Goal: Task Accomplishment & Management: Use online tool/utility

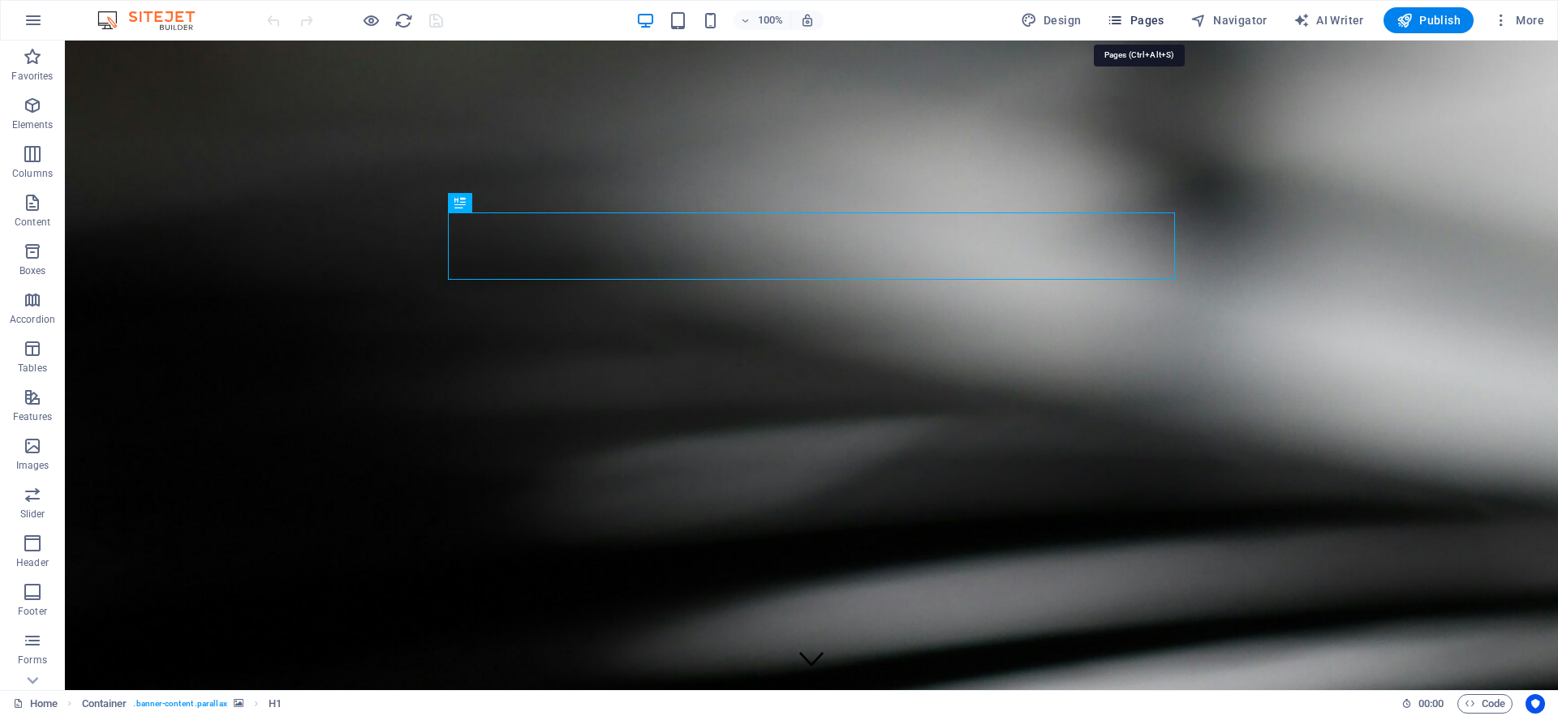
click at [1139, 23] on span "Pages" at bounding box center [1135, 20] width 57 height 16
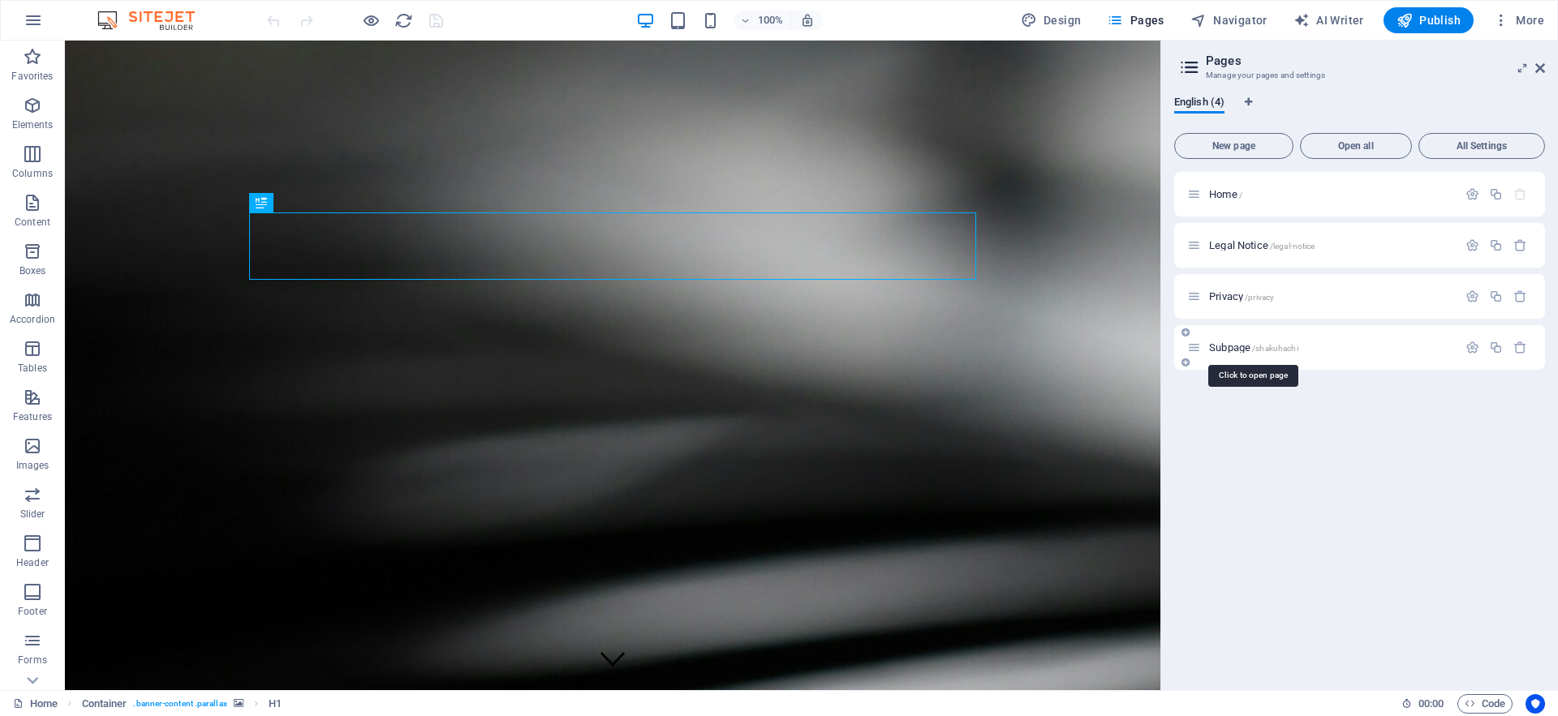
click at [1266, 348] on span "/shakuhachi" at bounding box center [1275, 348] width 46 height 9
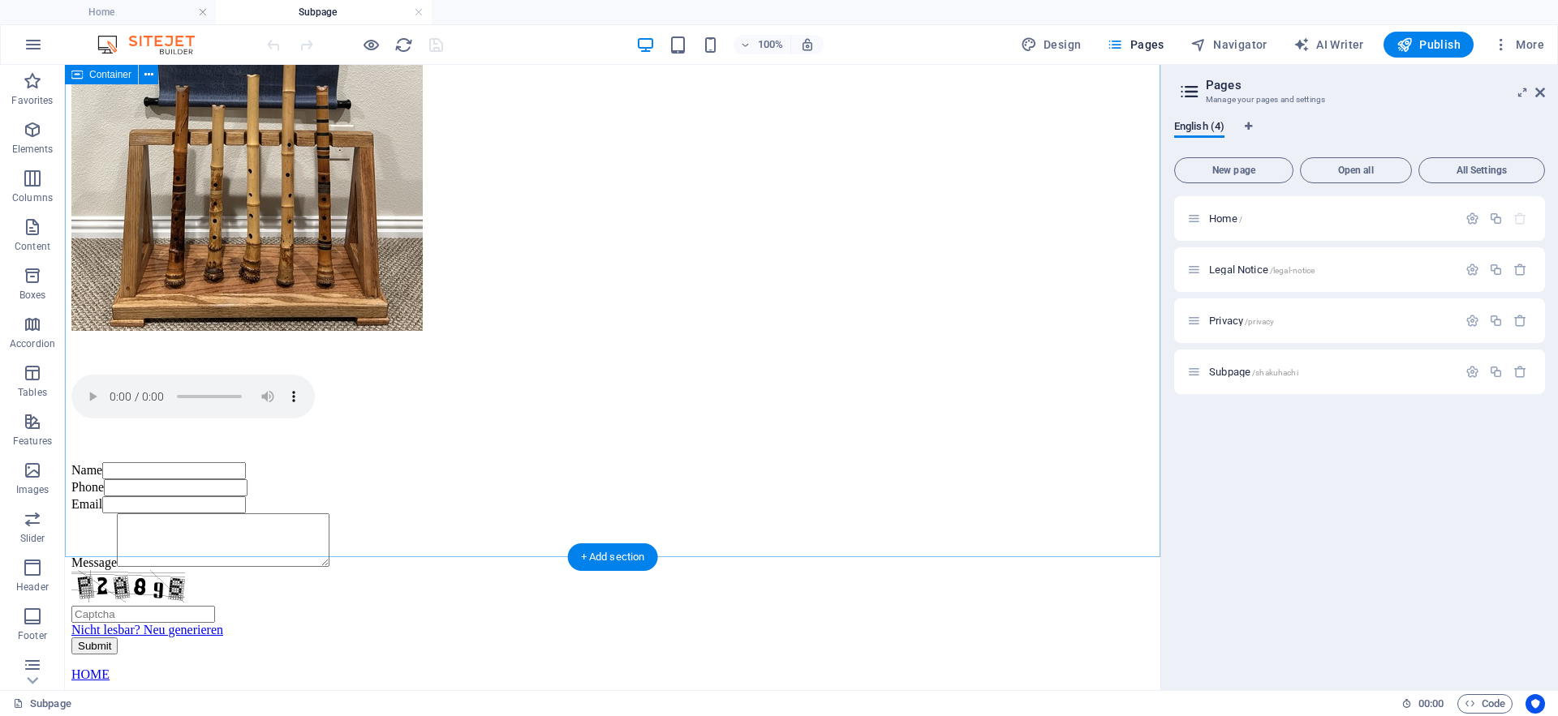
scroll to position [928, 0]
click at [617, 464] on div at bounding box center [612, 443] width 1082 height 41
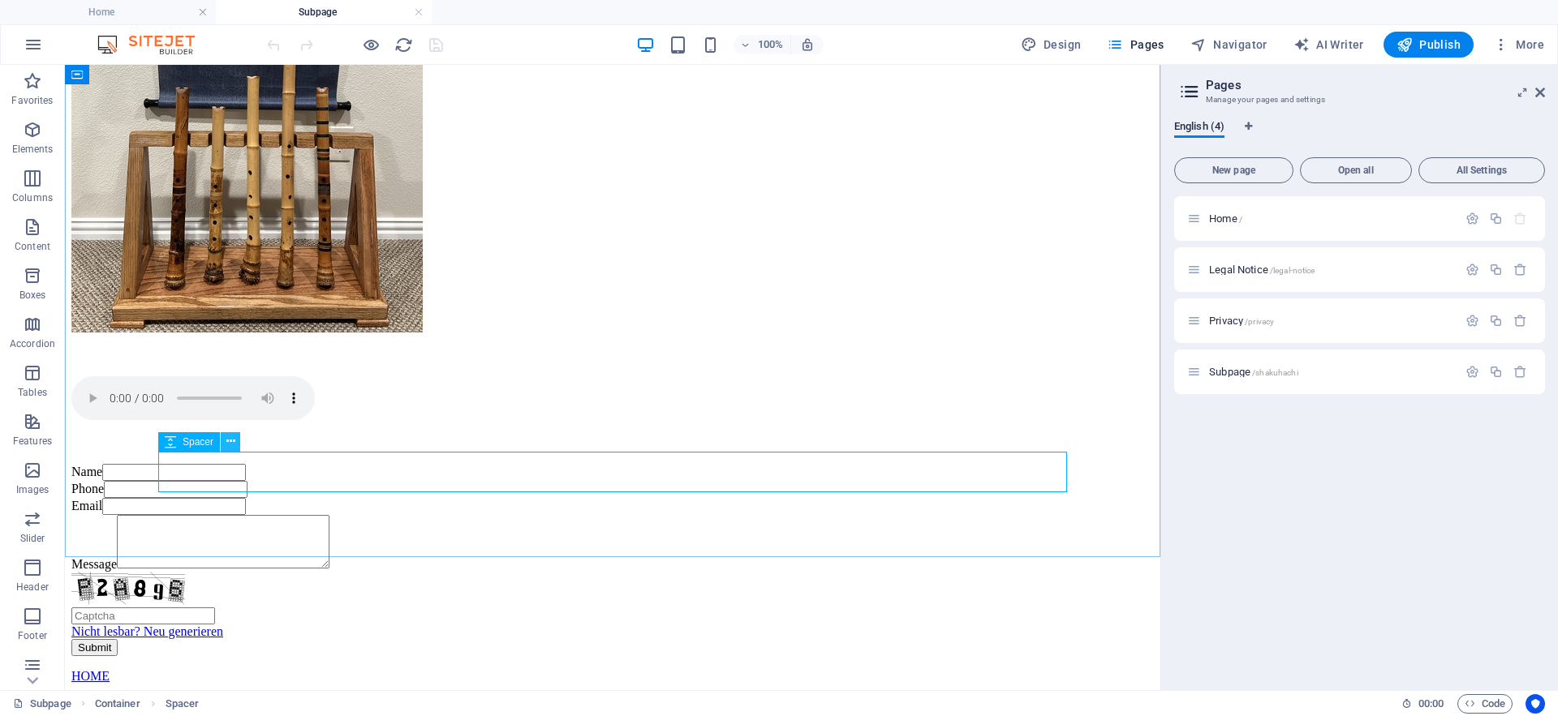
click at [229, 445] on icon at bounding box center [230, 441] width 9 height 17
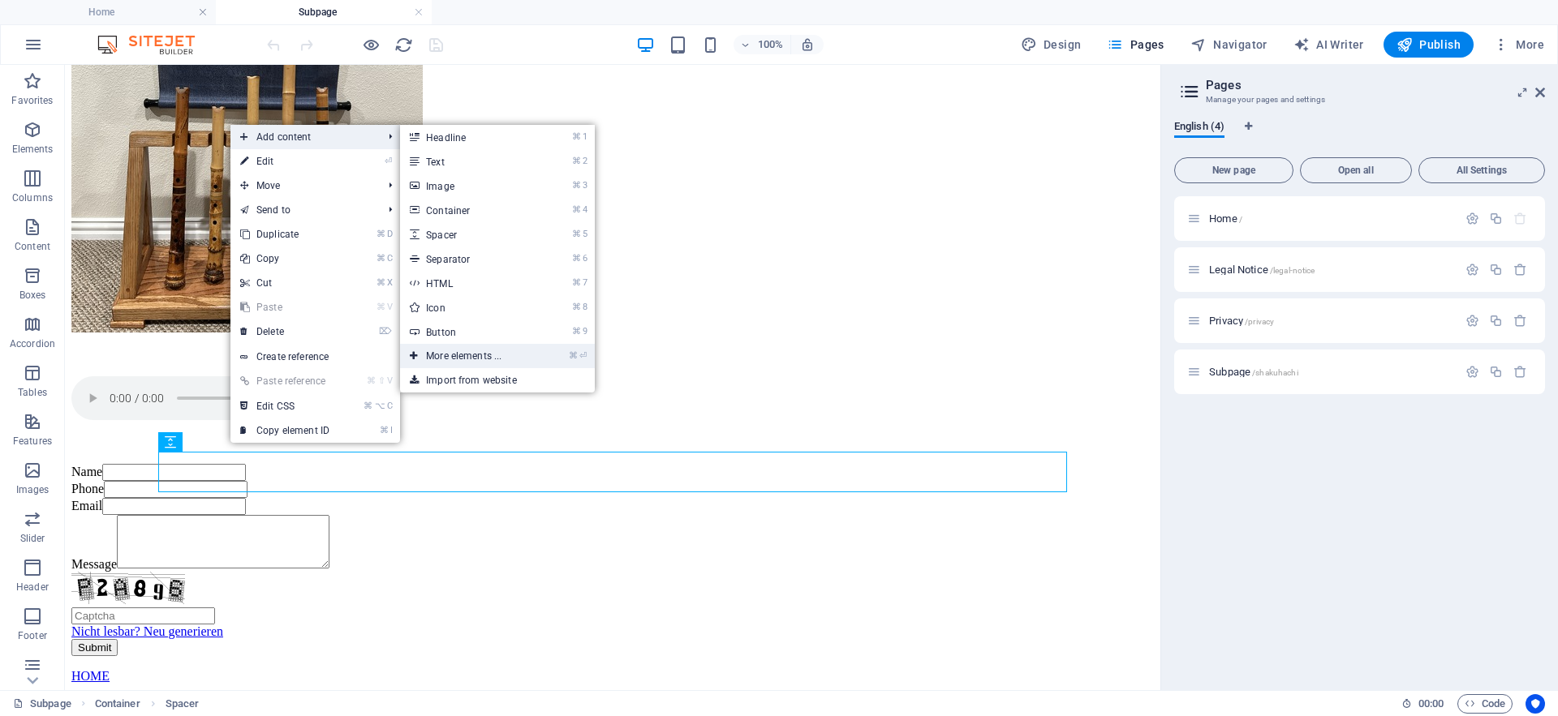
click at [452, 357] on link "⌘ ⏎ More elements ..." at bounding box center [467, 356] width 134 height 24
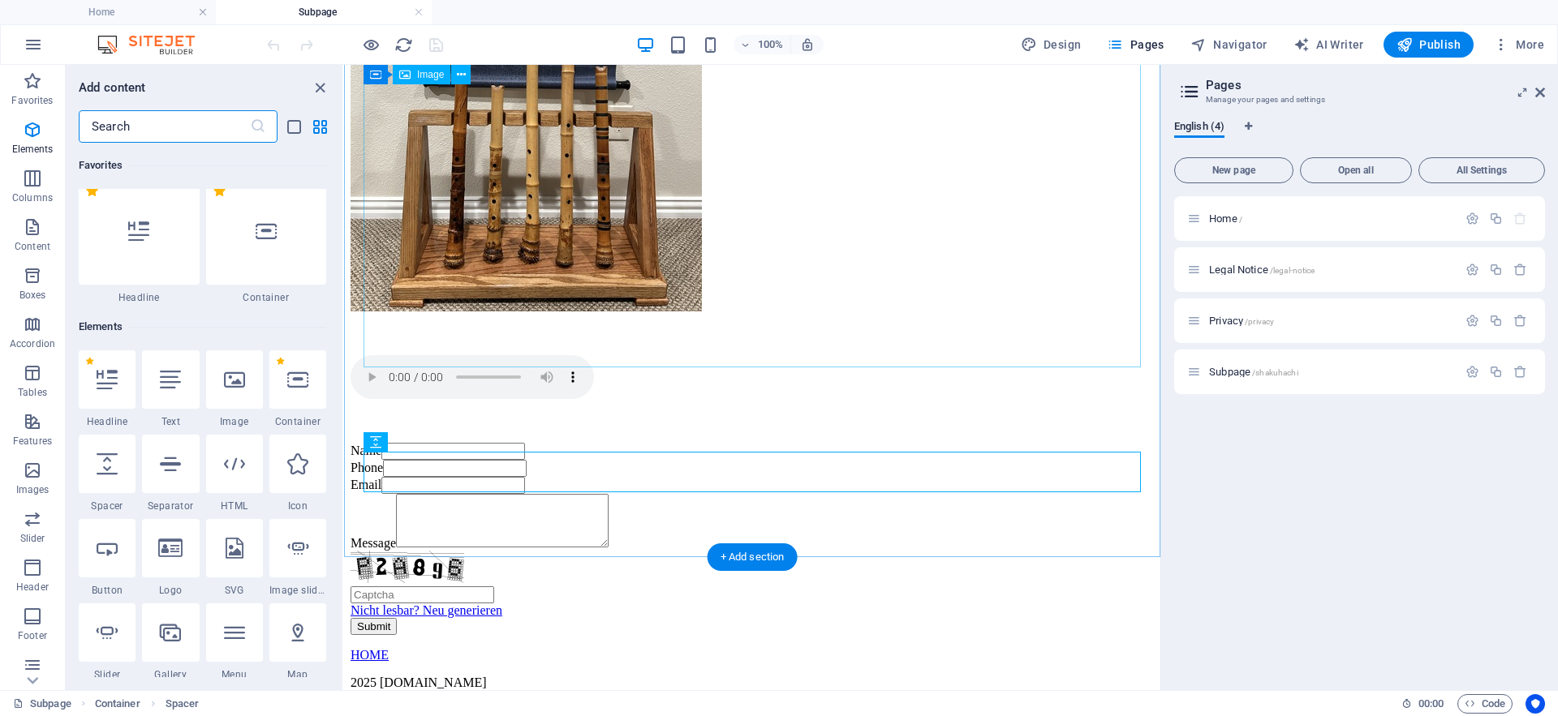
scroll to position [173, 0]
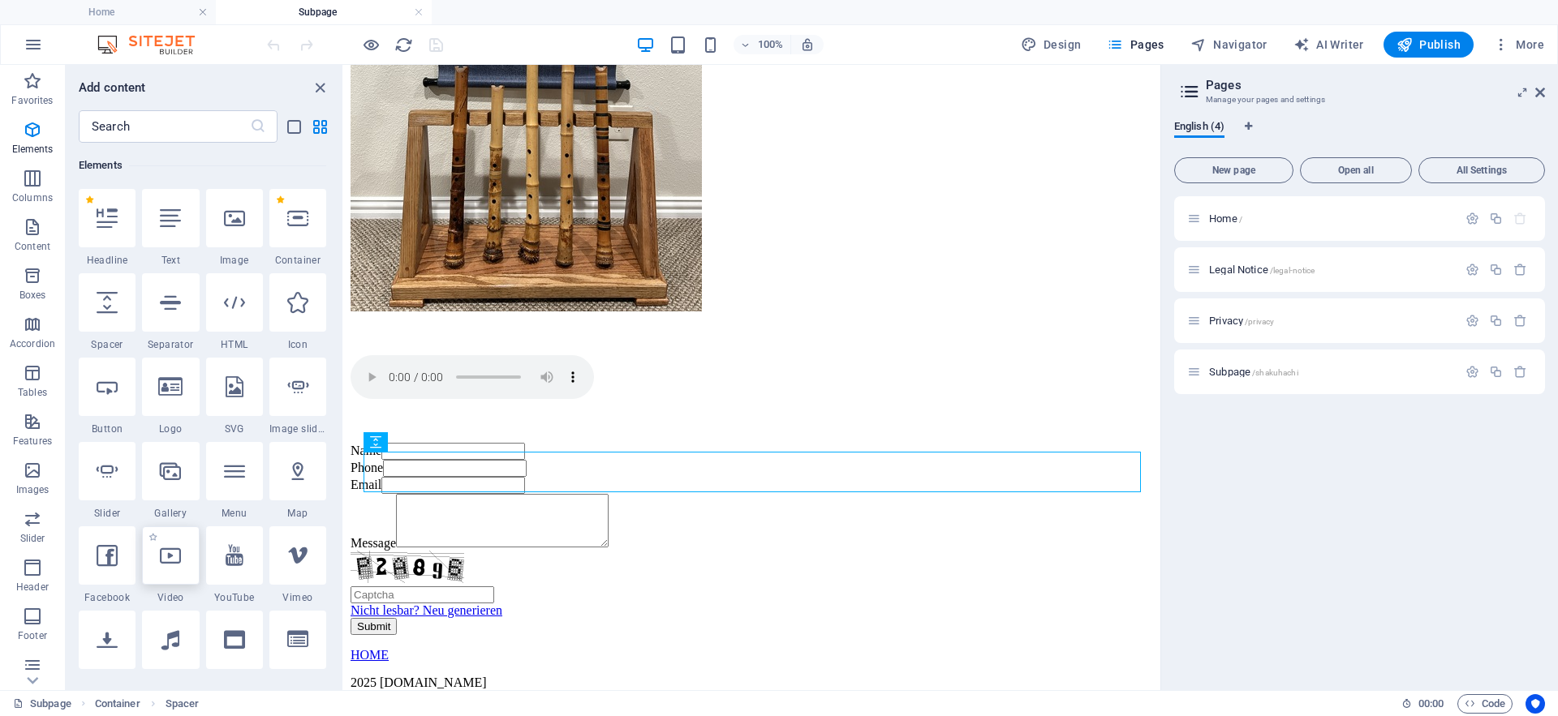
click at [169, 561] on icon at bounding box center [170, 555] width 21 height 21
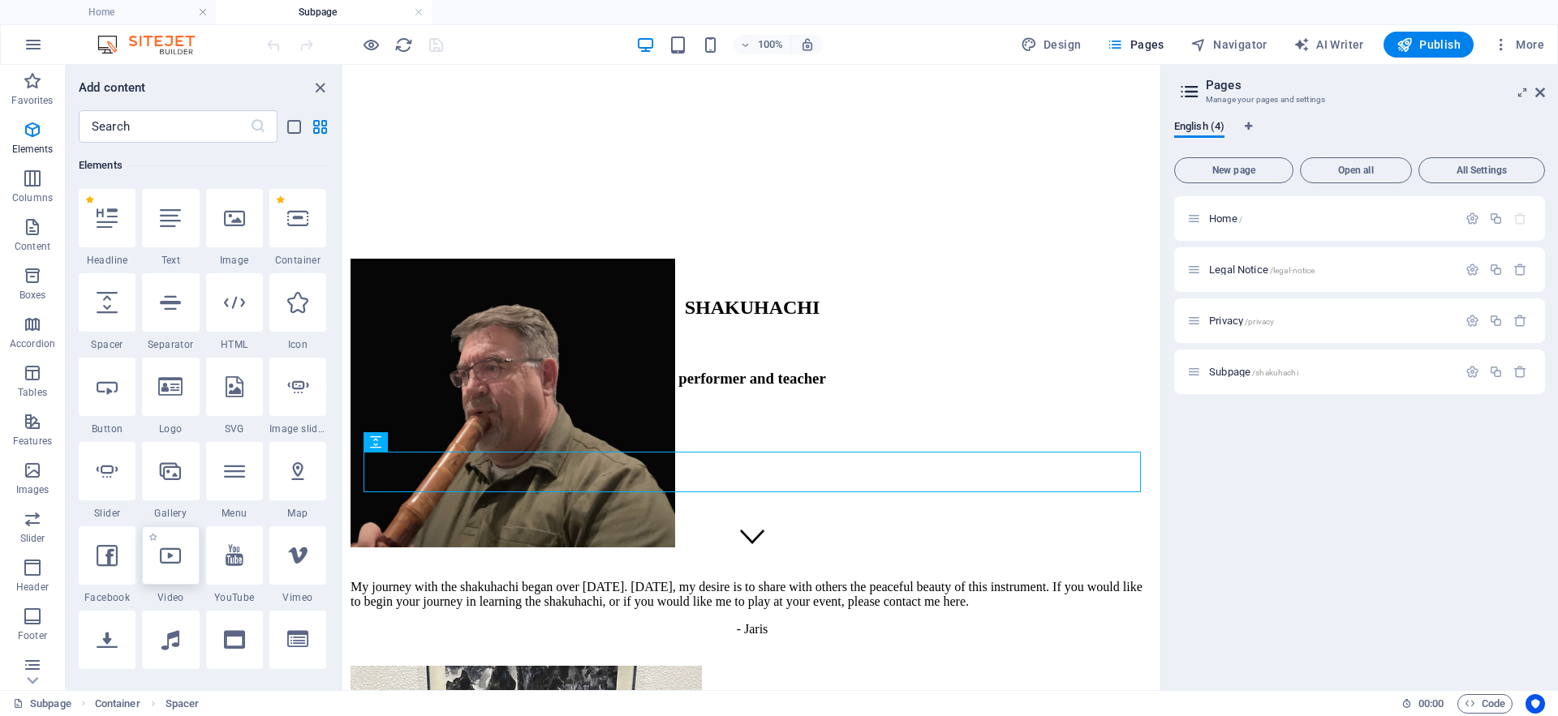
select select "%"
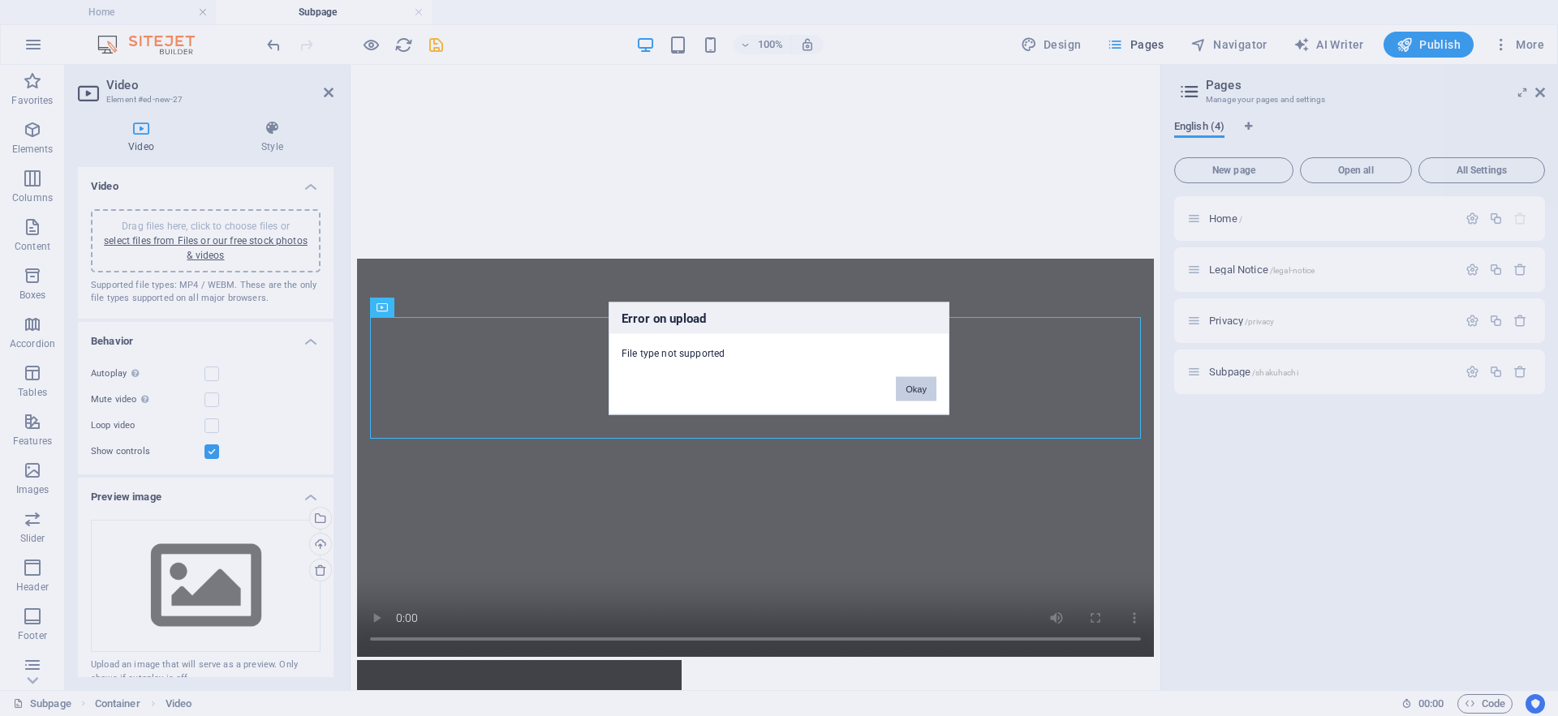
click at [916, 391] on button "Okay" at bounding box center [916, 388] width 41 height 24
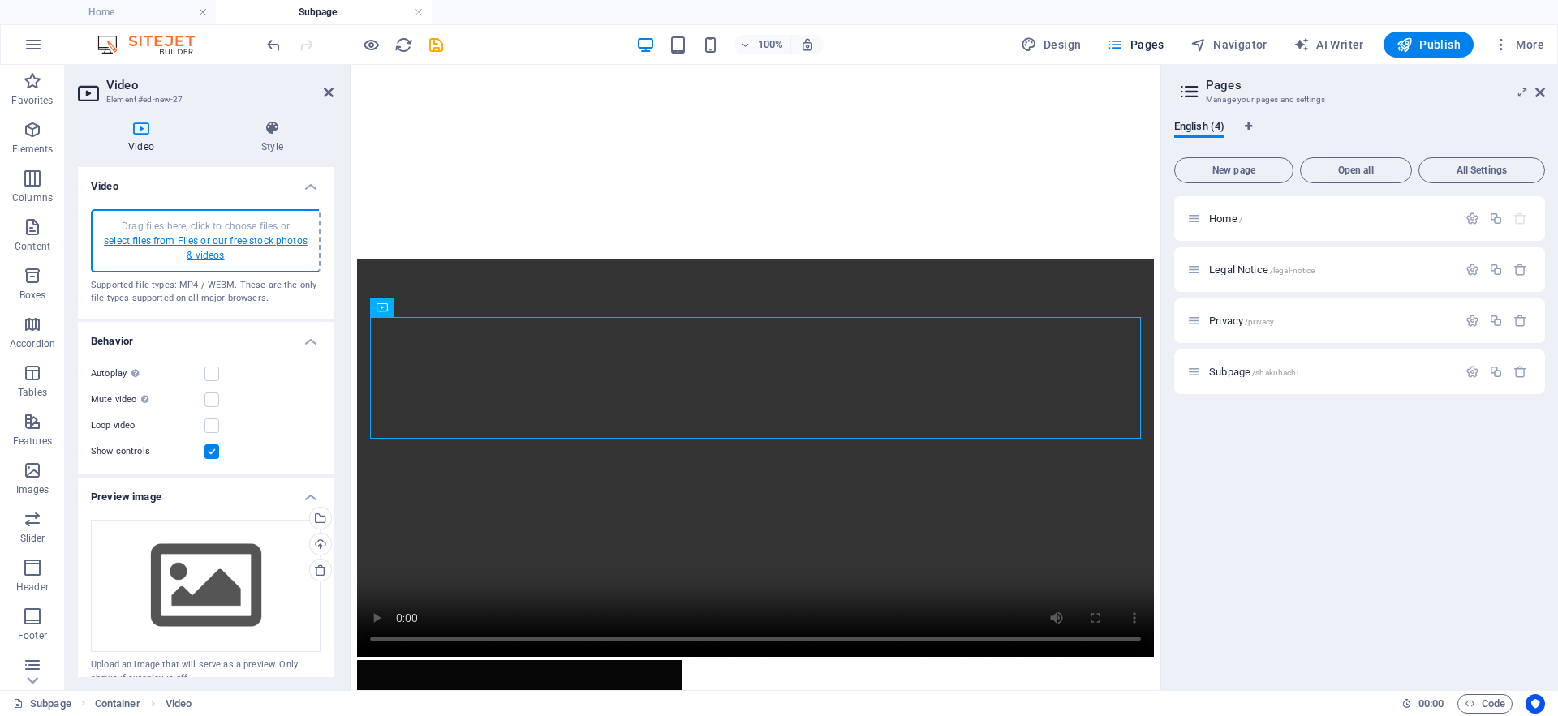
click at [176, 240] on link "select files from Files or our free stock photos & videos" at bounding box center [206, 248] width 204 height 26
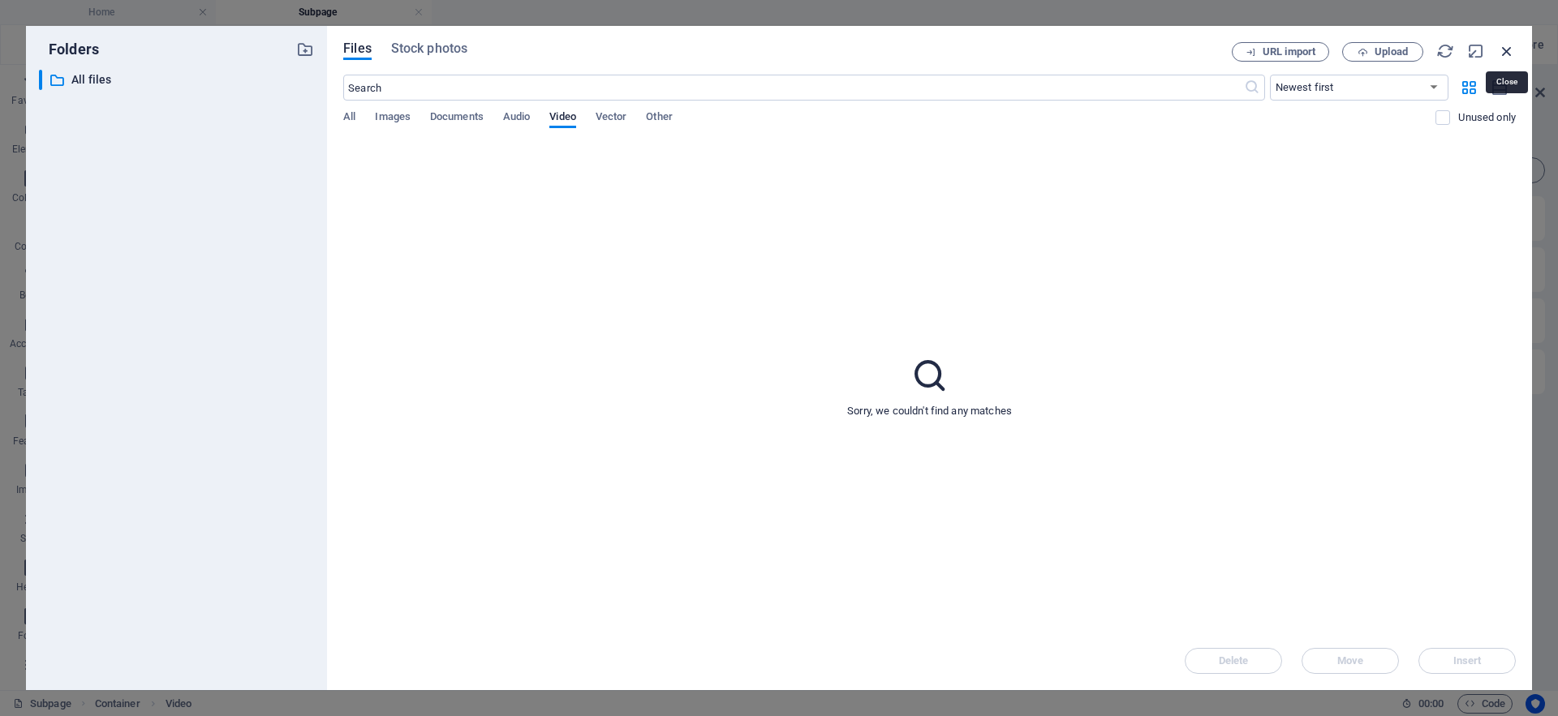
click at [1505, 49] on icon "button" at bounding box center [1507, 51] width 18 height 18
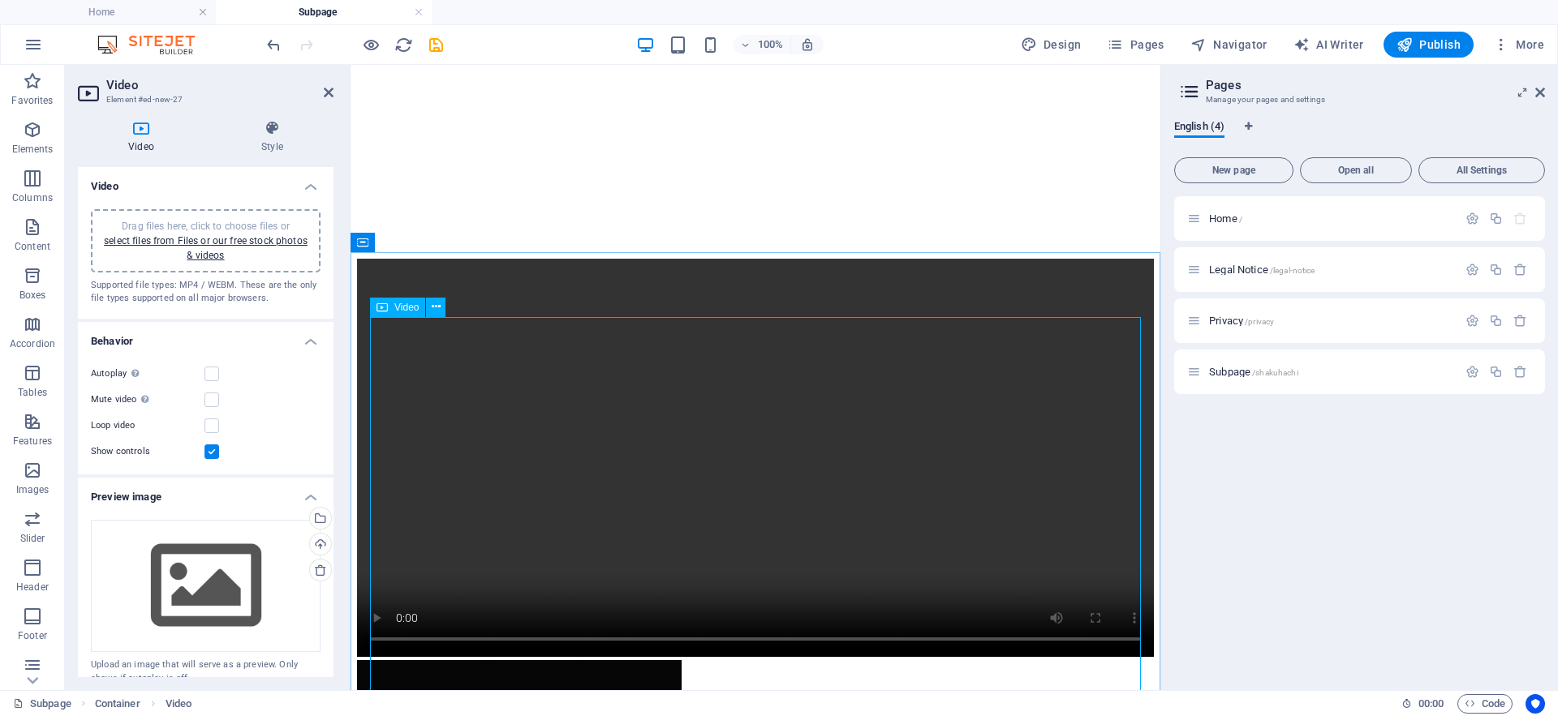
click at [1090, 342] on figure at bounding box center [755, 460] width 797 height 402
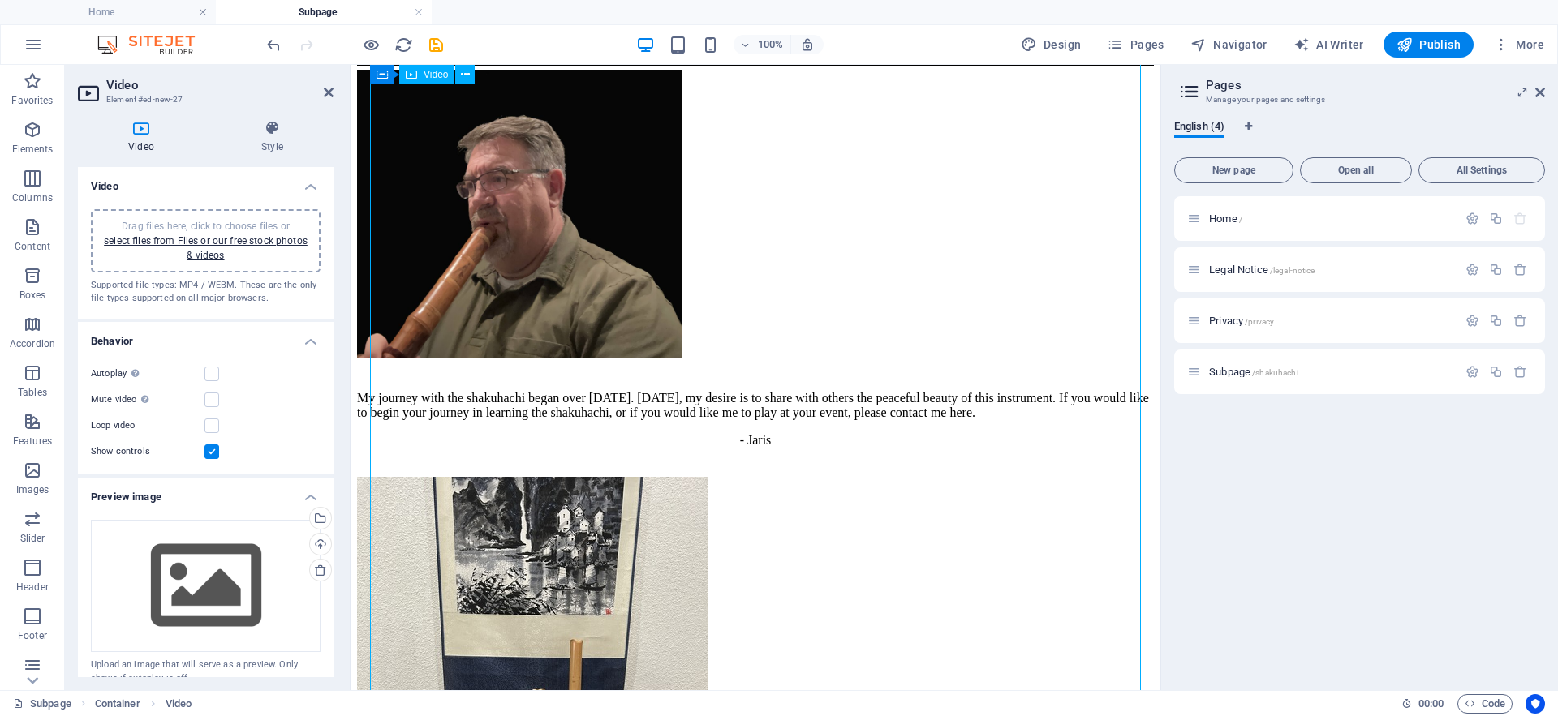
scroll to position [710, 0]
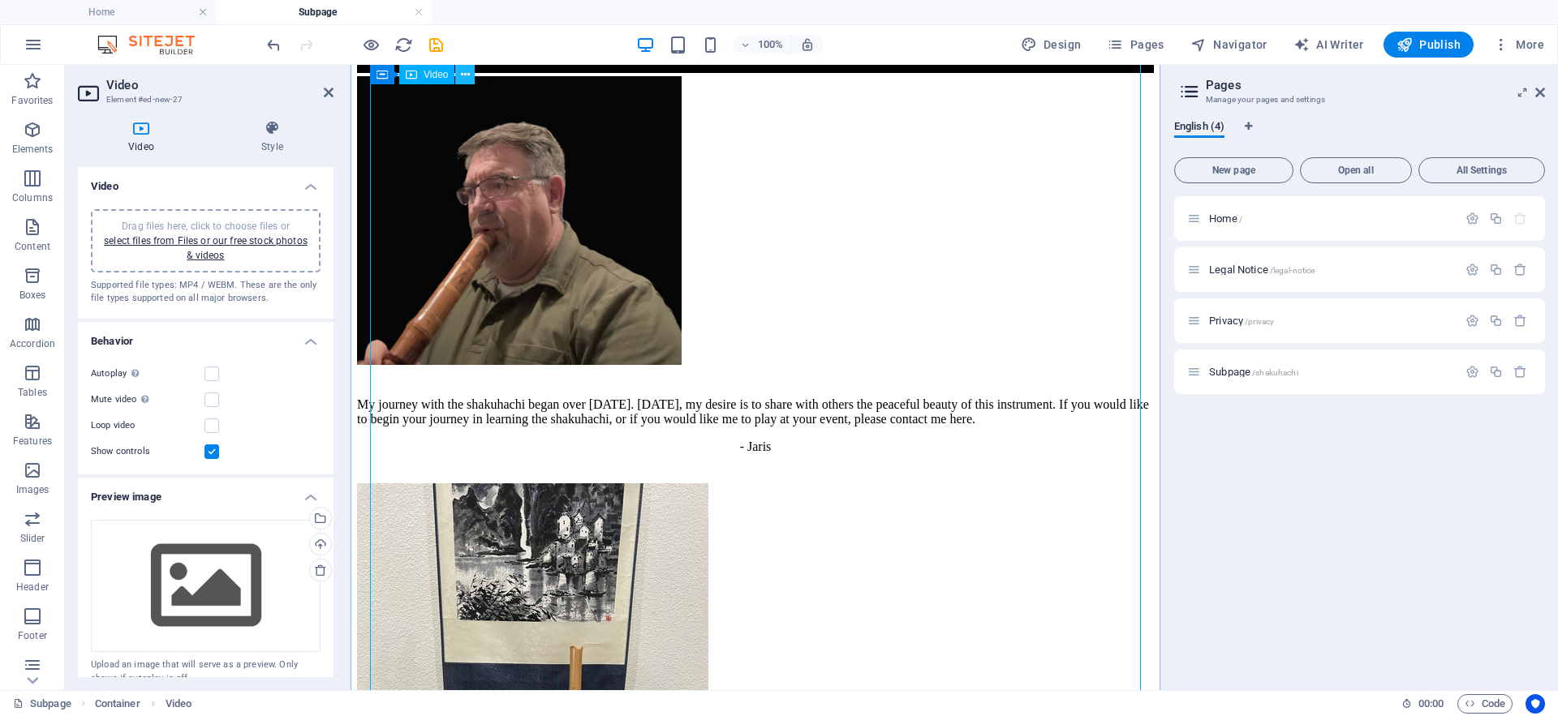
click at [469, 72] on icon at bounding box center [465, 75] width 9 height 17
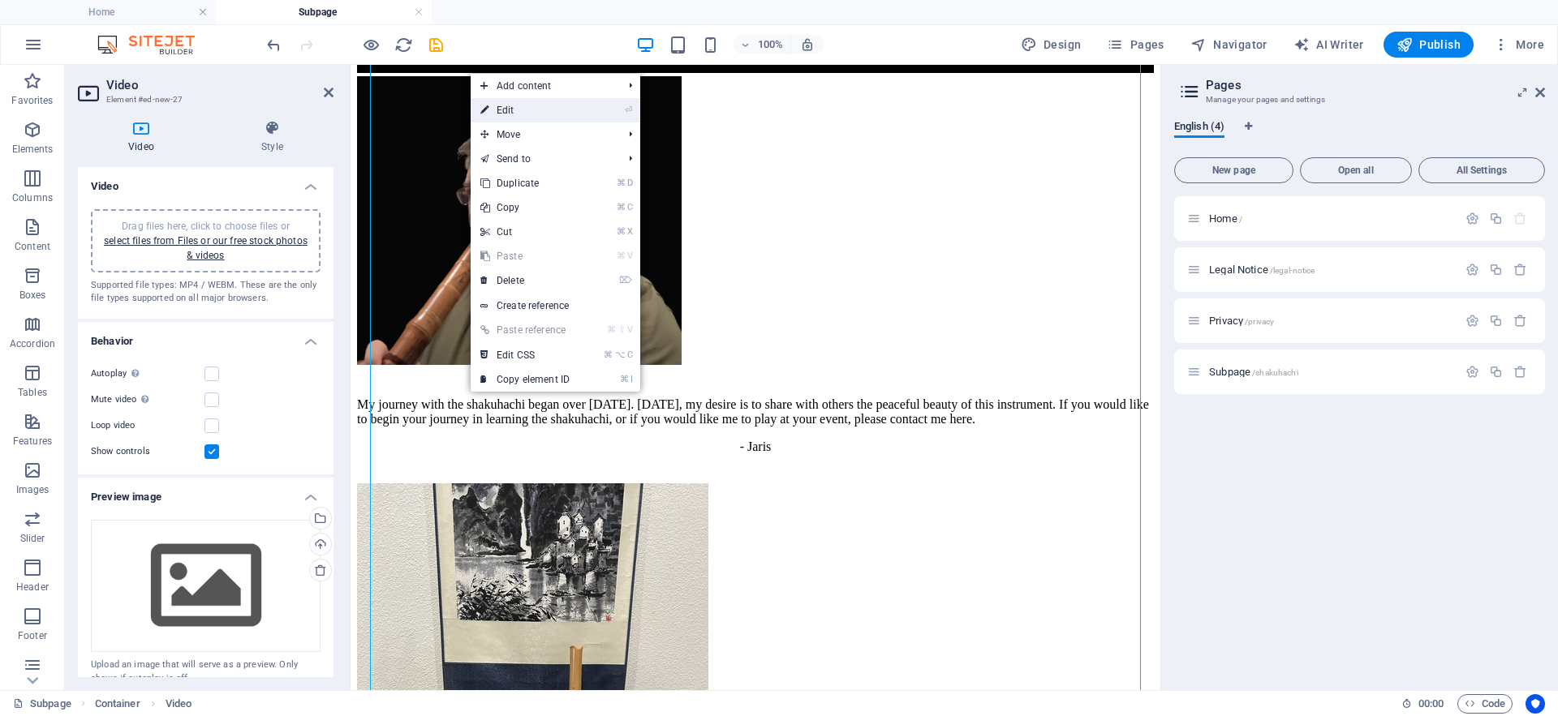
click at [505, 105] on link "⏎ Edit" at bounding box center [525, 110] width 109 height 24
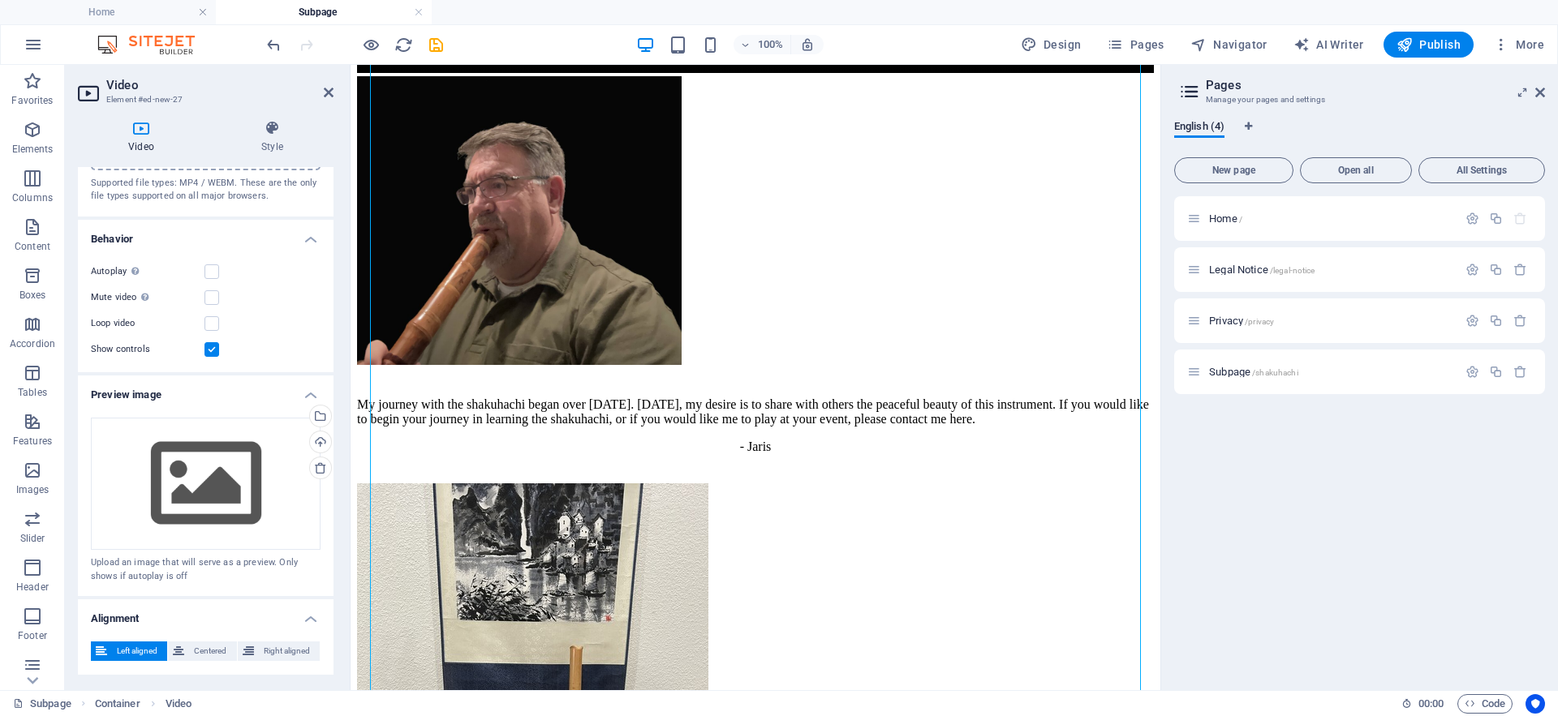
scroll to position [247, 0]
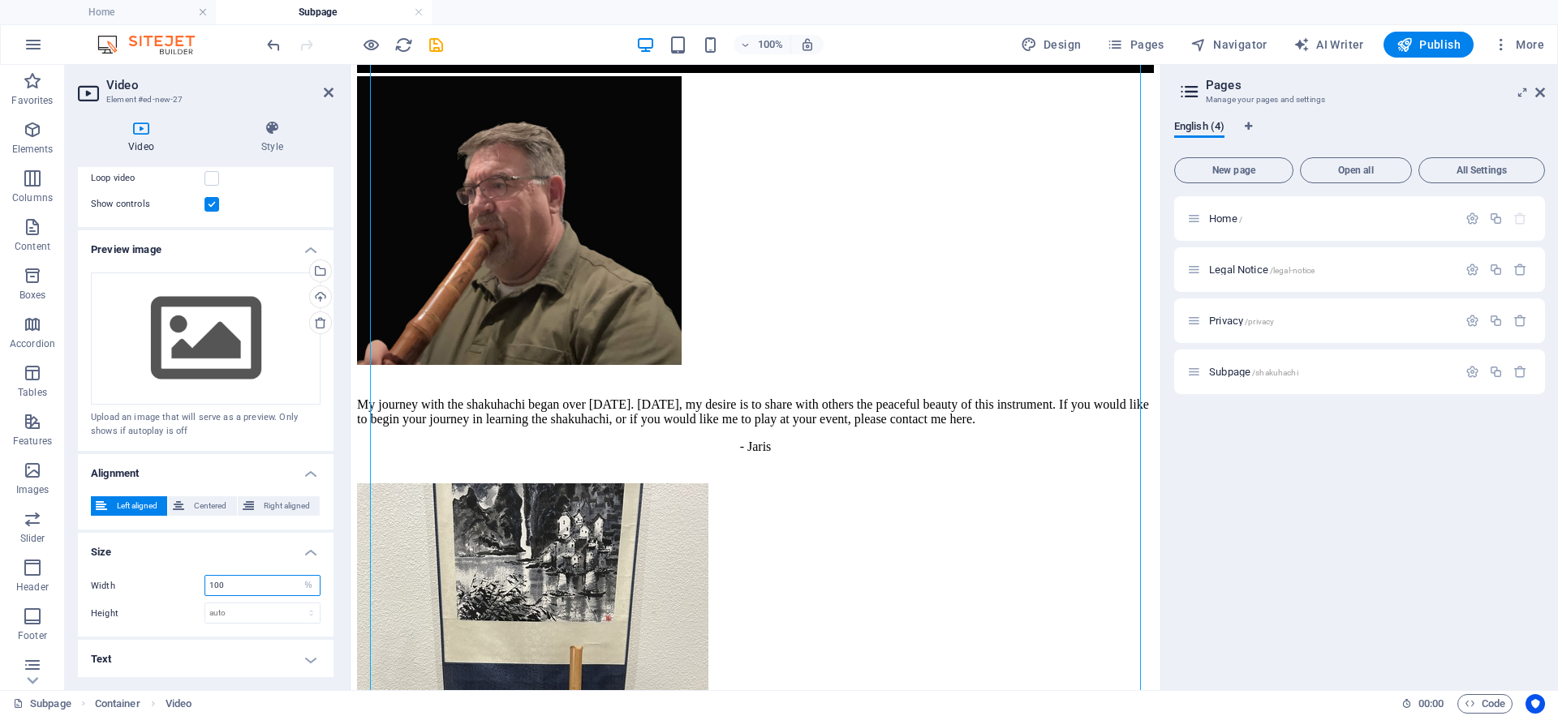
drag, startPoint x: 231, startPoint y: 584, endPoint x: 191, endPoint y: 582, distance: 39.8
click at [191, 582] on div "Width 100 auto px %" at bounding box center [206, 585] width 230 height 21
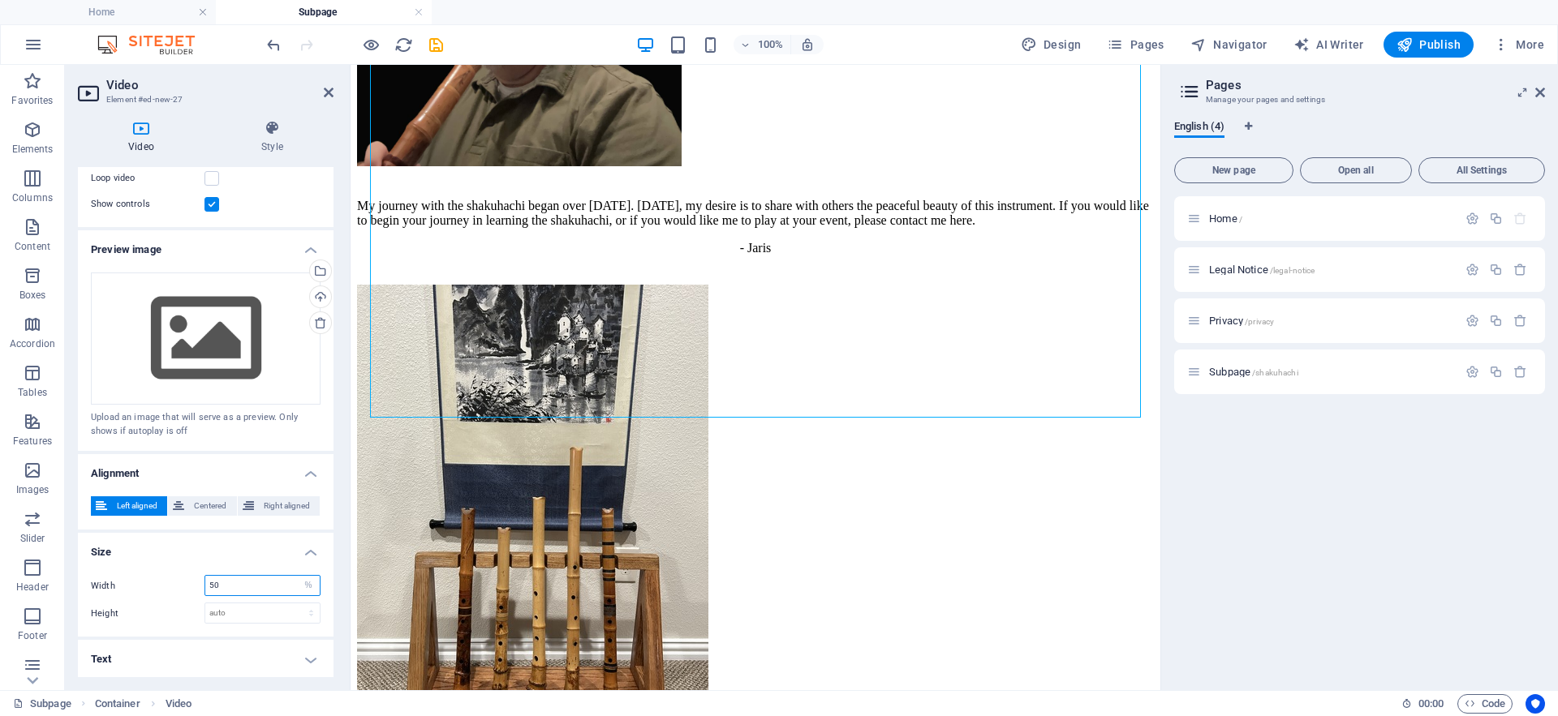
drag, startPoint x: 226, startPoint y: 587, endPoint x: 195, endPoint y: 582, distance: 31.2
click at [195, 582] on div "Width 50 auto px %" at bounding box center [206, 585] width 230 height 21
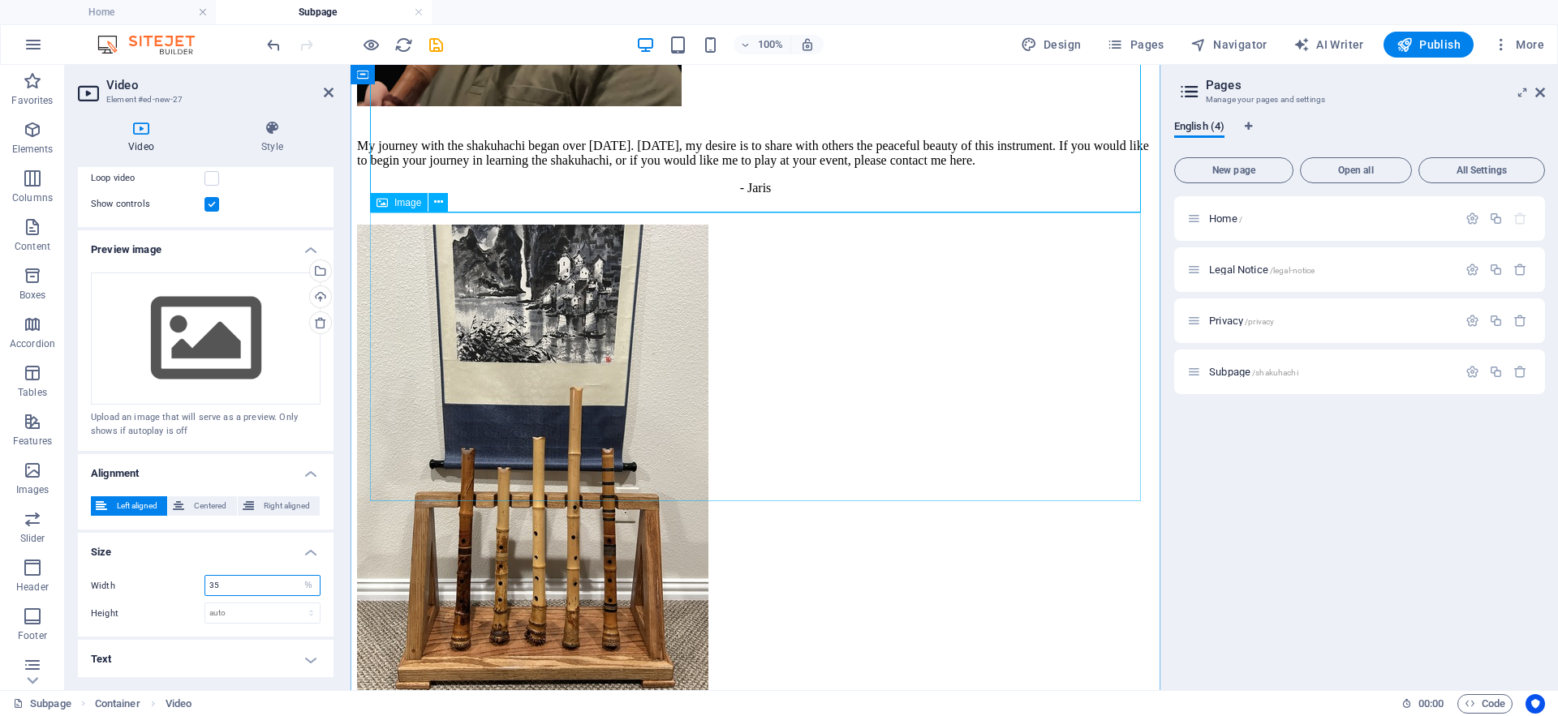
type input "35"
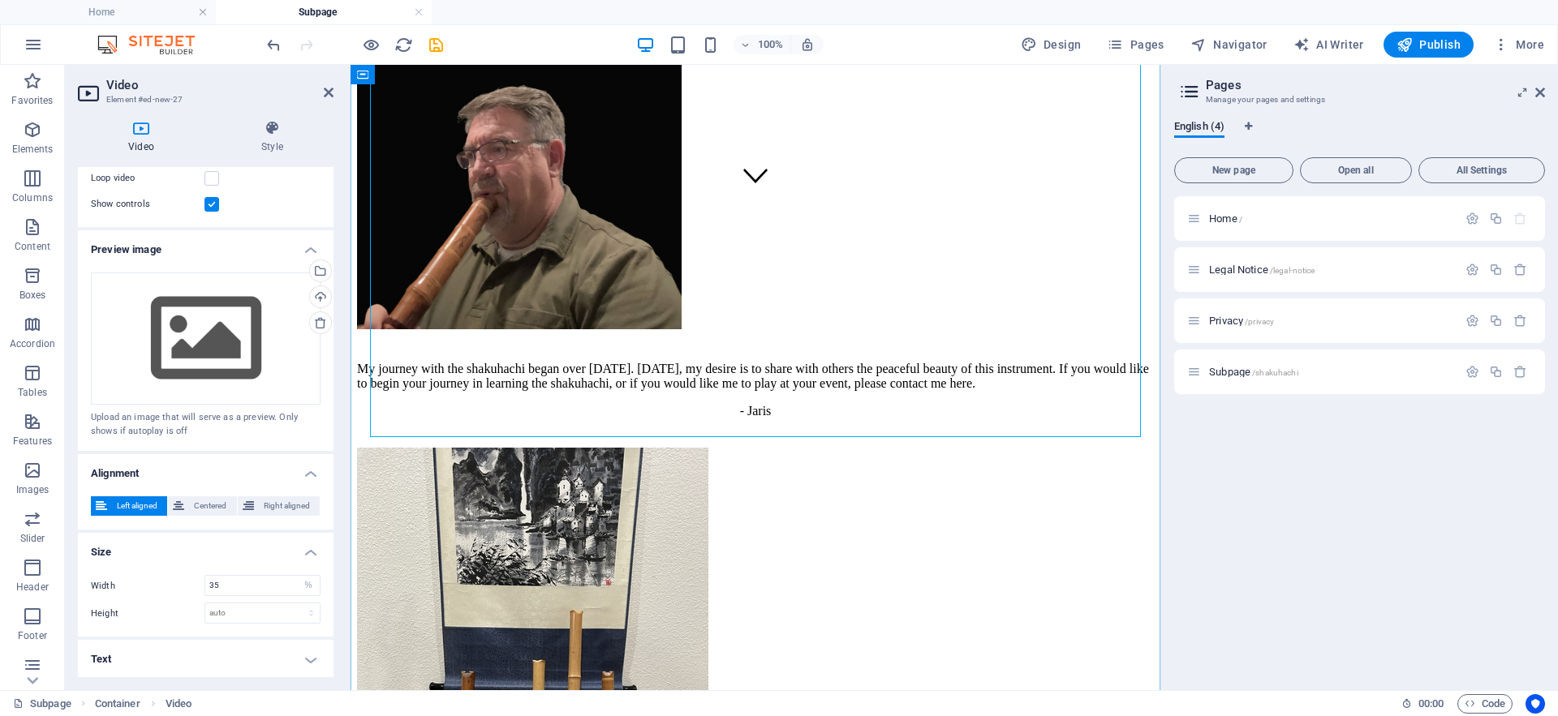
scroll to position [489, 0]
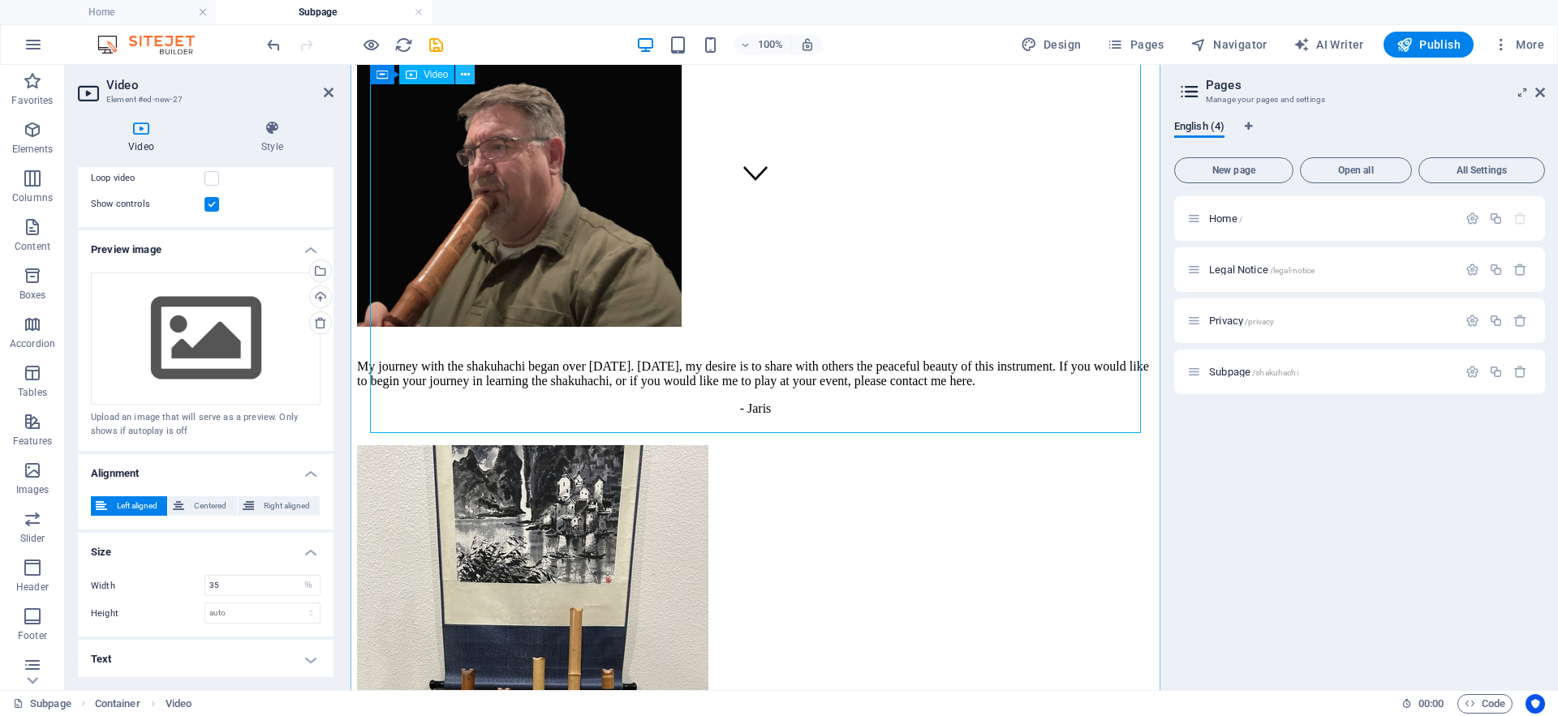
click at [466, 75] on icon at bounding box center [465, 75] width 9 height 17
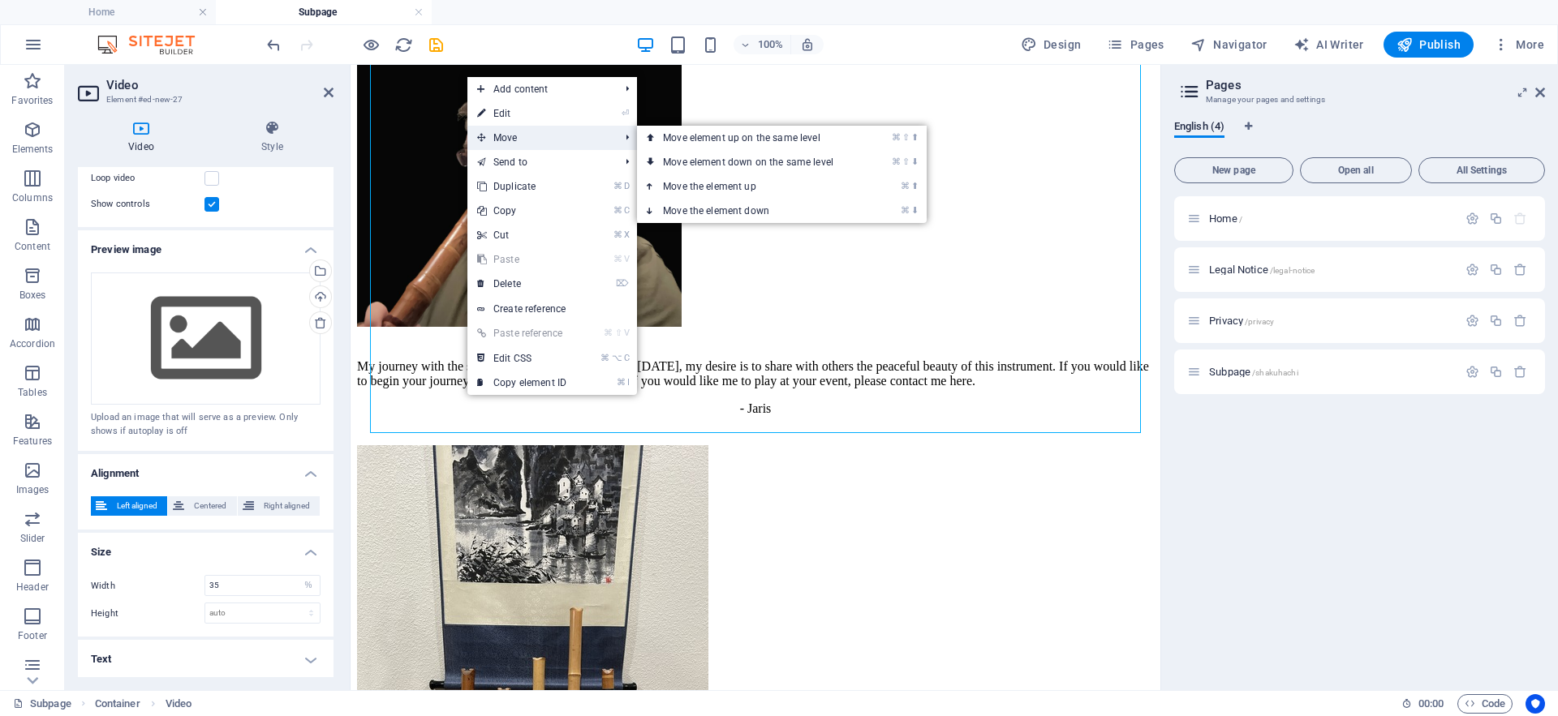
click at [494, 137] on span "Move" at bounding box center [539, 138] width 145 height 24
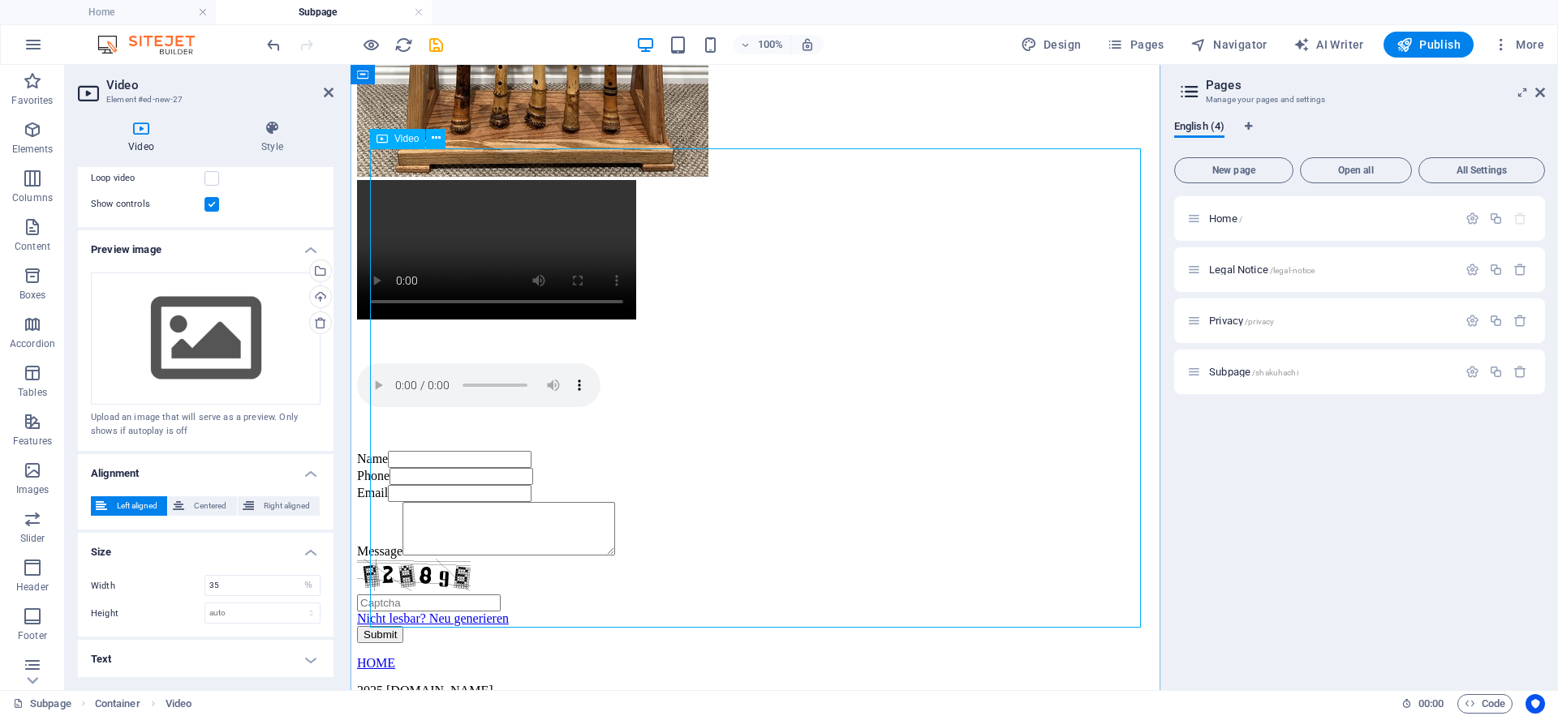
scroll to position [1179, 0]
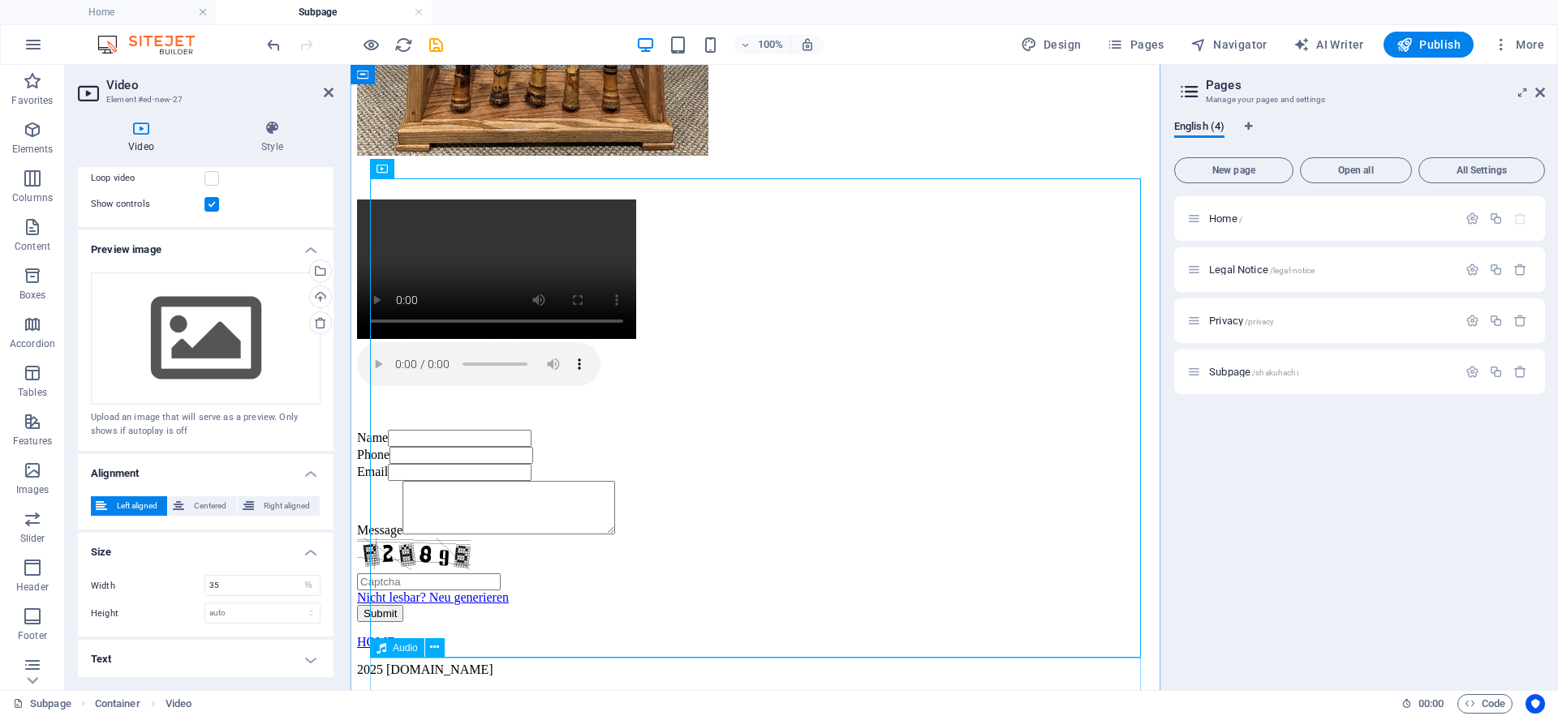
click at [440, 389] on figure at bounding box center [755, 365] width 797 height 47
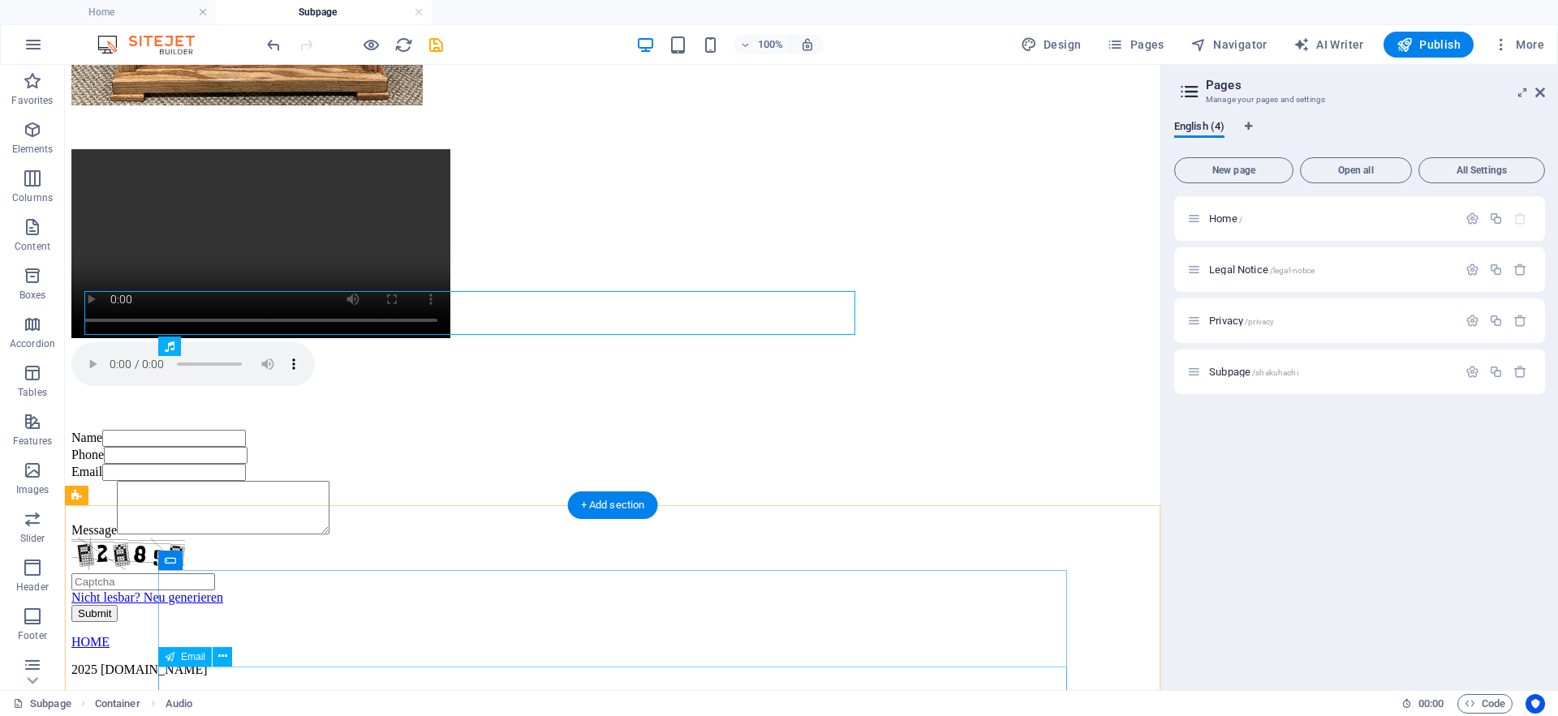
scroll to position [1545, 0]
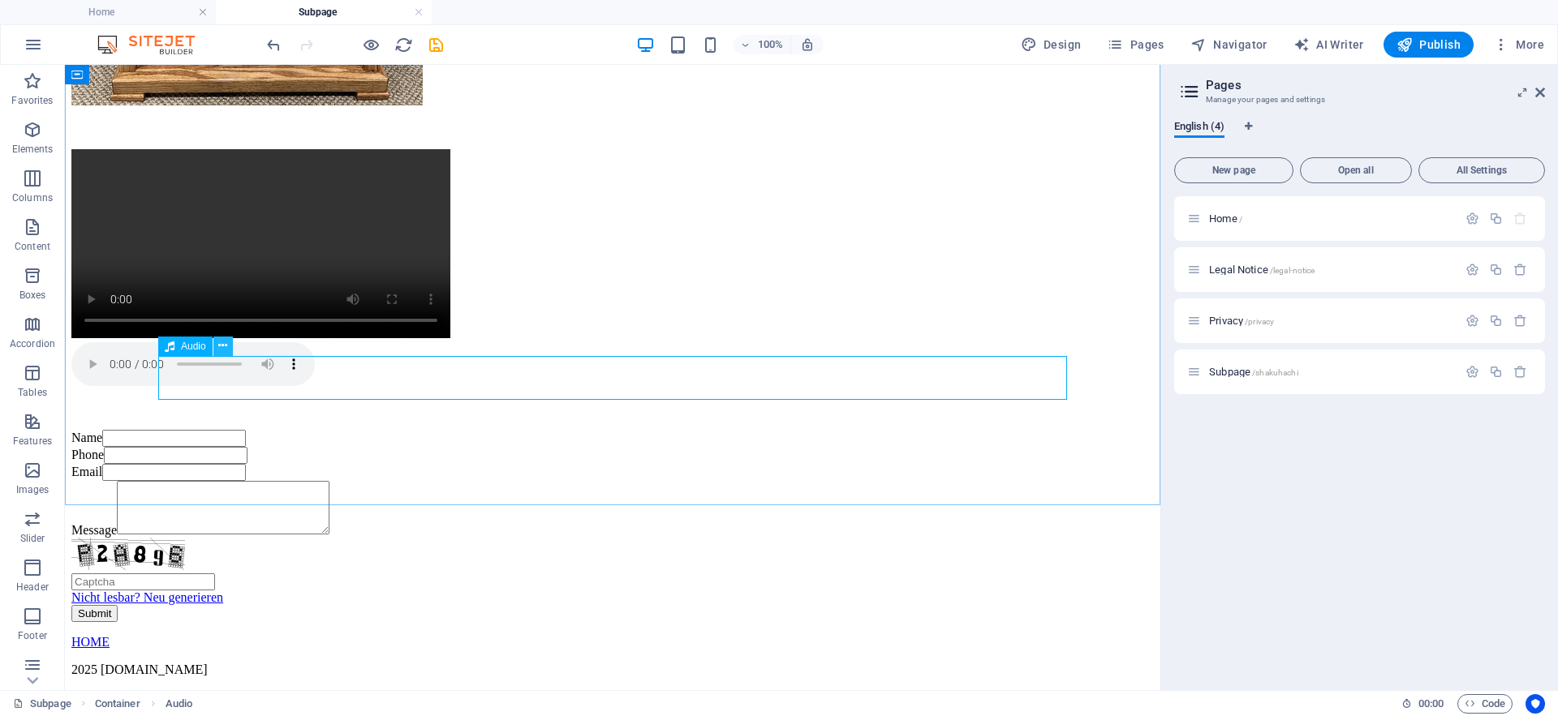
click at [221, 346] on icon at bounding box center [222, 345] width 9 height 17
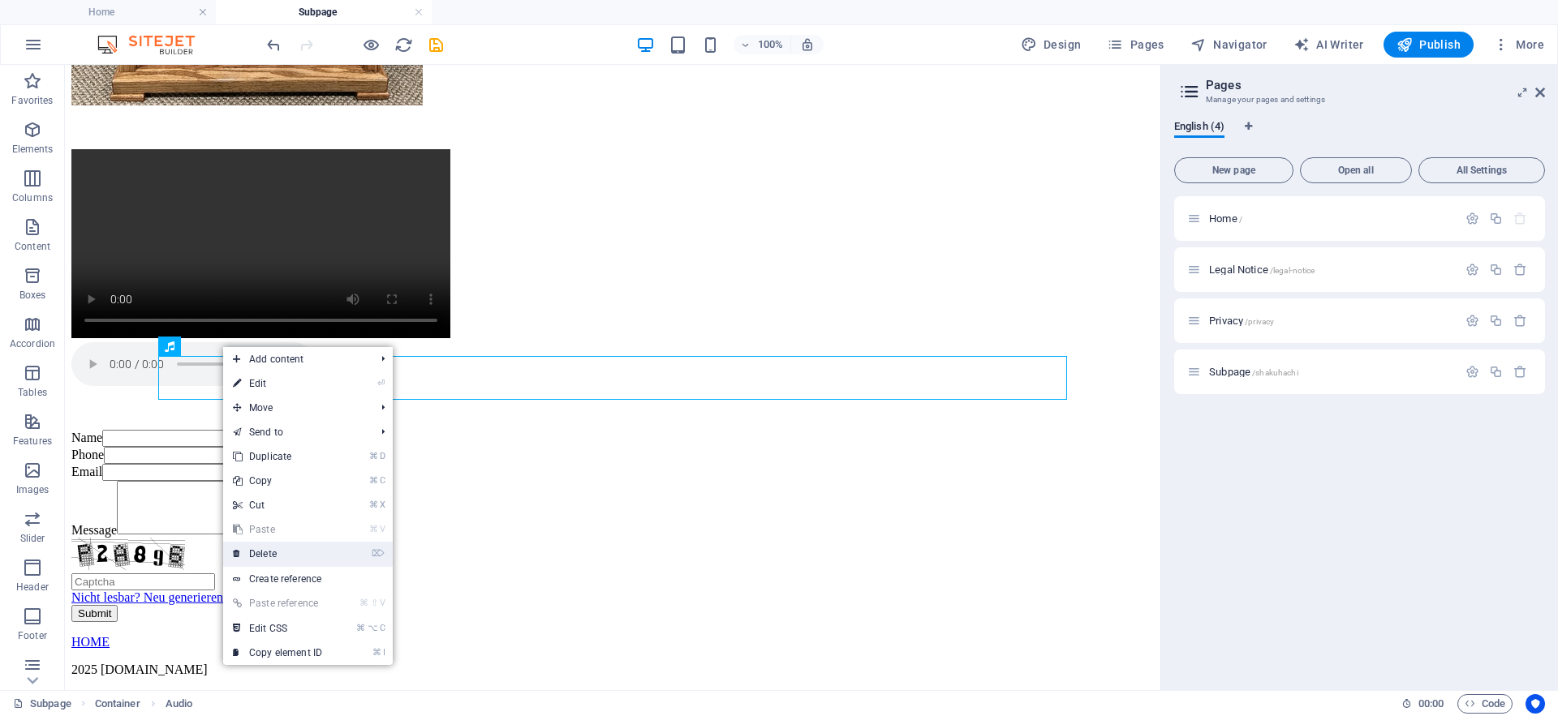
click at [264, 556] on link "⌦ Delete" at bounding box center [277, 554] width 109 height 24
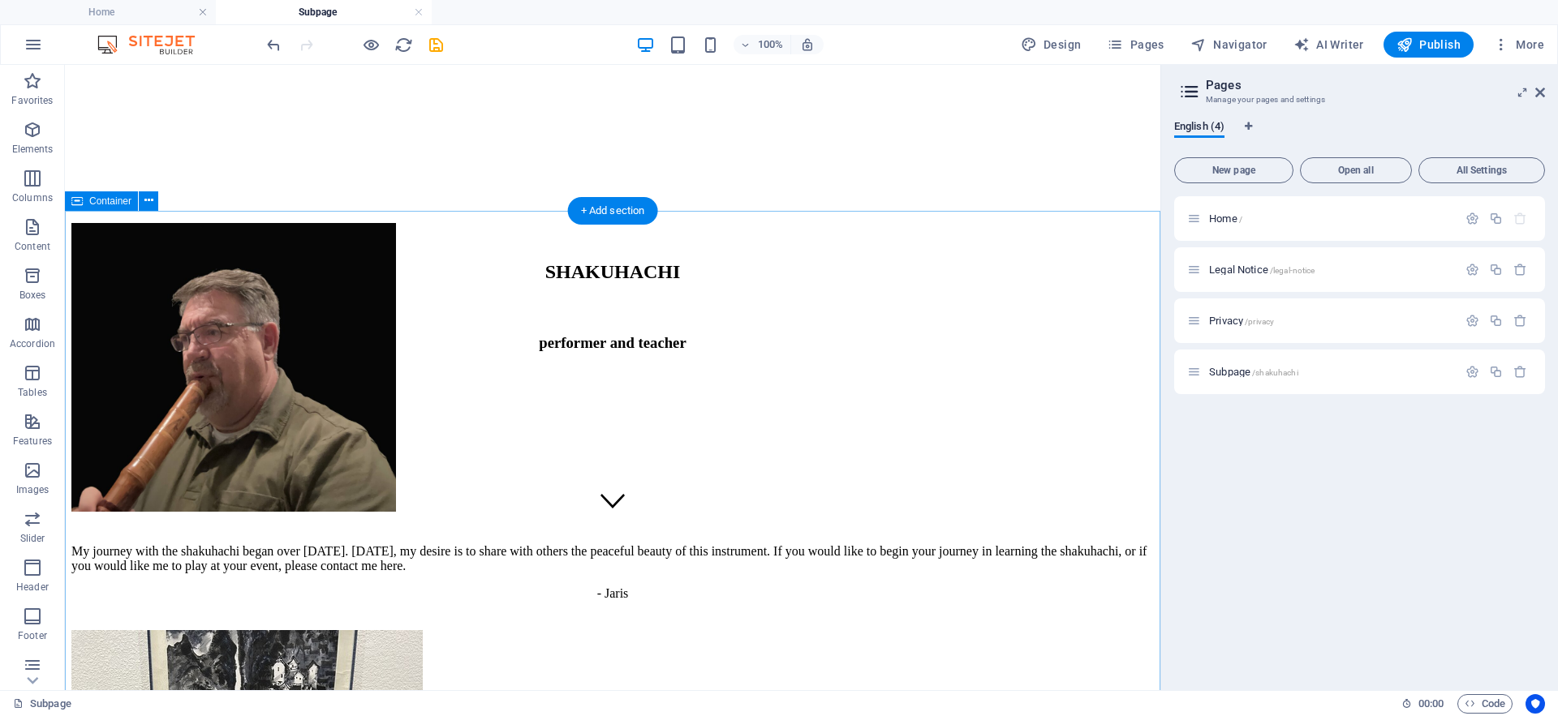
scroll to position [161, 0]
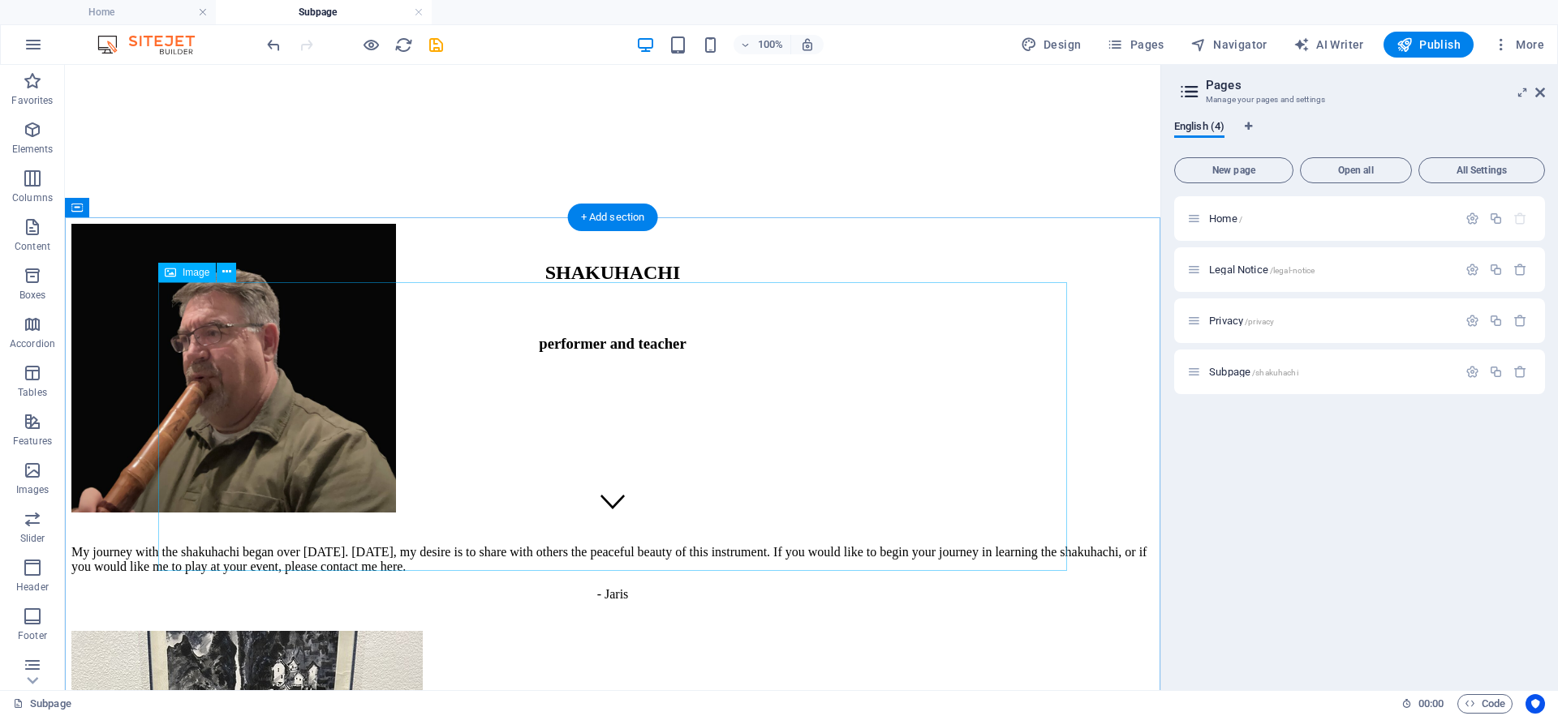
click at [630, 435] on figure at bounding box center [612, 370] width 1082 height 293
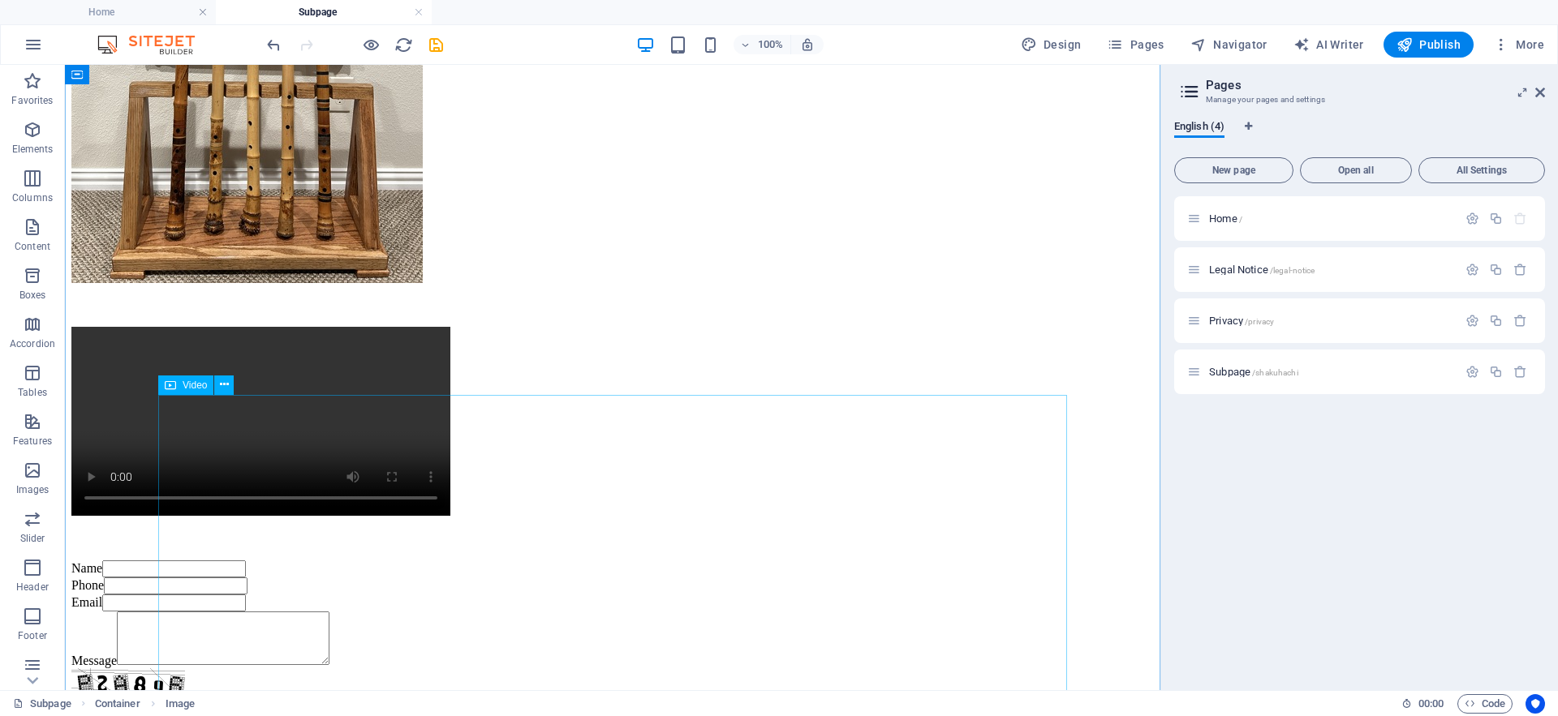
scroll to position [989, 0]
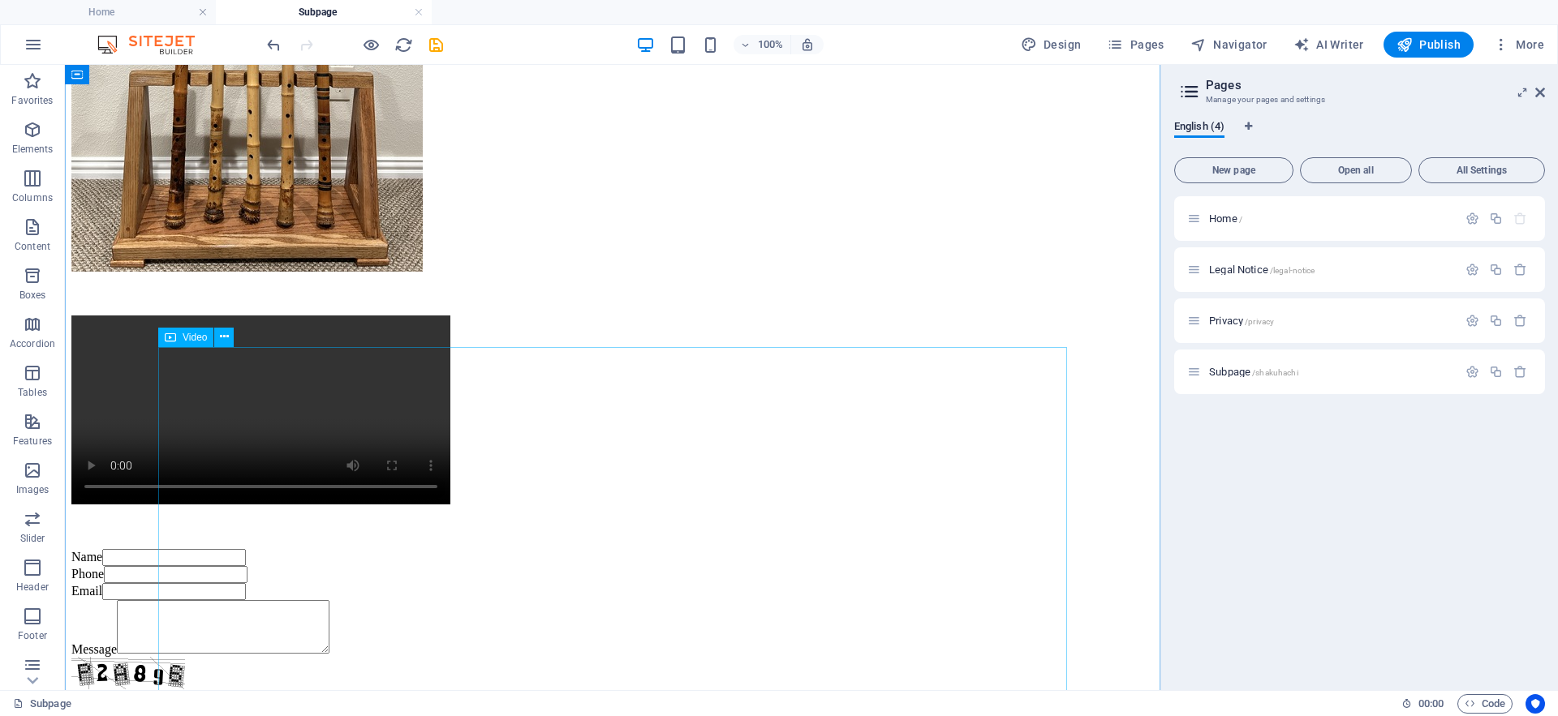
click at [605, 490] on figure at bounding box center [612, 412] width 1082 height 192
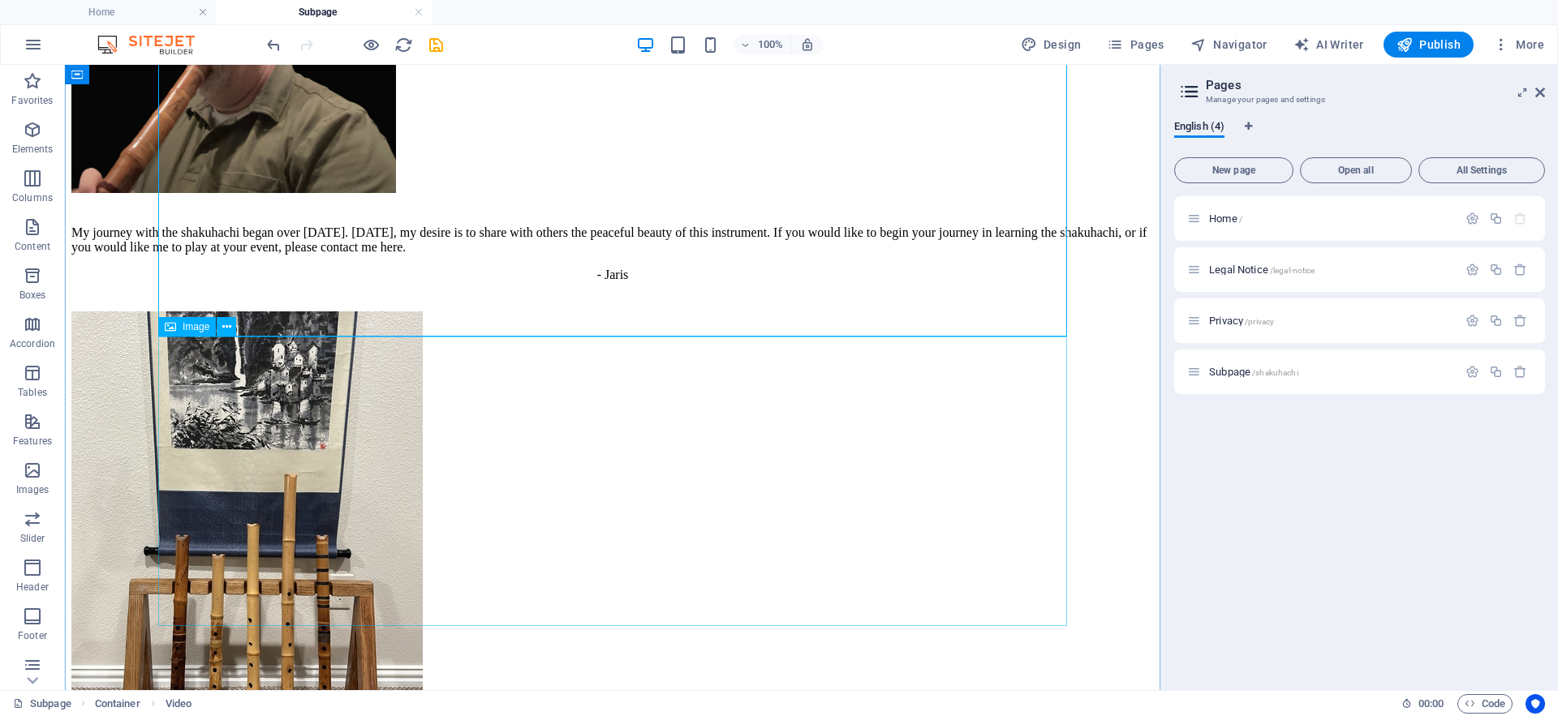
scroll to position [671, 0]
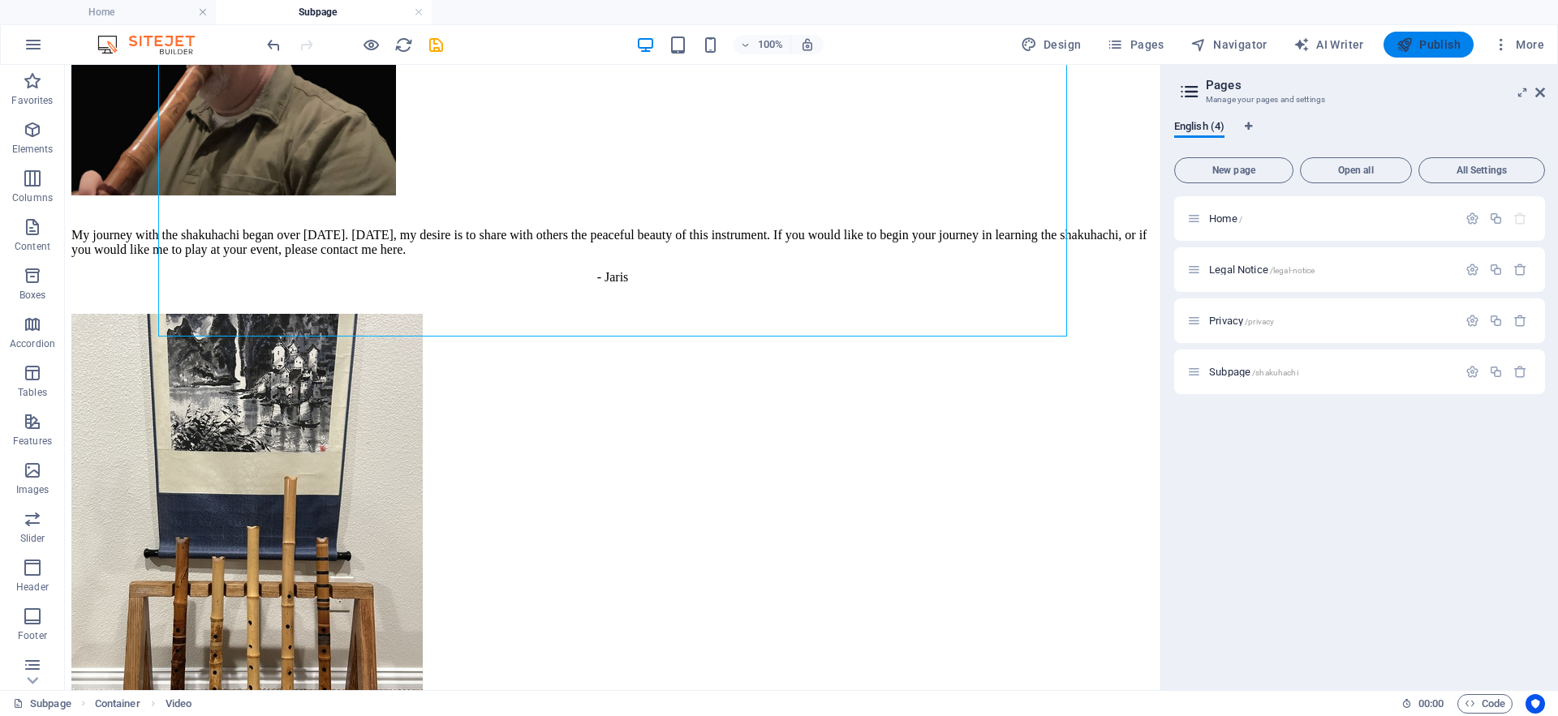
click at [1412, 44] on icon "button" at bounding box center [1404, 45] width 16 height 16
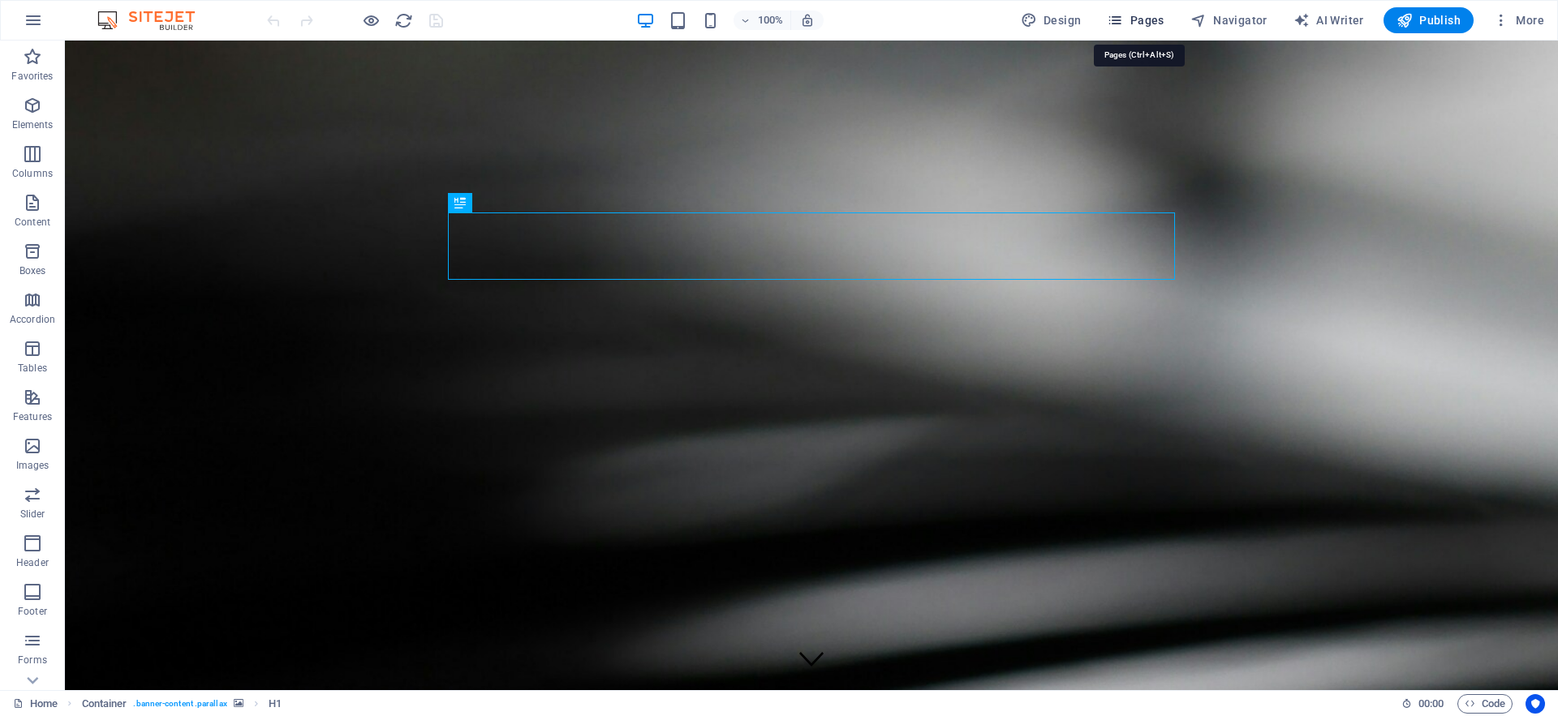
click at [1141, 15] on span "Pages" at bounding box center [1135, 20] width 57 height 16
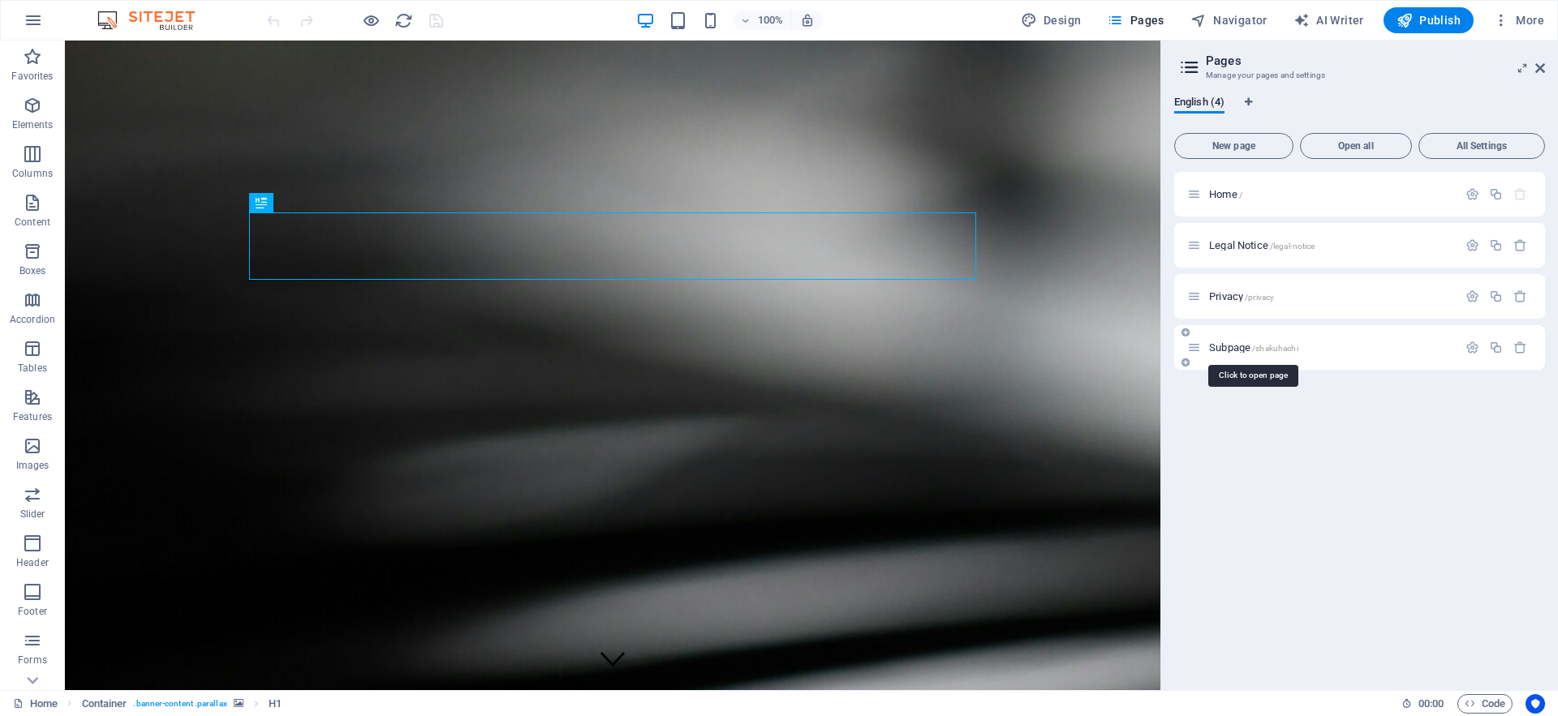
click at [1279, 349] on span "/shakuhachi" at bounding box center [1275, 348] width 46 height 9
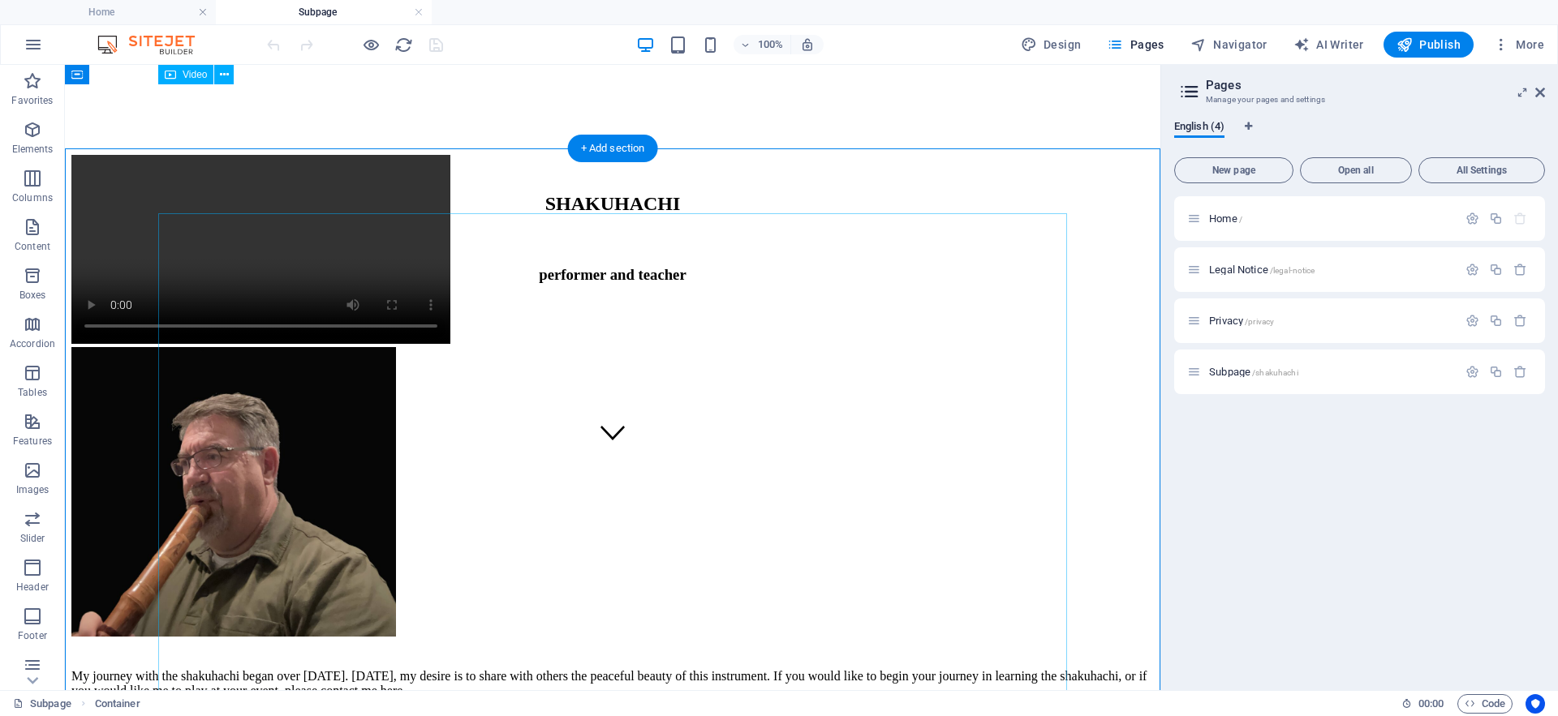
scroll to position [221, 0]
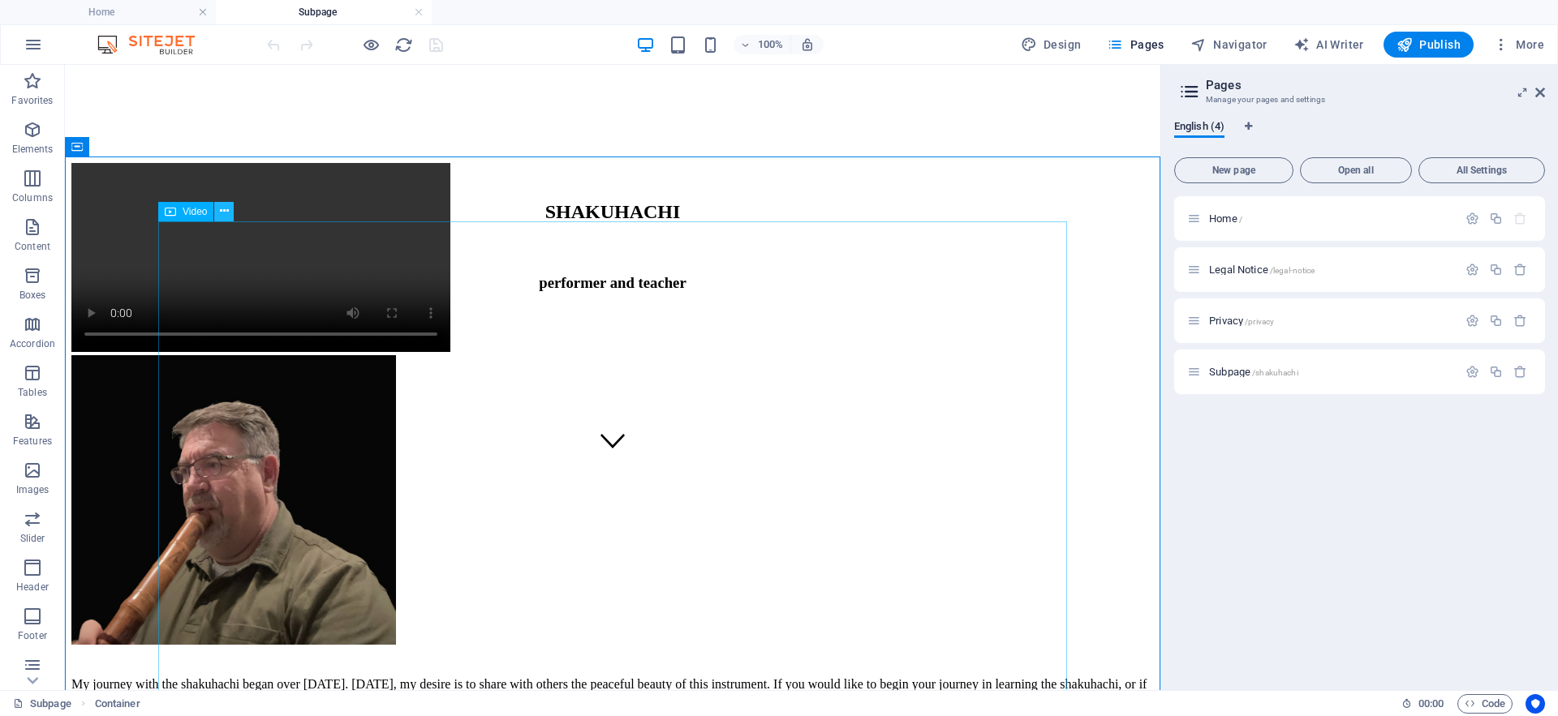
click at [226, 209] on icon at bounding box center [224, 211] width 9 height 17
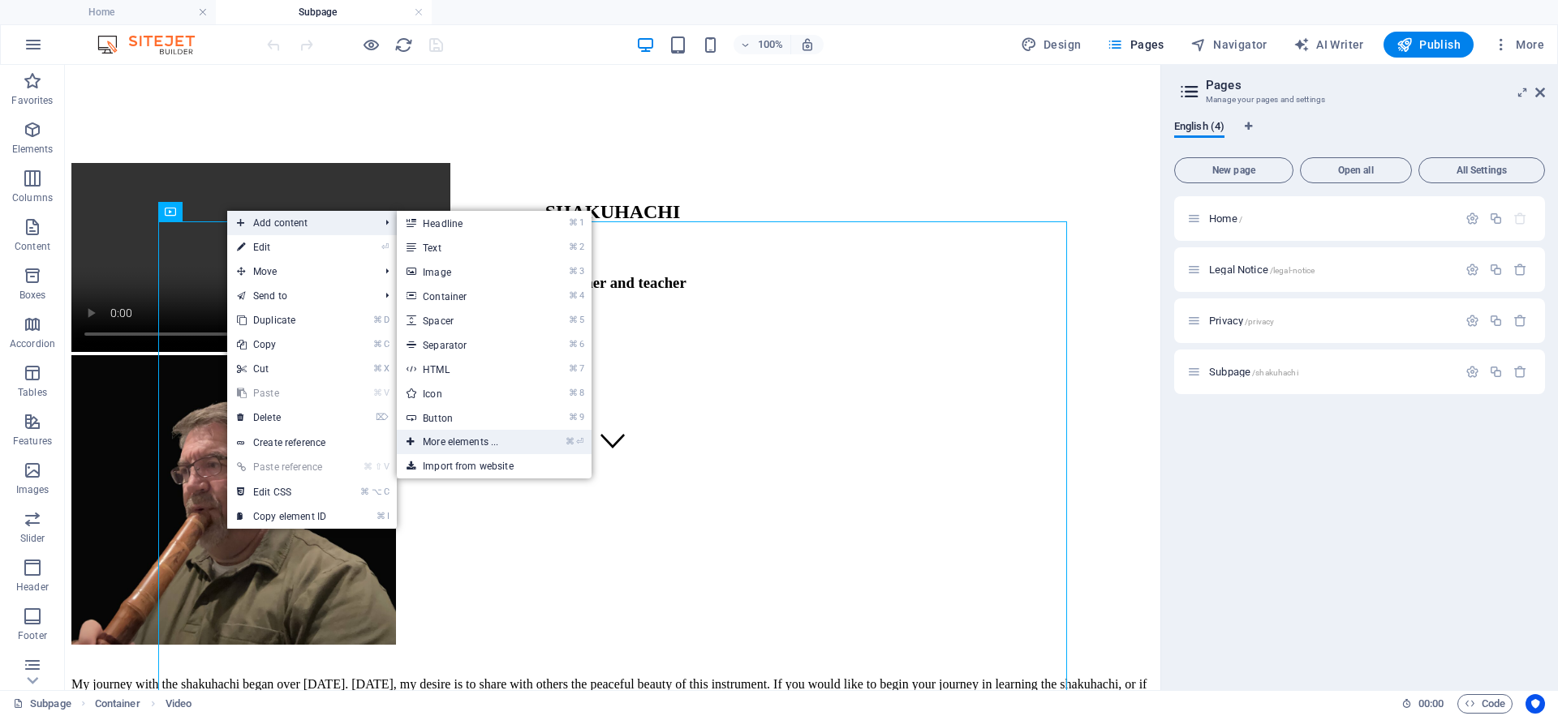
click at [443, 442] on link "⌘ ⏎ More elements ..." at bounding box center [464, 442] width 134 height 24
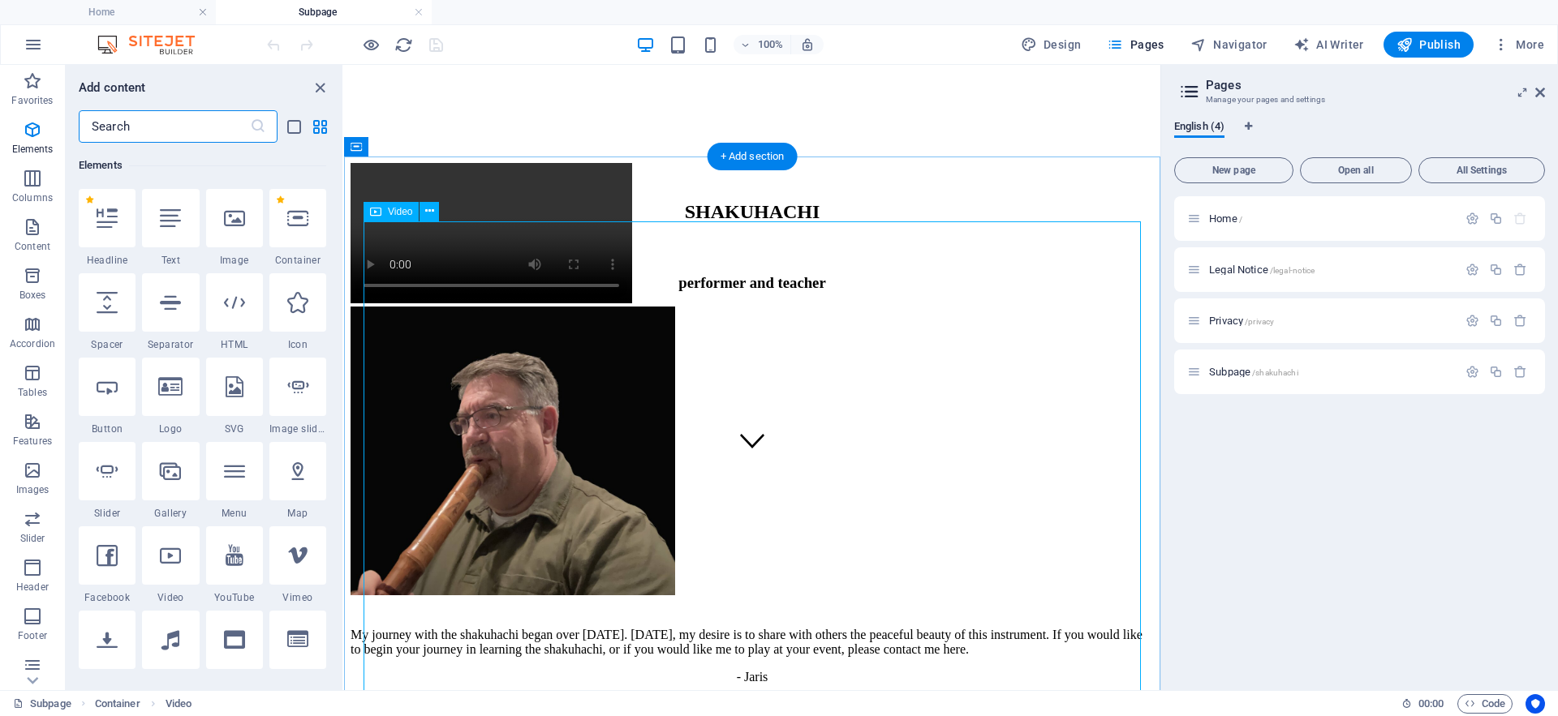
scroll to position [173, 0]
click at [172, 567] on div at bounding box center [170, 556] width 57 height 58
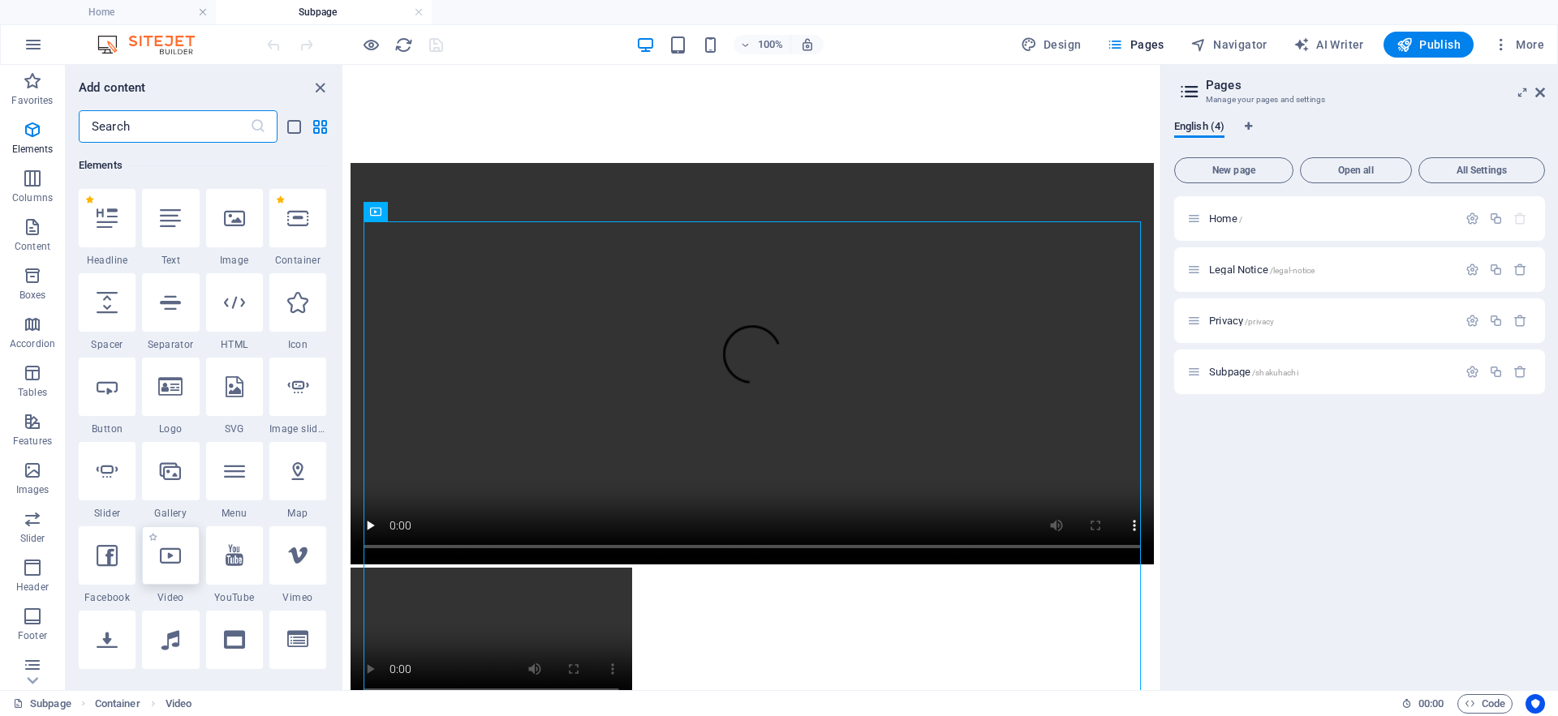
select select "%"
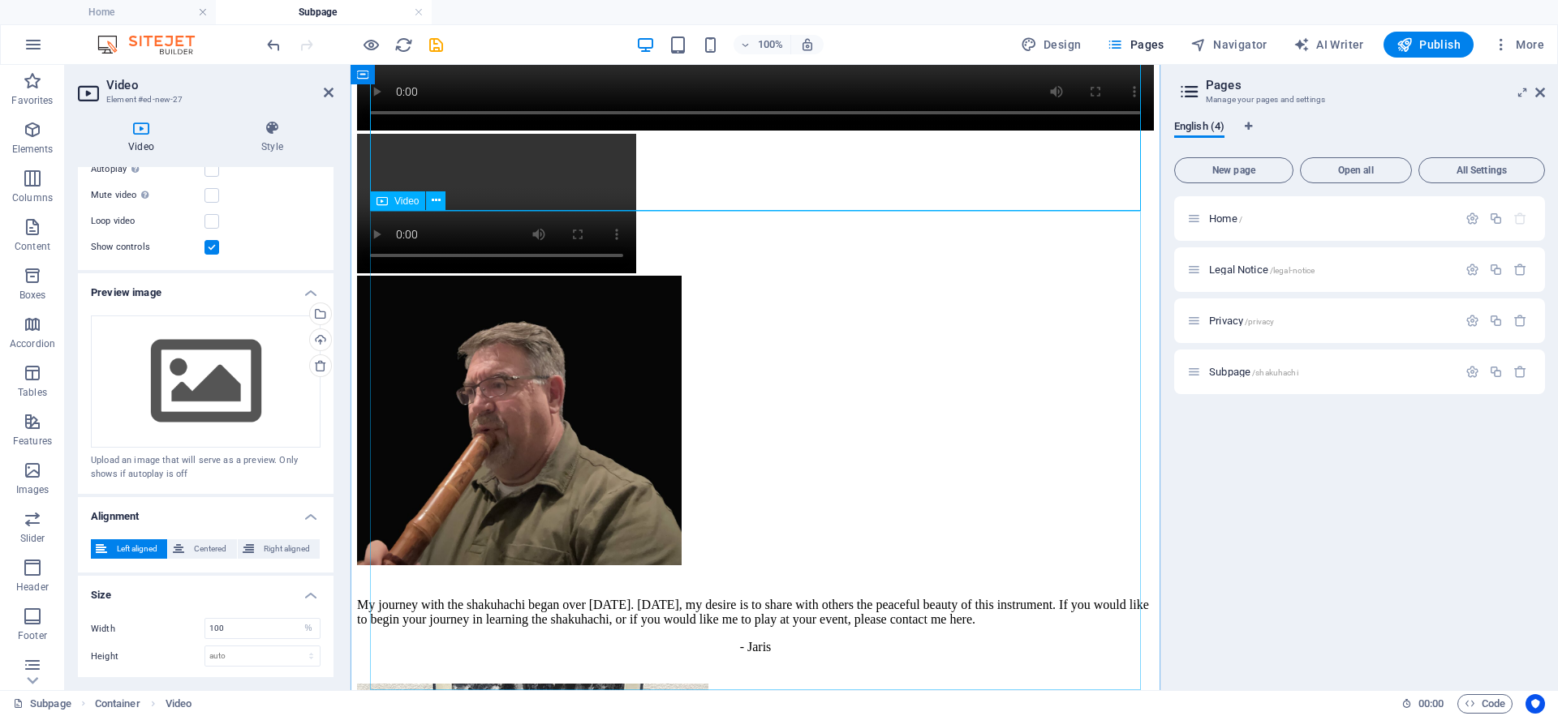
scroll to position [668, 0]
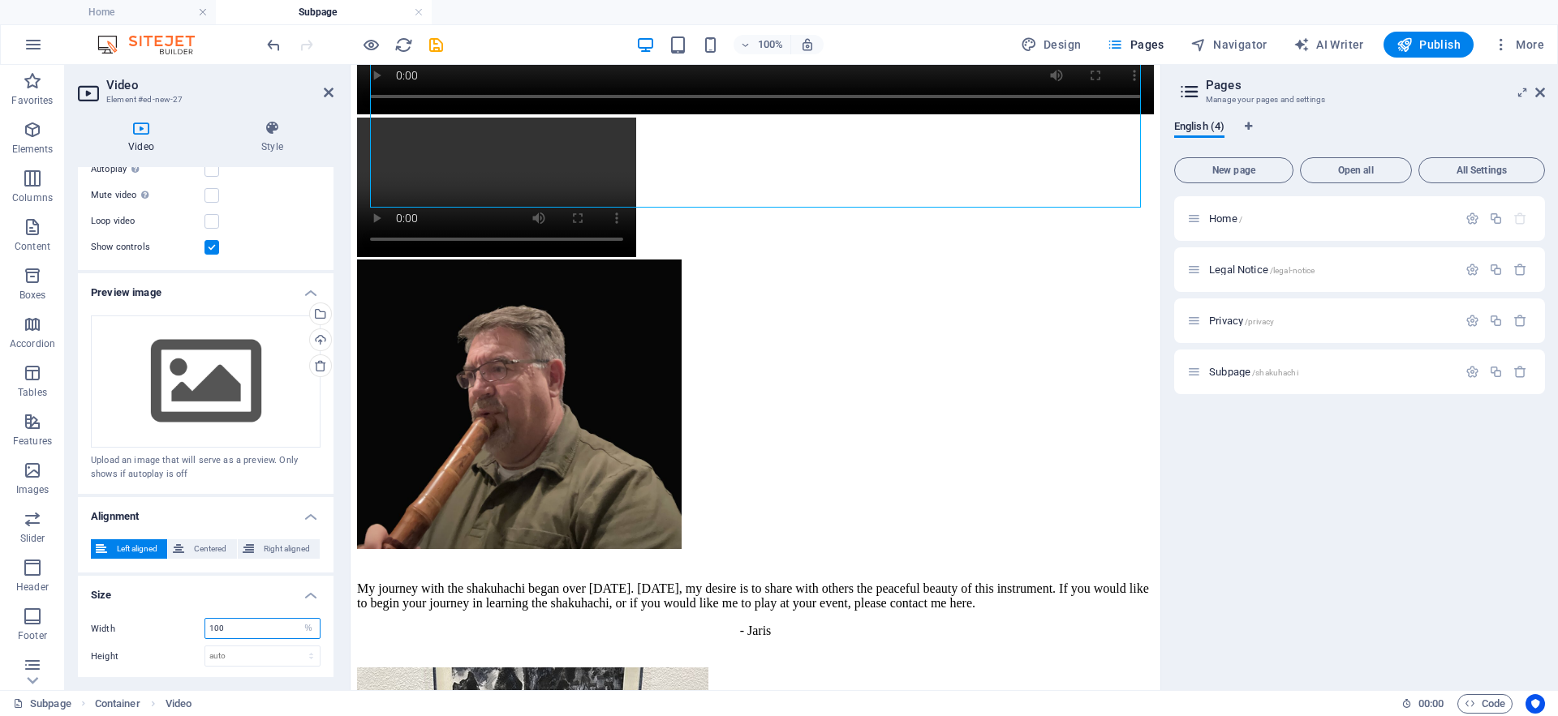
drag, startPoint x: 234, startPoint y: 629, endPoint x: 187, endPoint y: 630, distance: 47.9
click at [187, 630] on div "Width 100 auto px %" at bounding box center [206, 628] width 230 height 21
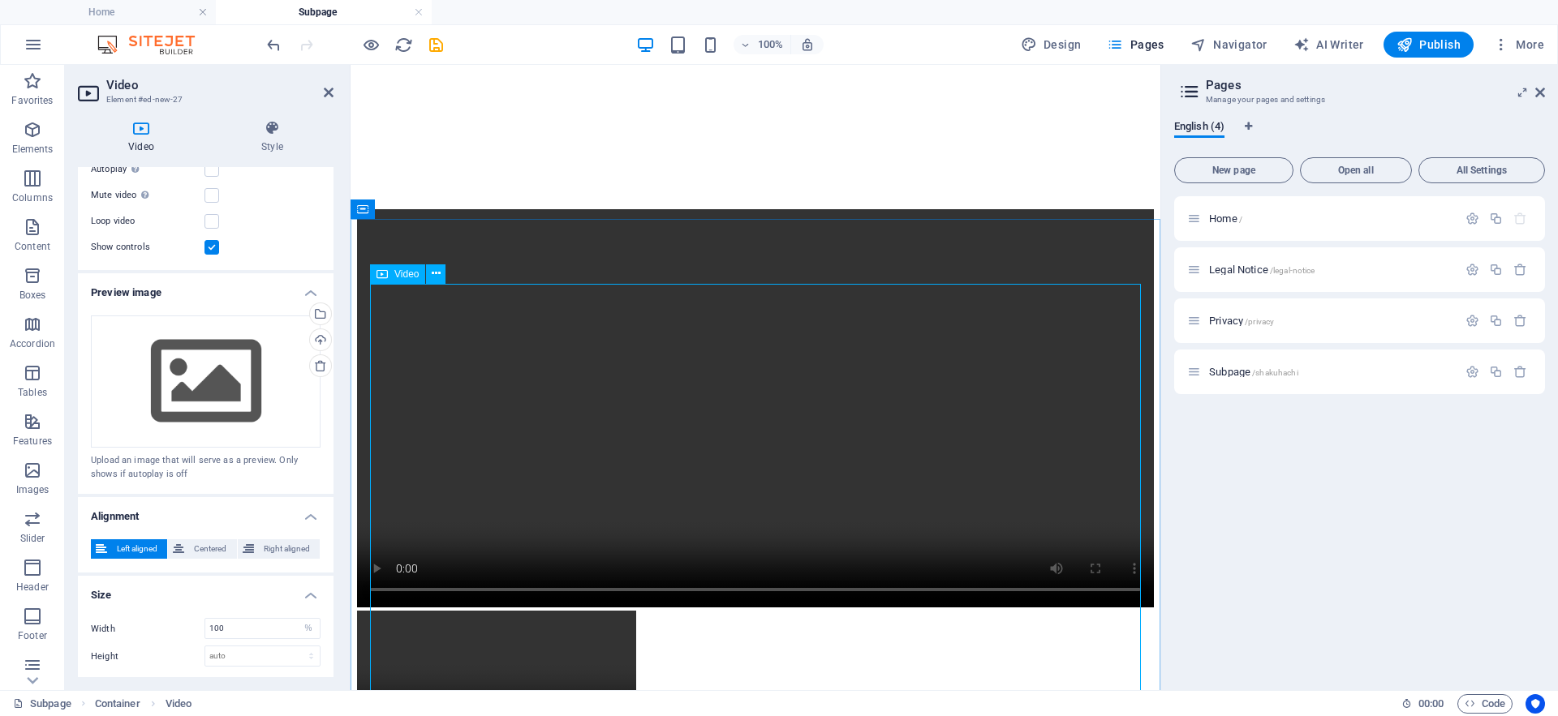
scroll to position [182, 0]
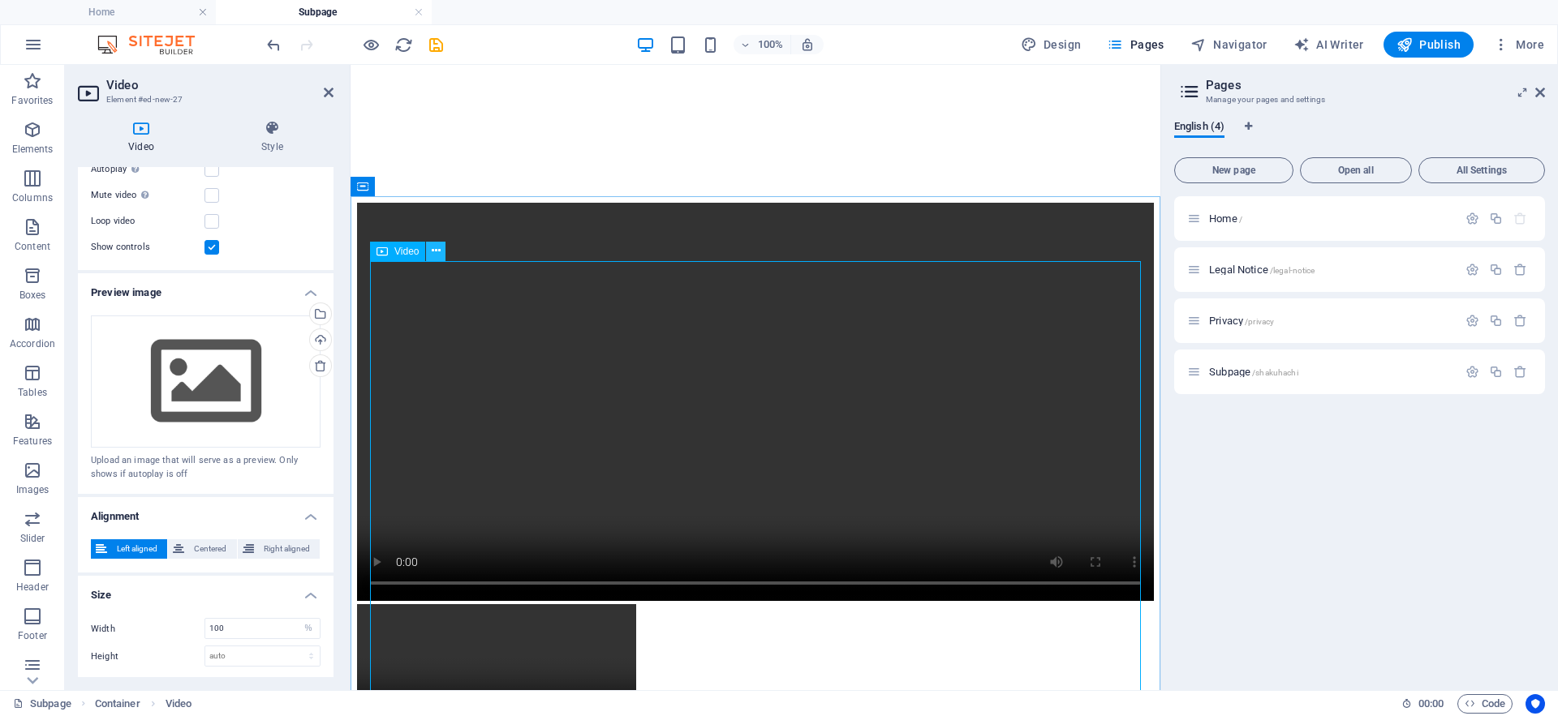
click at [437, 252] on icon at bounding box center [436, 251] width 9 height 17
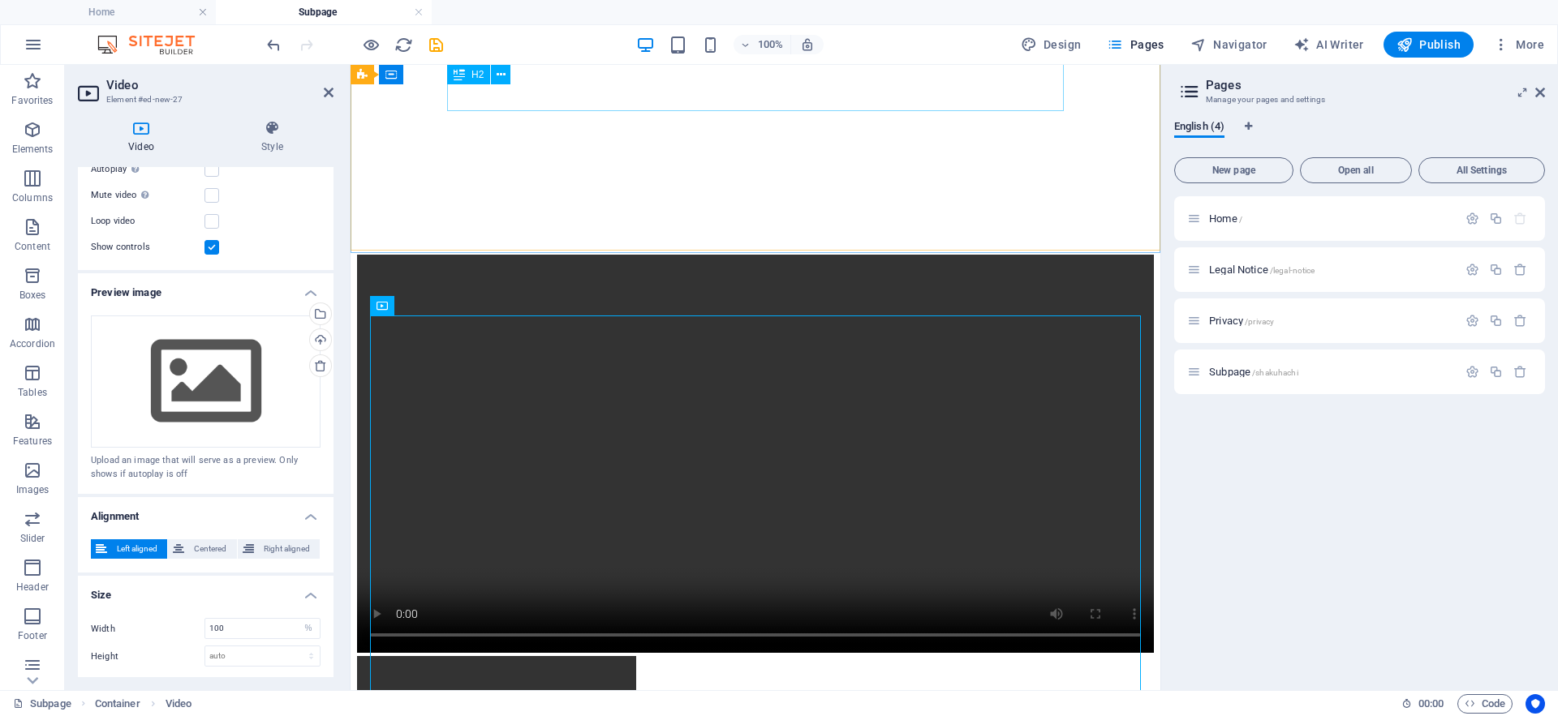
scroll to position [127, 0]
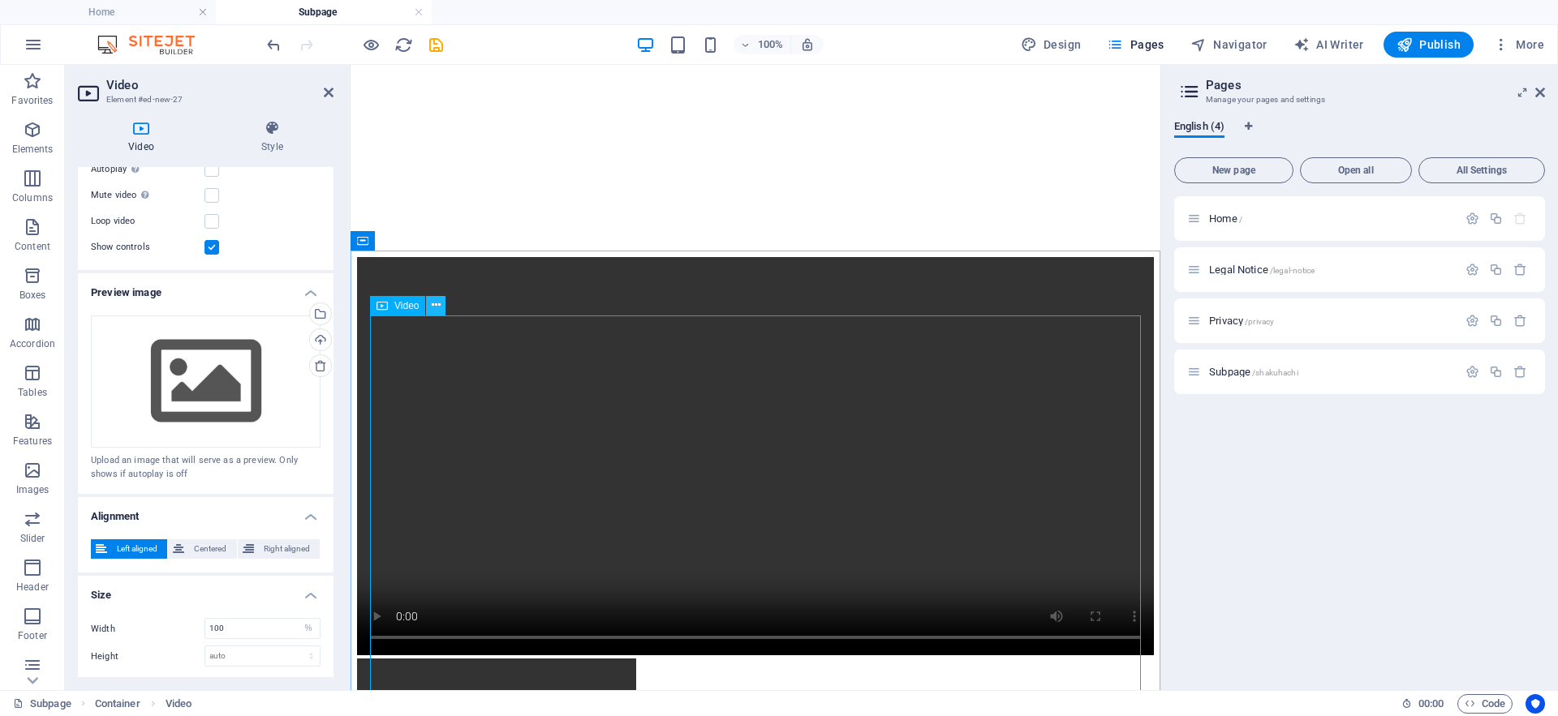
click at [436, 306] on icon at bounding box center [436, 305] width 9 height 17
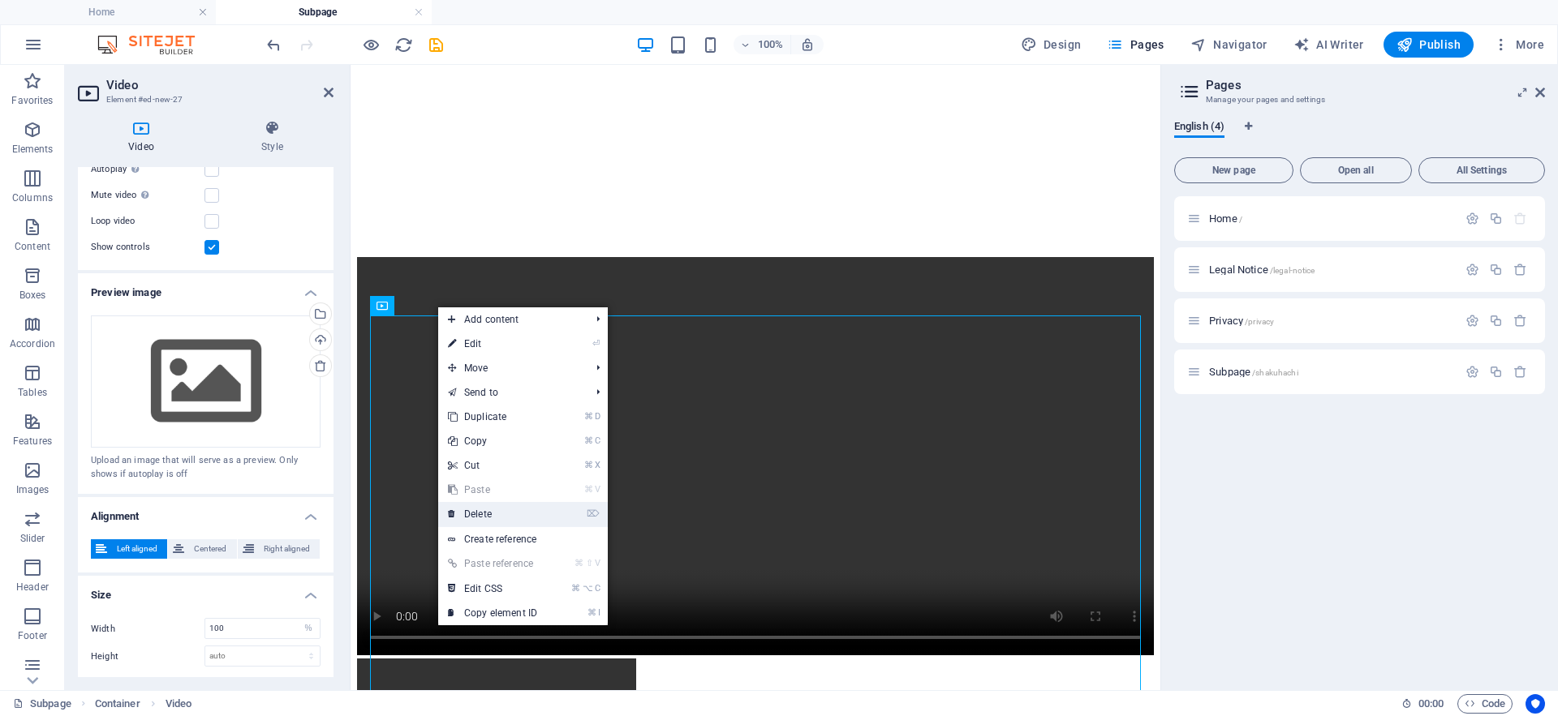
click at [479, 513] on link "⌦ Delete" at bounding box center [492, 514] width 109 height 24
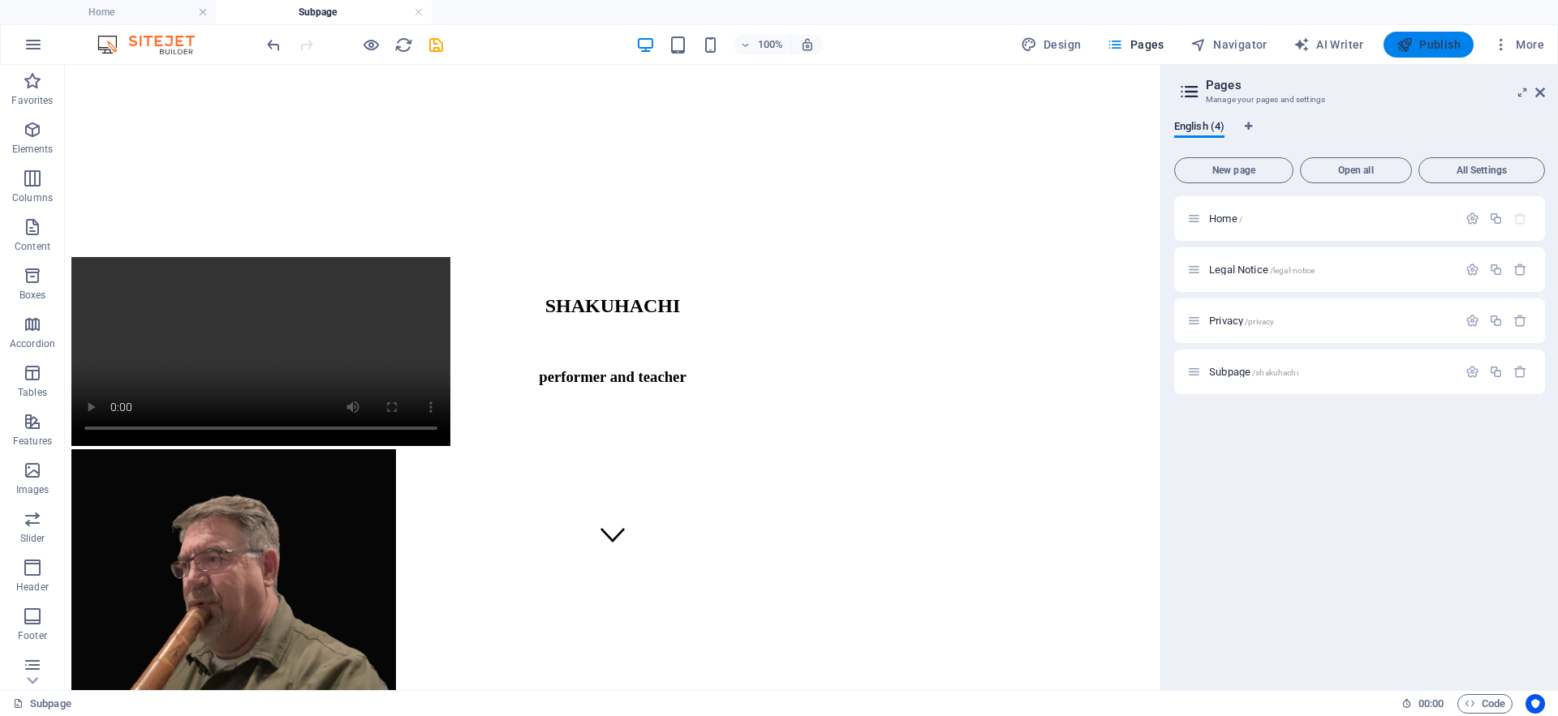
click at [1409, 45] on icon "button" at bounding box center [1404, 45] width 16 height 16
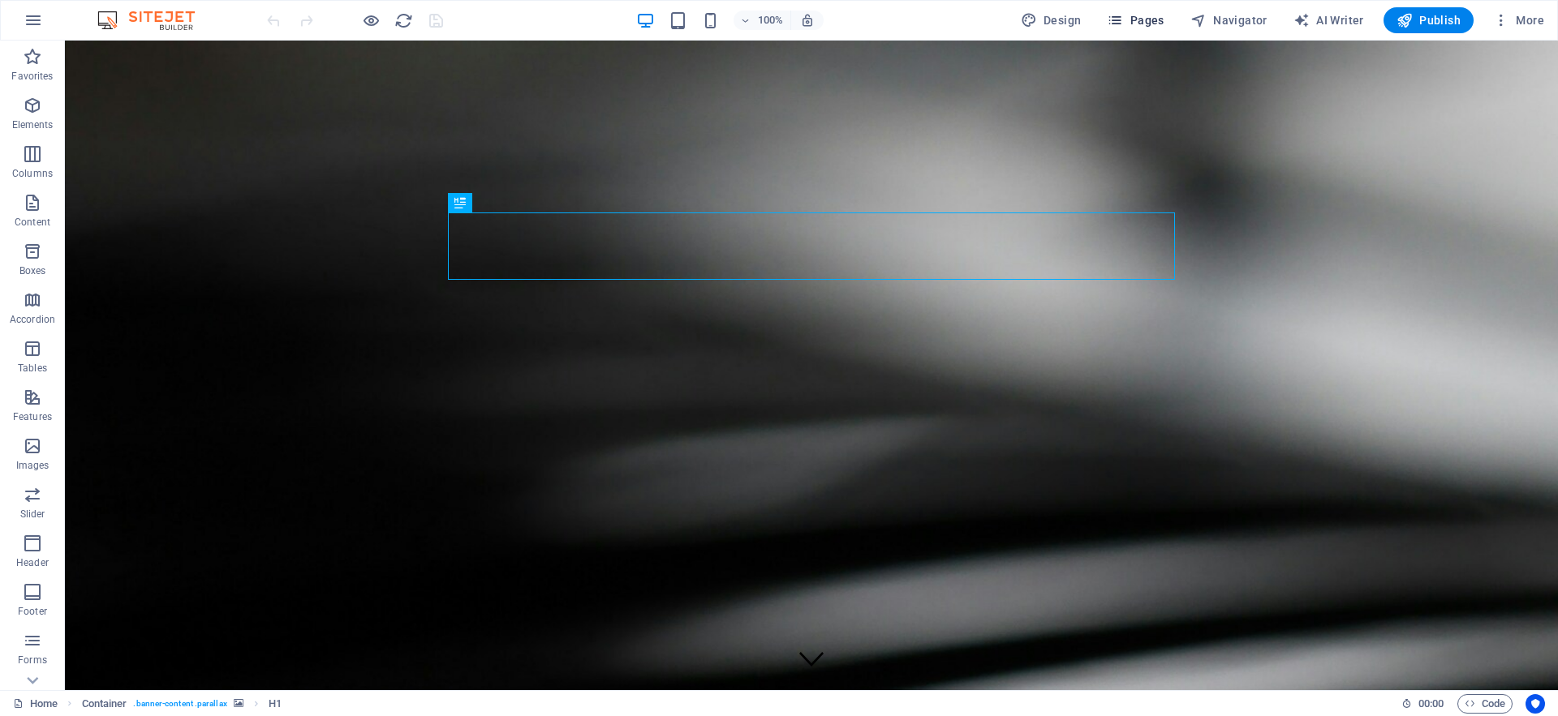
click at [1145, 20] on span "Pages" at bounding box center [1135, 20] width 57 height 16
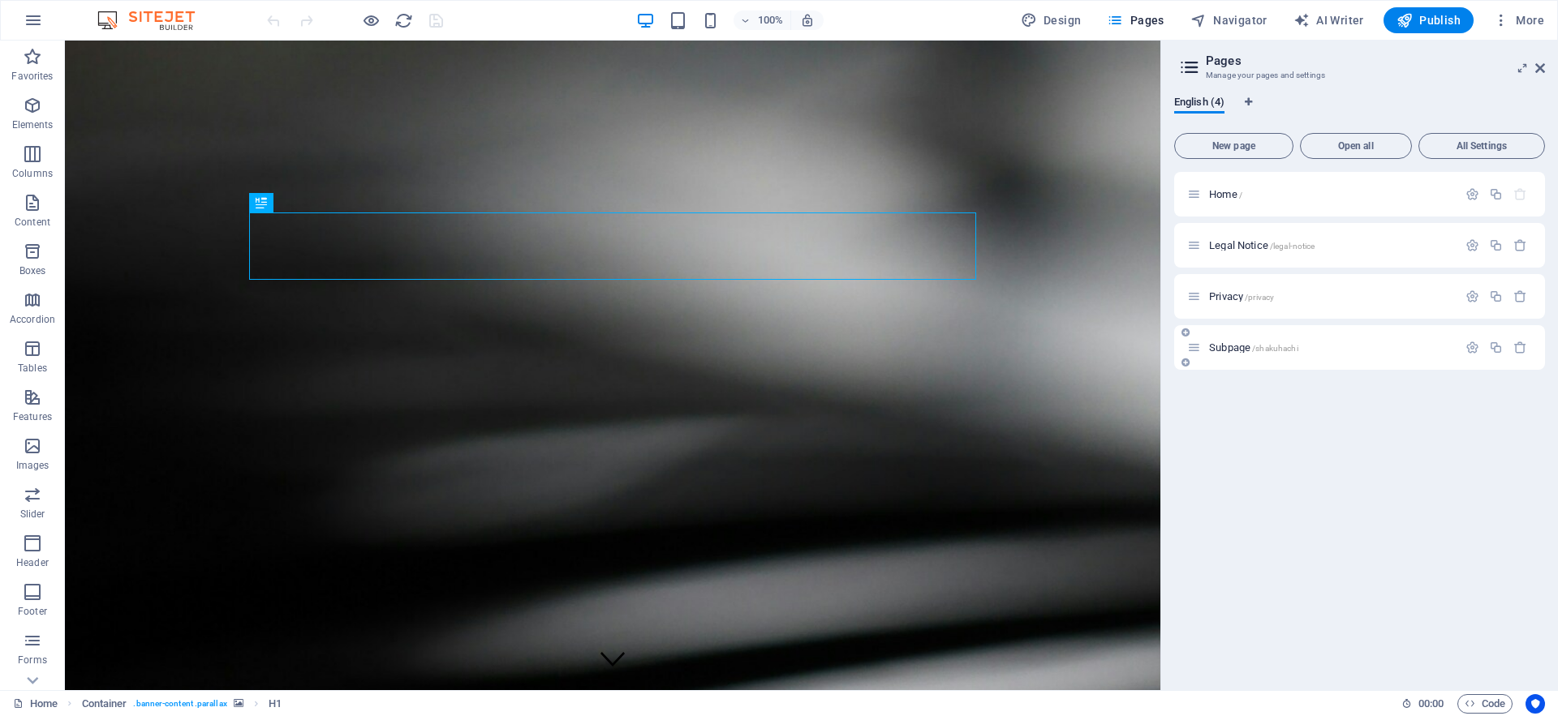
click at [1245, 355] on div "Subpage /shakuhachi" at bounding box center [1322, 347] width 270 height 19
click at [1238, 350] on span "Subpage /shakuhachi" at bounding box center [1253, 348] width 89 height 12
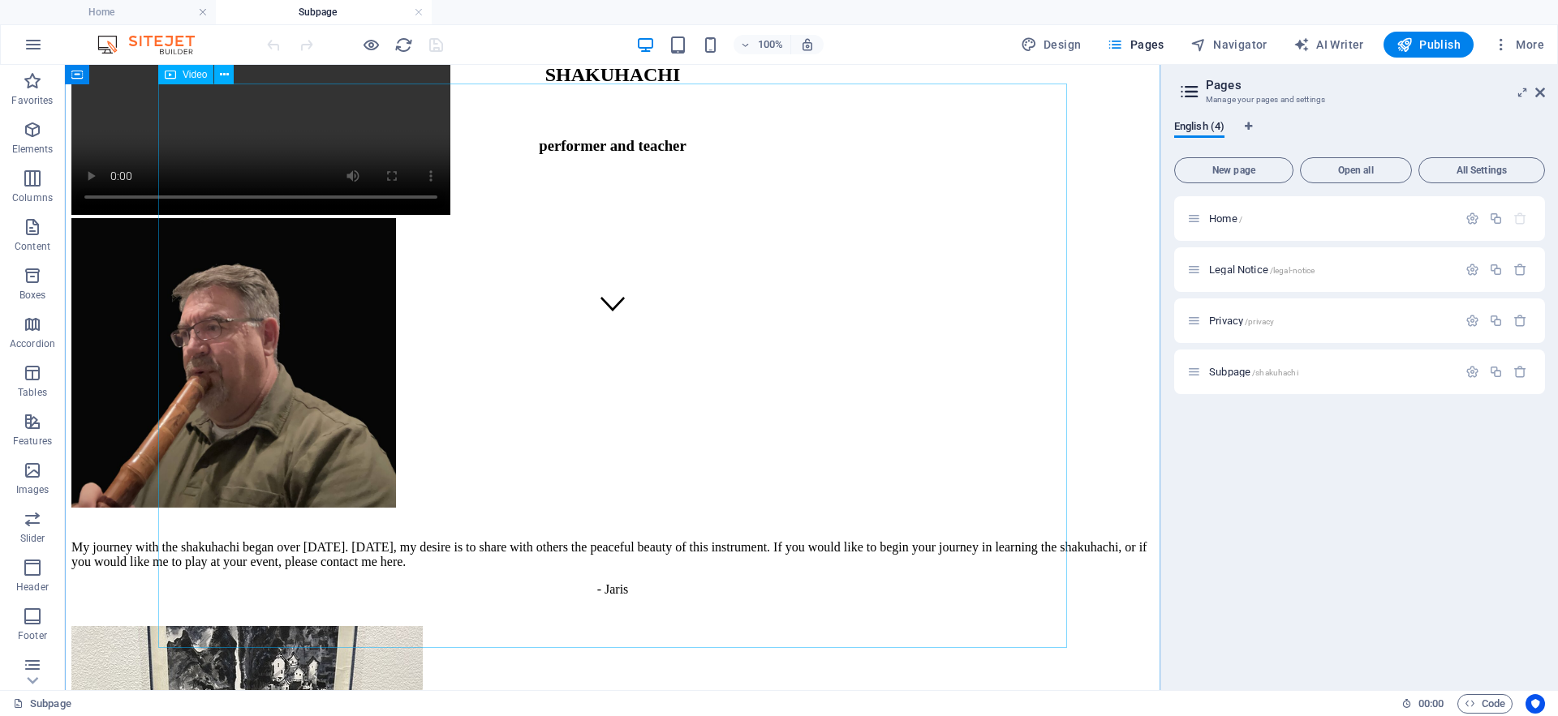
scroll to position [357, 0]
click at [224, 79] on icon at bounding box center [224, 75] width 9 height 17
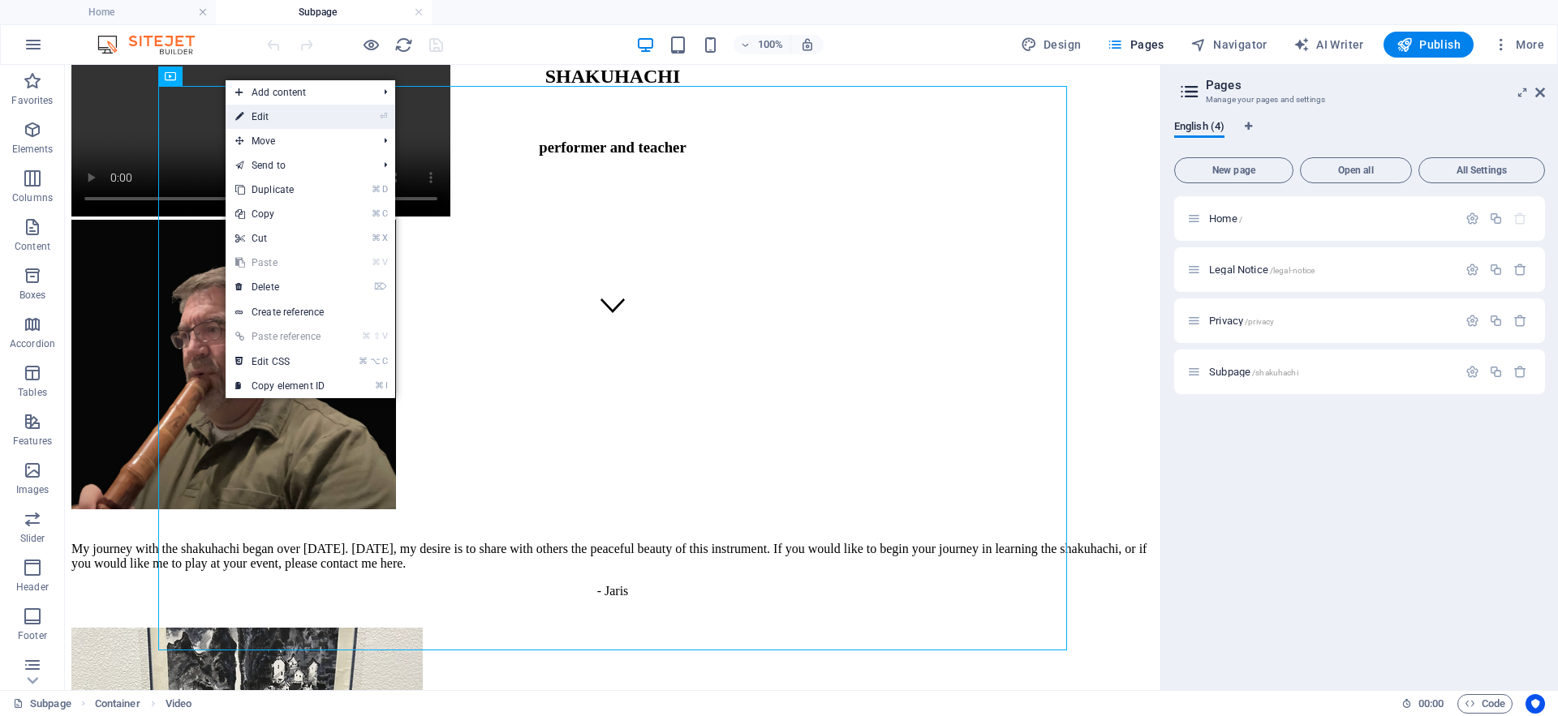
click at [252, 117] on link "⏎ Edit" at bounding box center [280, 117] width 109 height 24
select select "%"
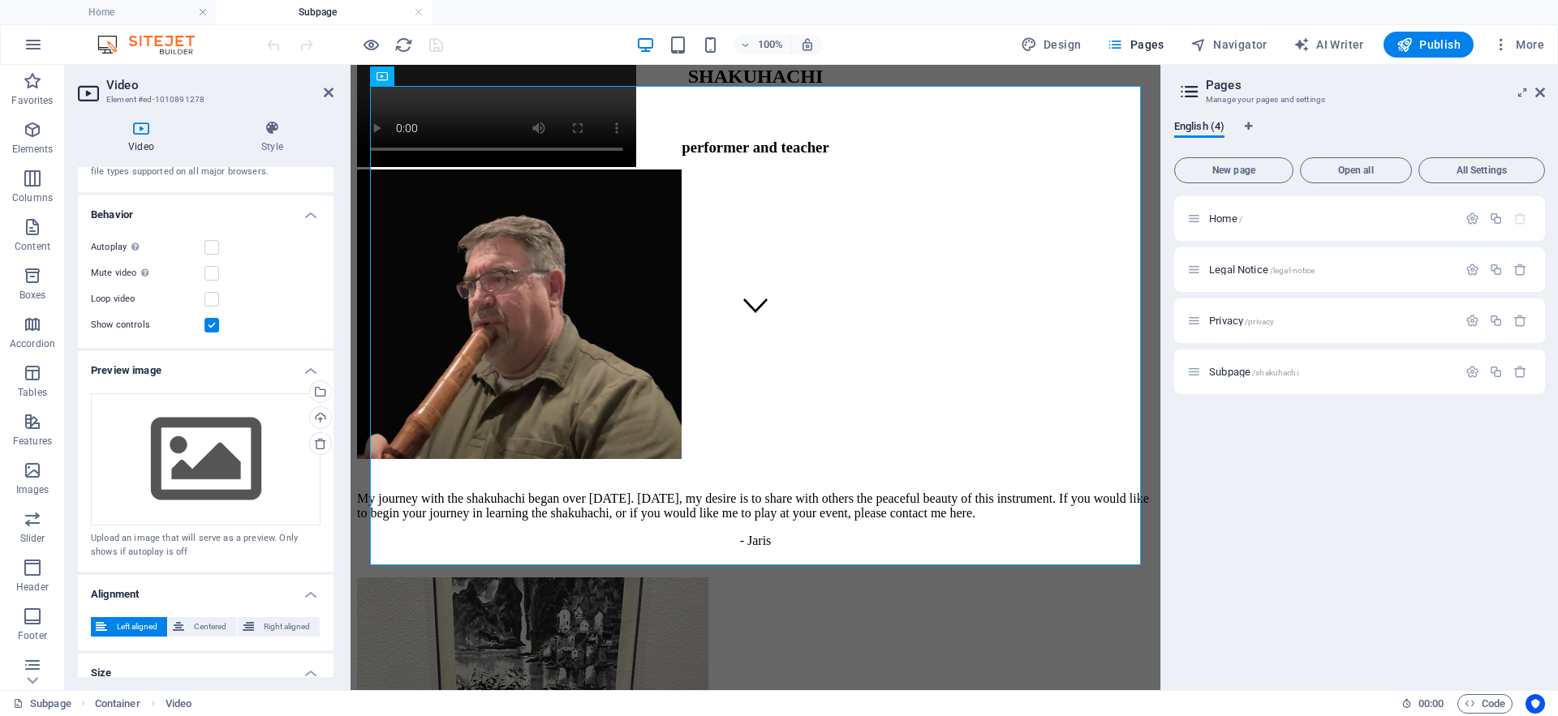
scroll to position [247, 0]
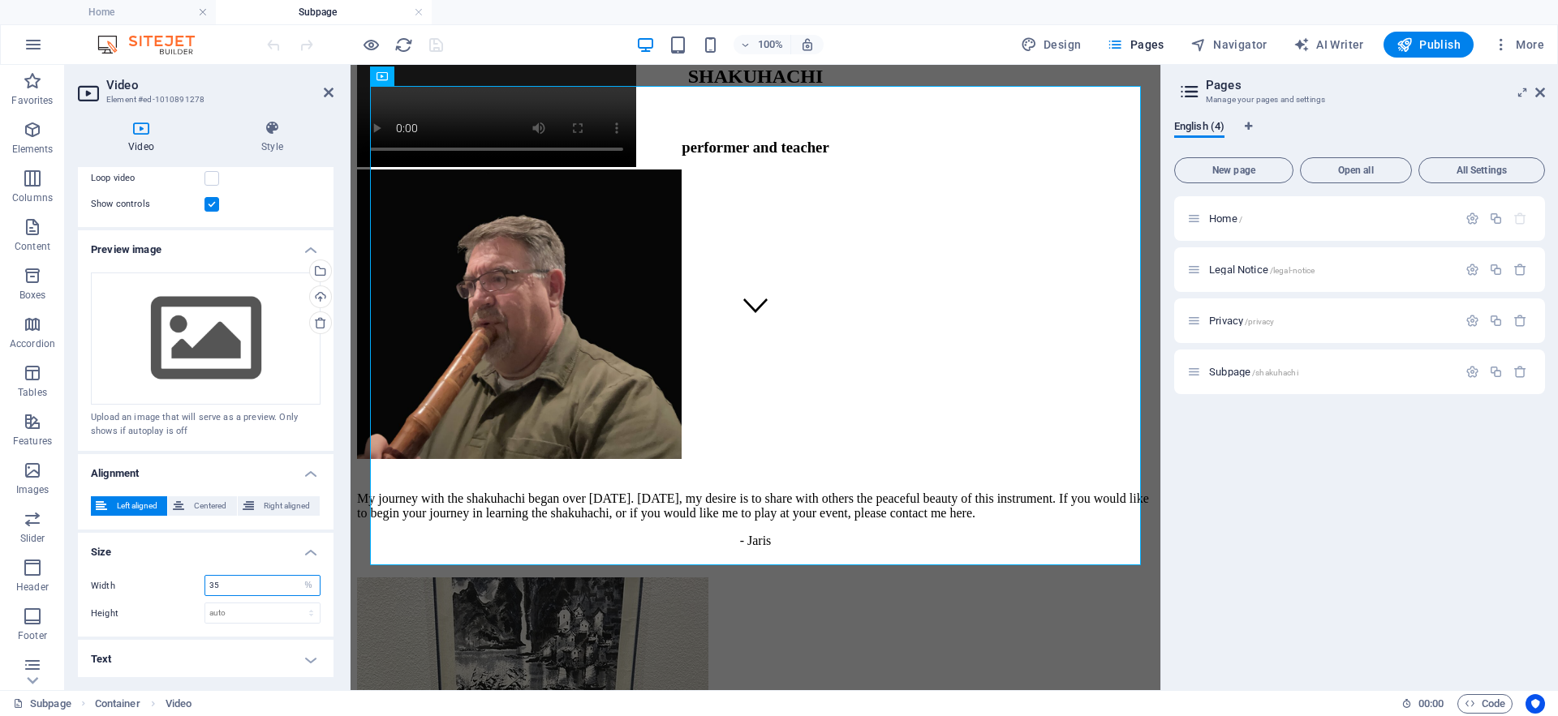
drag, startPoint x: 221, startPoint y: 584, endPoint x: 196, endPoint y: 583, distance: 25.2
click at [196, 583] on div "Width 35 auto px %" at bounding box center [206, 585] width 230 height 21
type input "50"
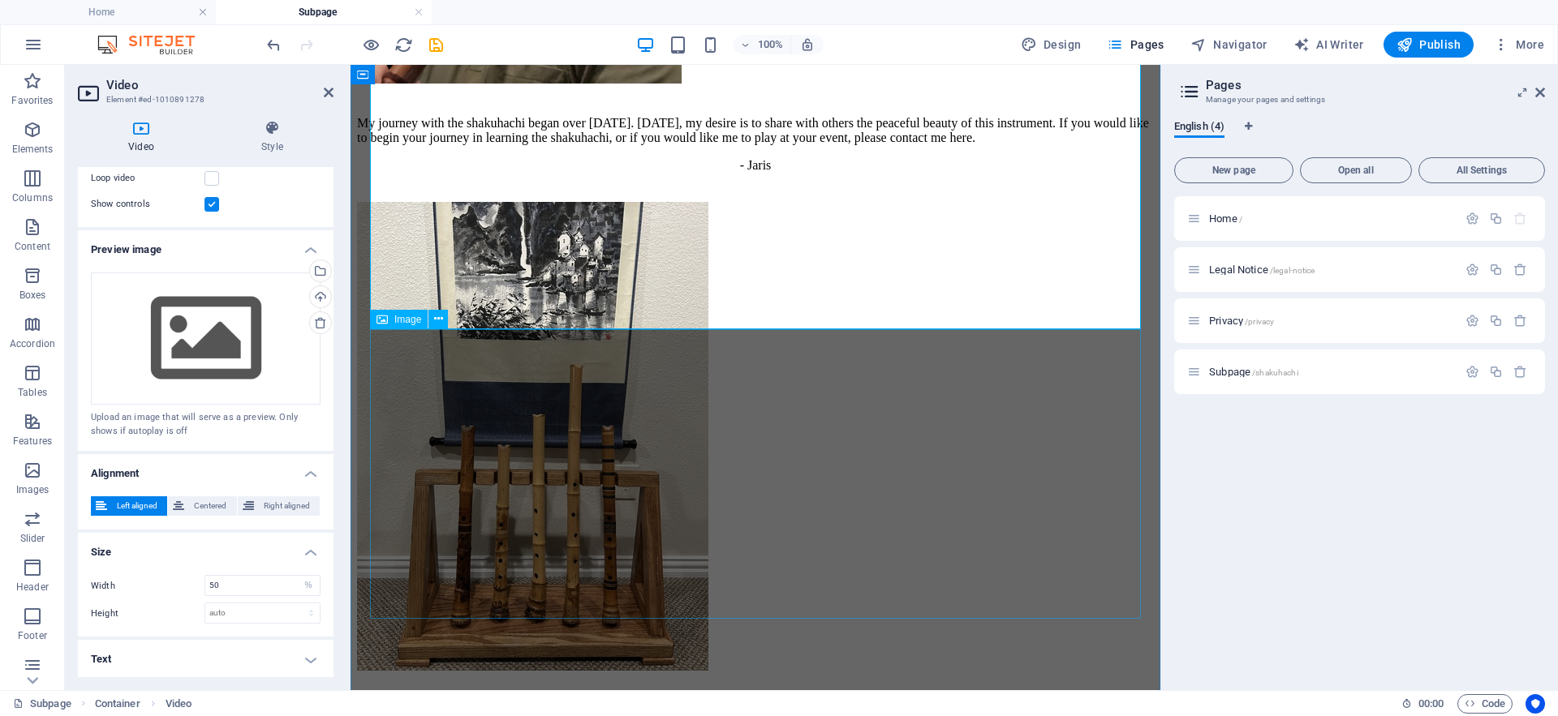
scroll to position [806, 0]
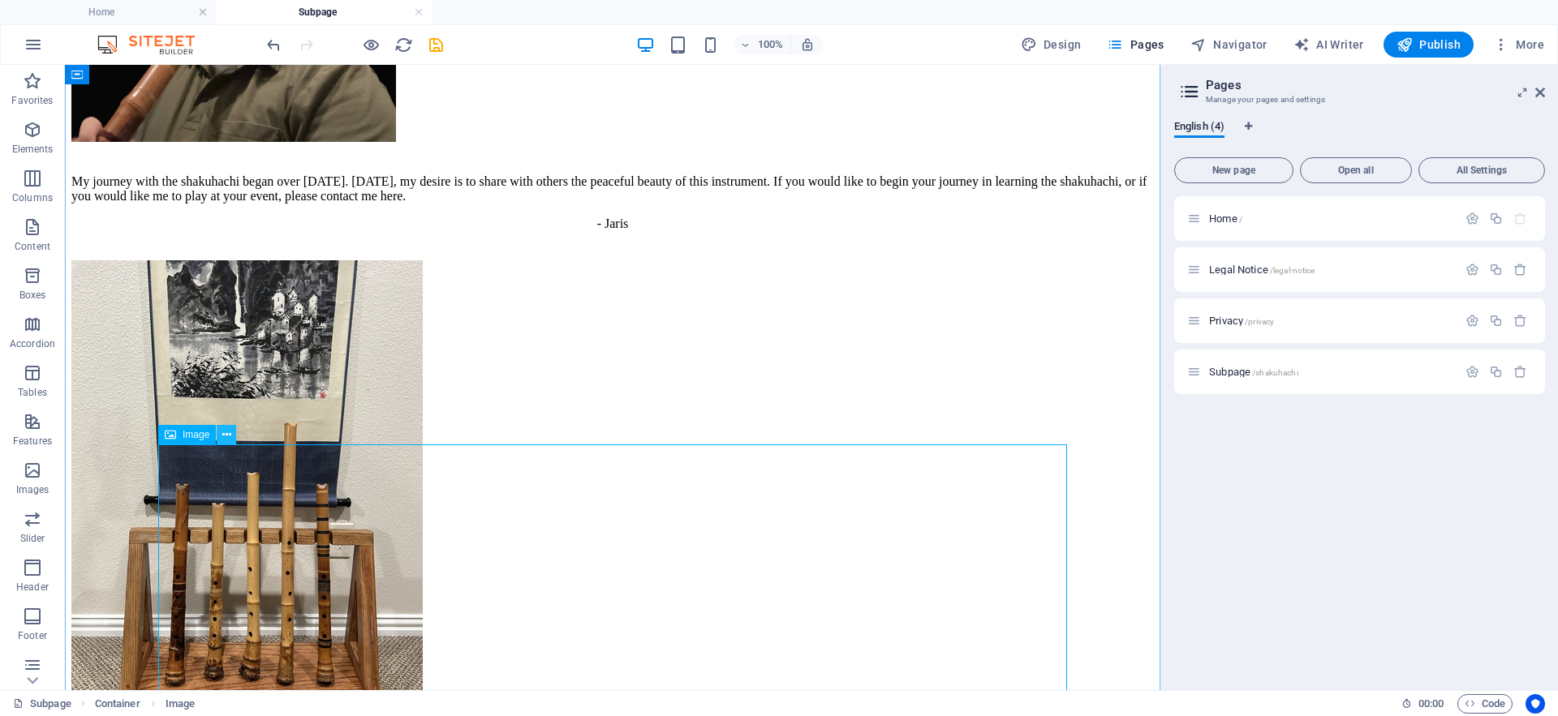
click at [229, 436] on icon at bounding box center [226, 435] width 9 height 17
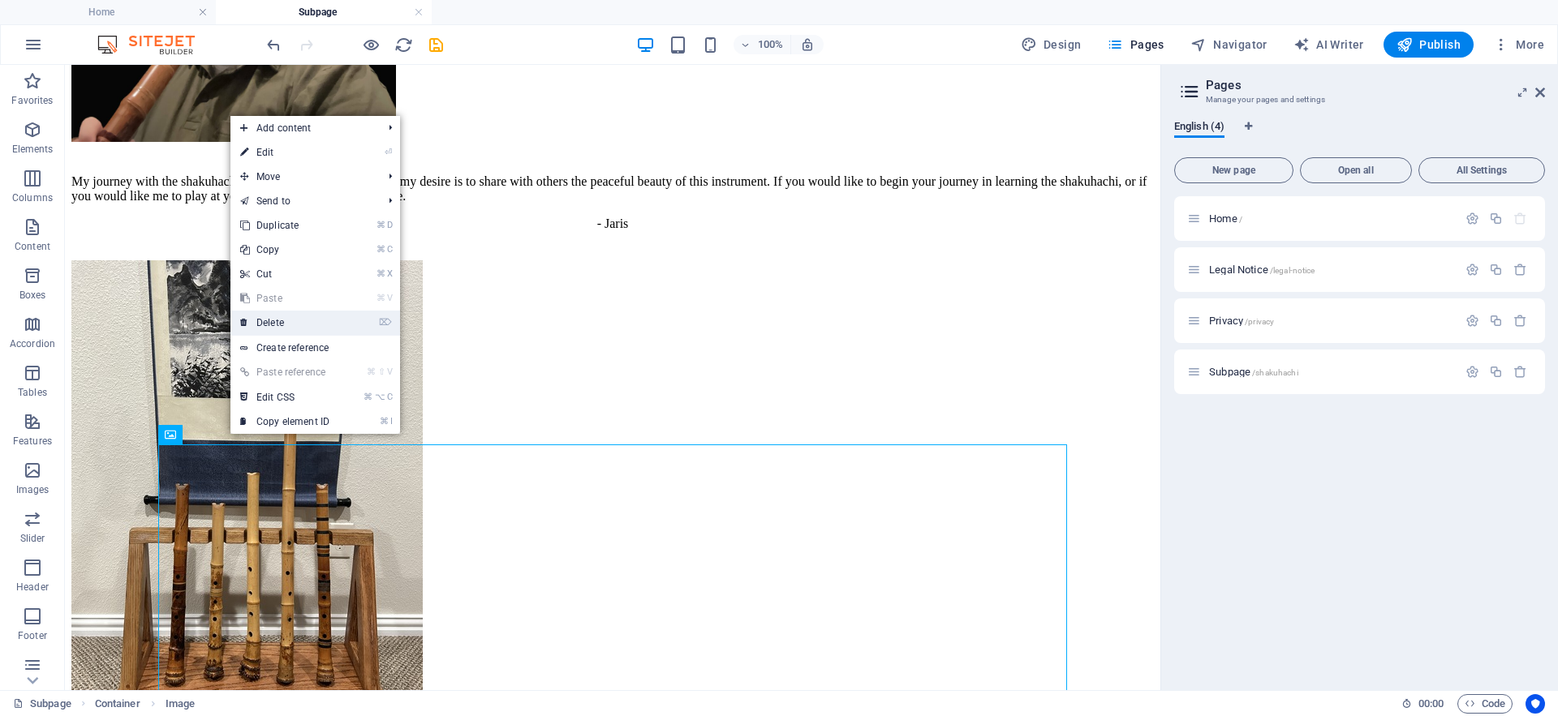
click at [279, 323] on link "⌦ Delete" at bounding box center [284, 323] width 109 height 24
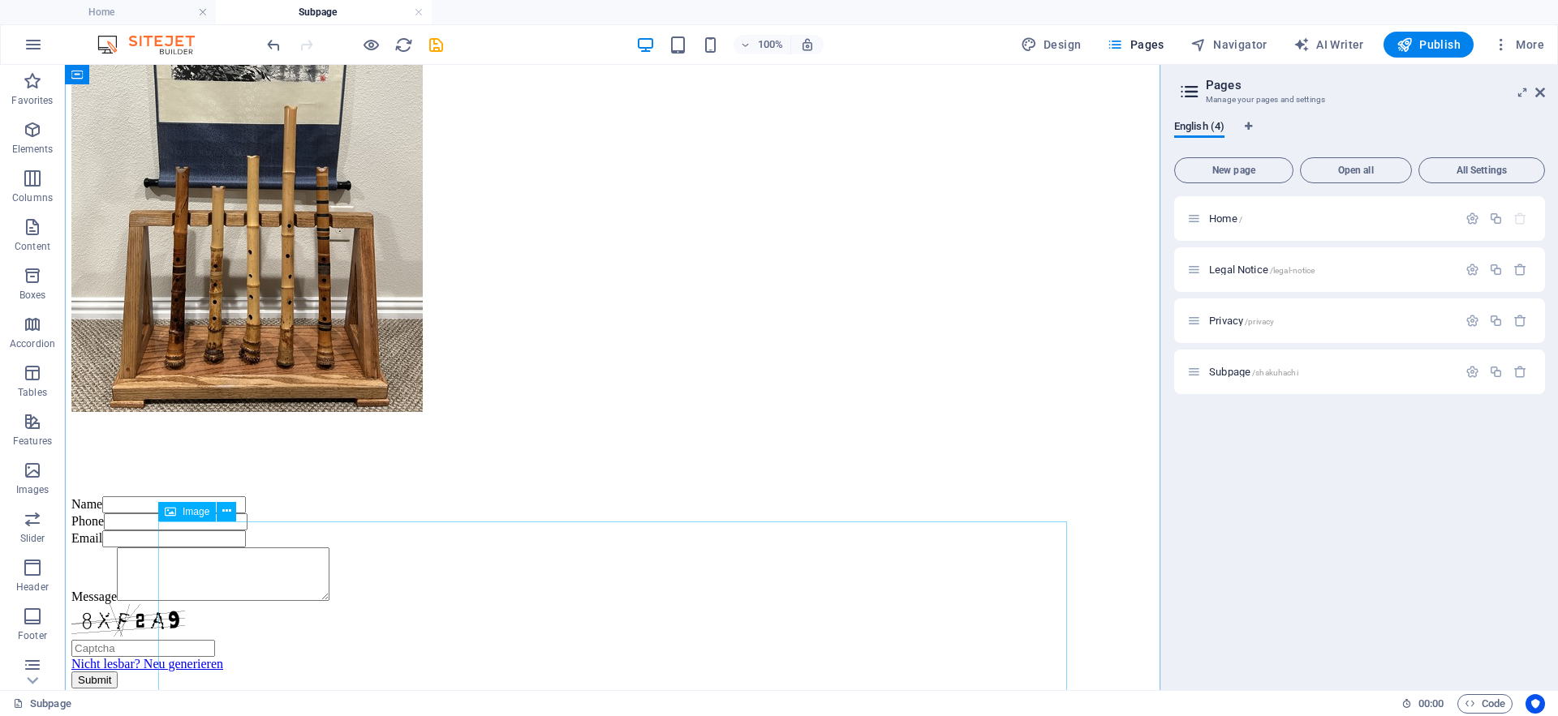
scroll to position [820, 0]
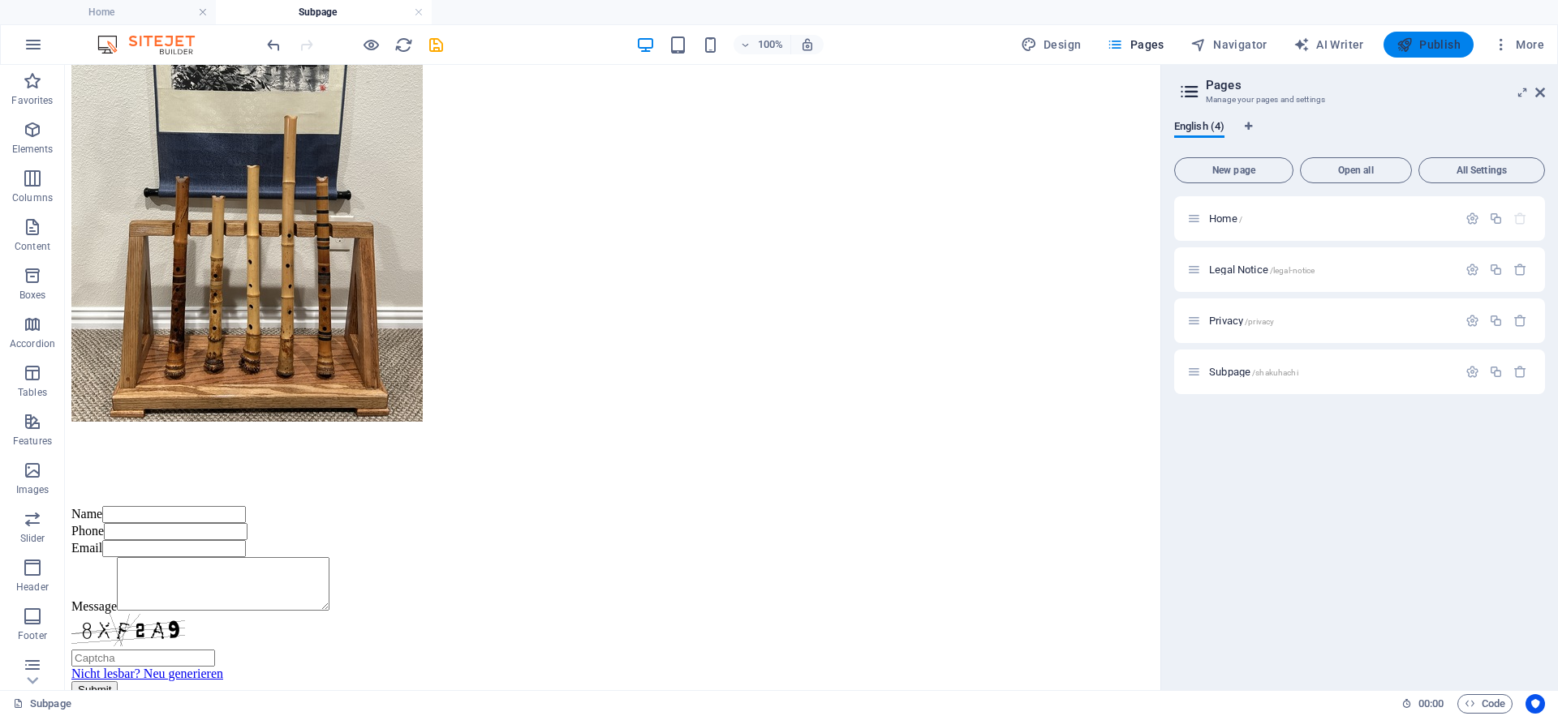
click at [1432, 45] on span "Publish" at bounding box center [1428, 45] width 64 height 16
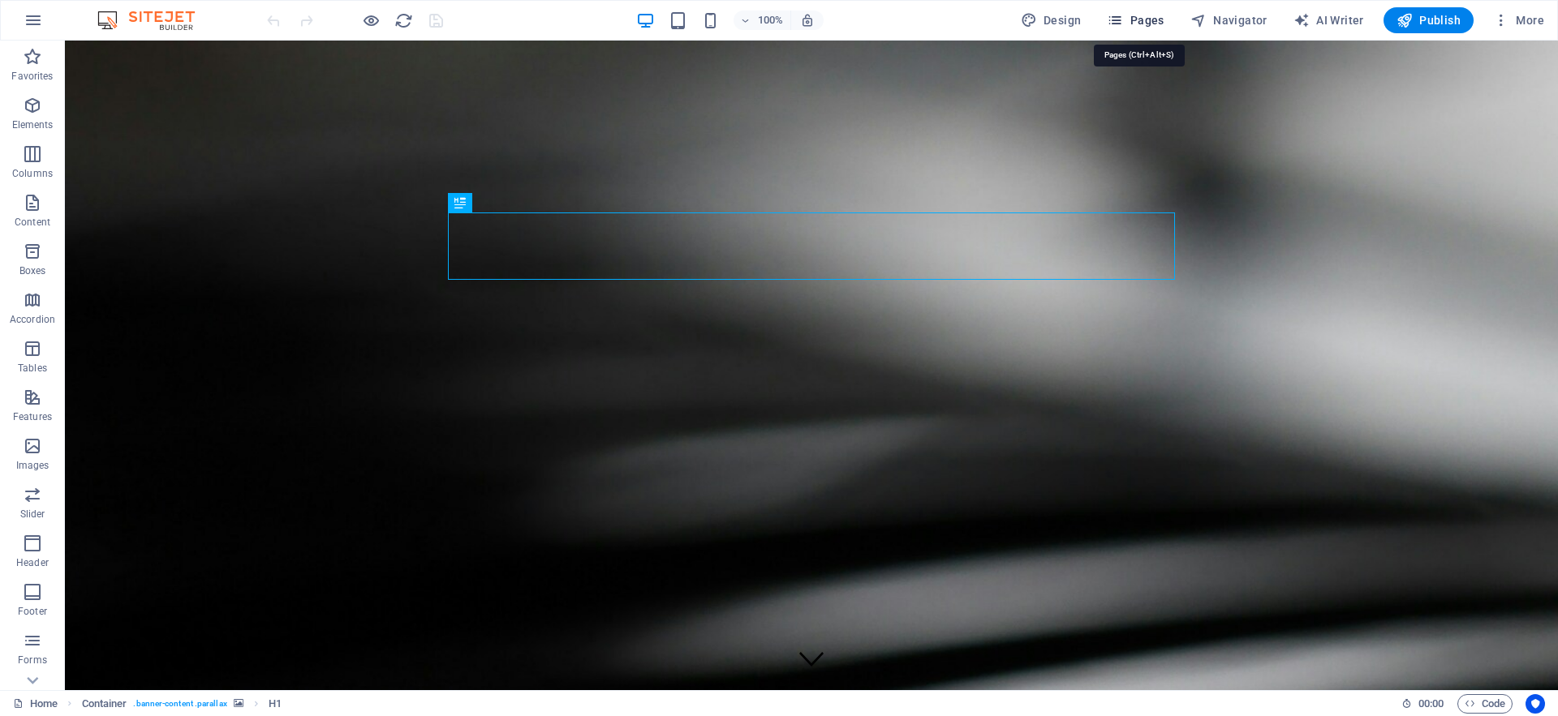
click at [1145, 19] on span "Pages" at bounding box center [1135, 20] width 57 height 16
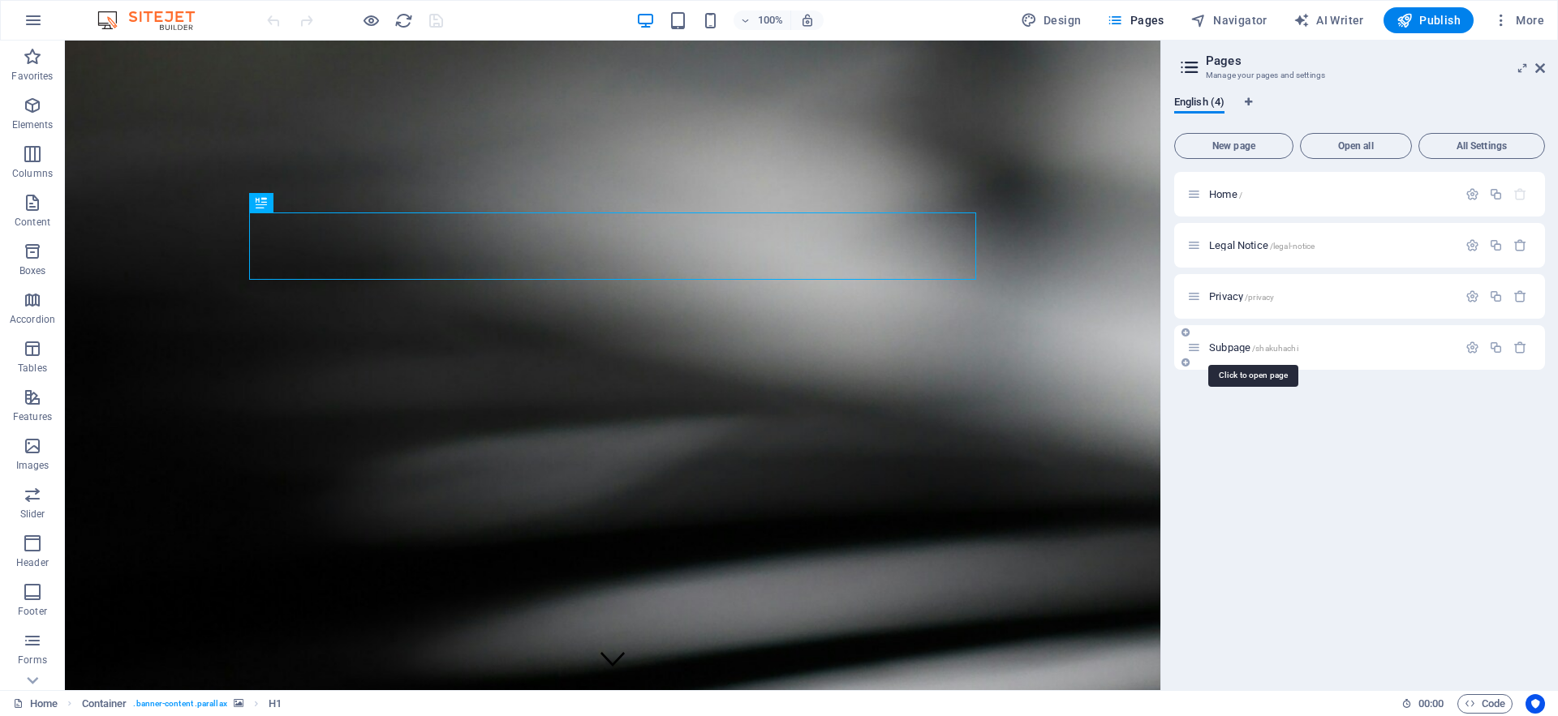
click at [1261, 348] on span "/shakuhachi" at bounding box center [1275, 348] width 46 height 9
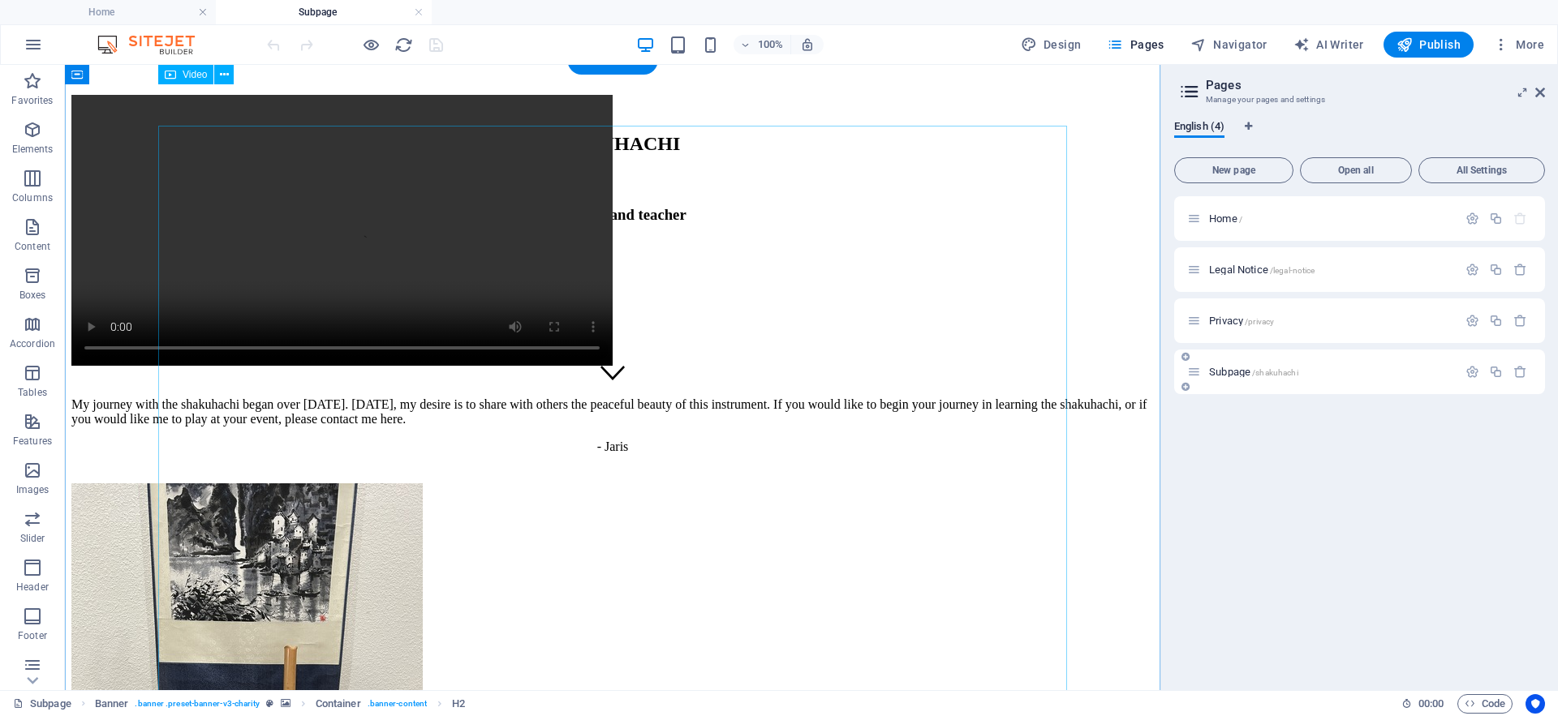
scroll to position [262, 0]
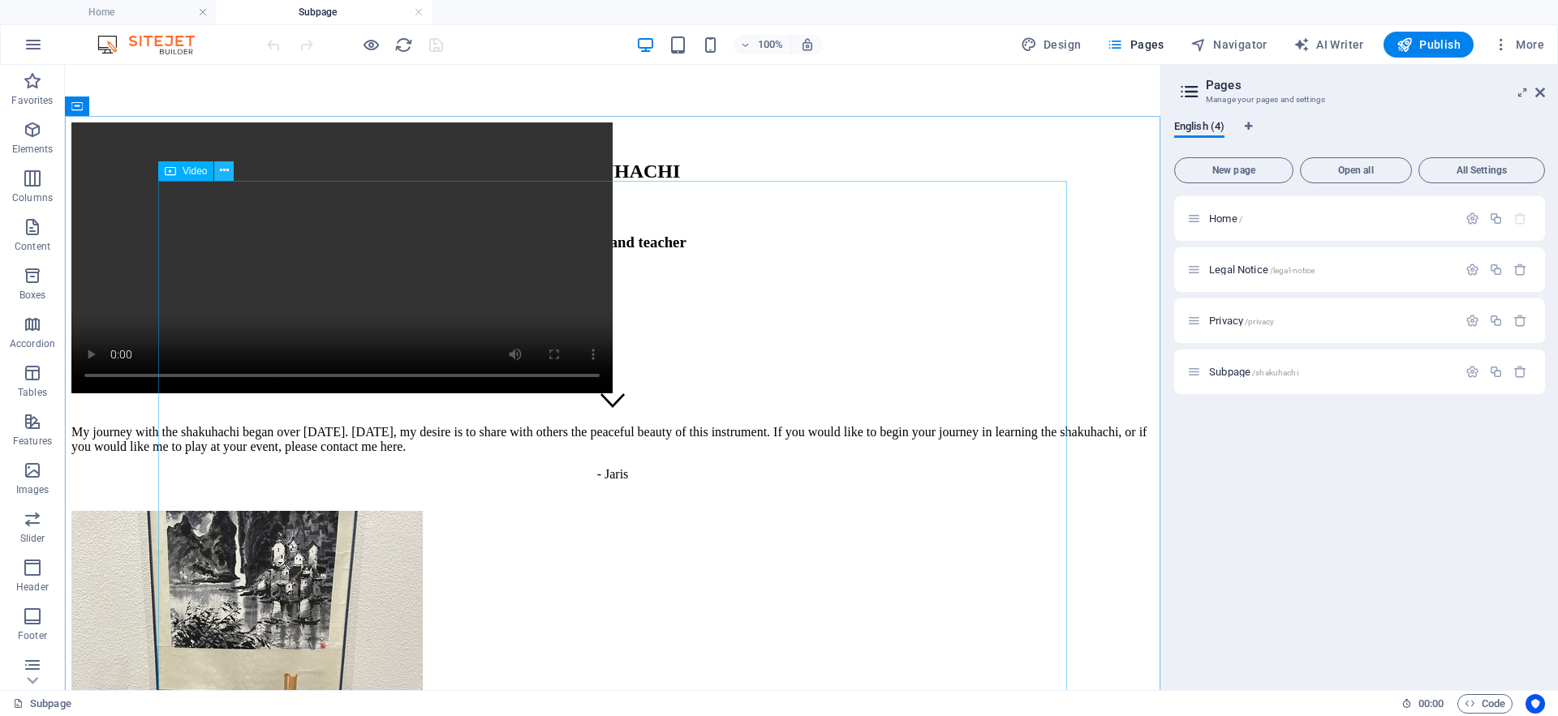
click at [222, 172] on icon at bounding box center [224, 170] width 9 height 17
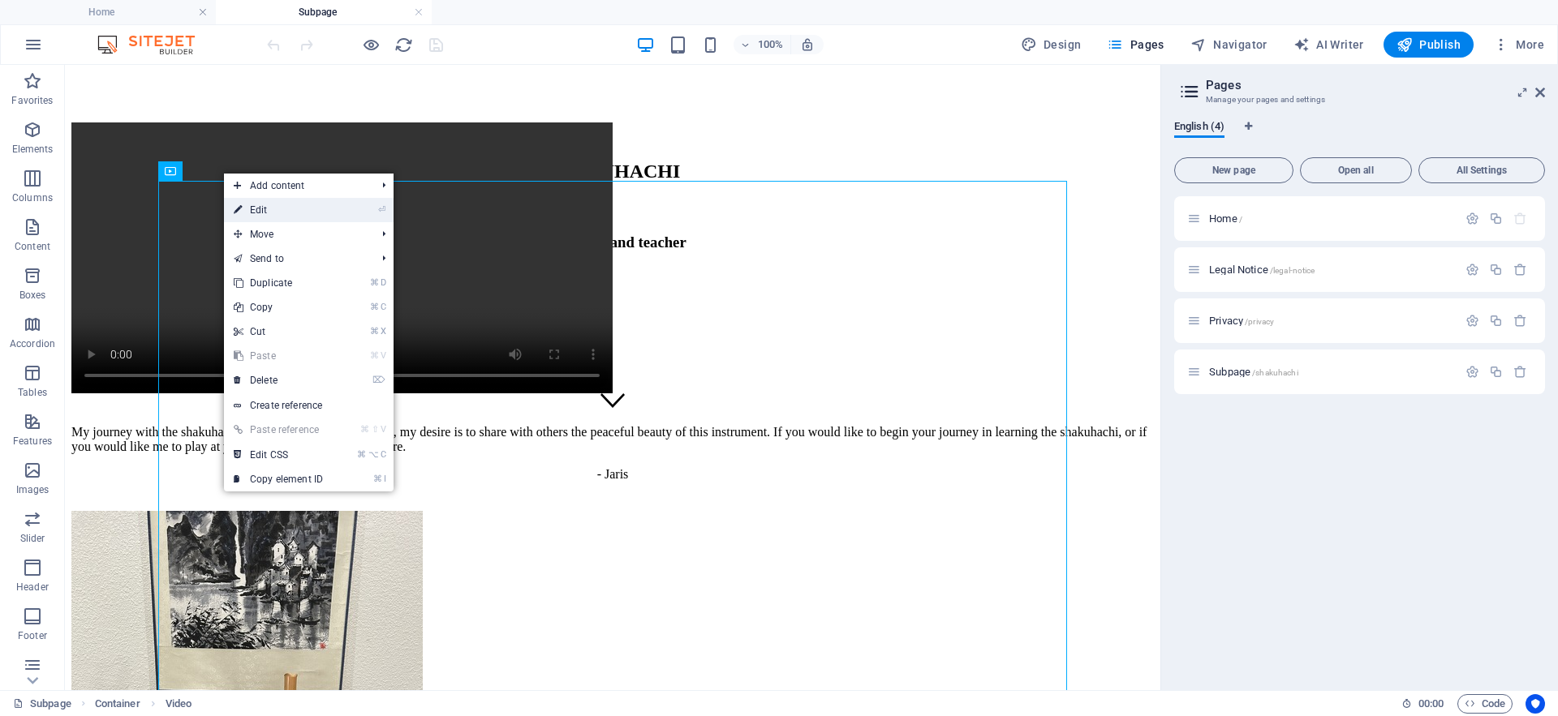
click at [257, 207] on link "⏎ Edit" at bounding box center [278, 210] width 109 height 24
select select "%"
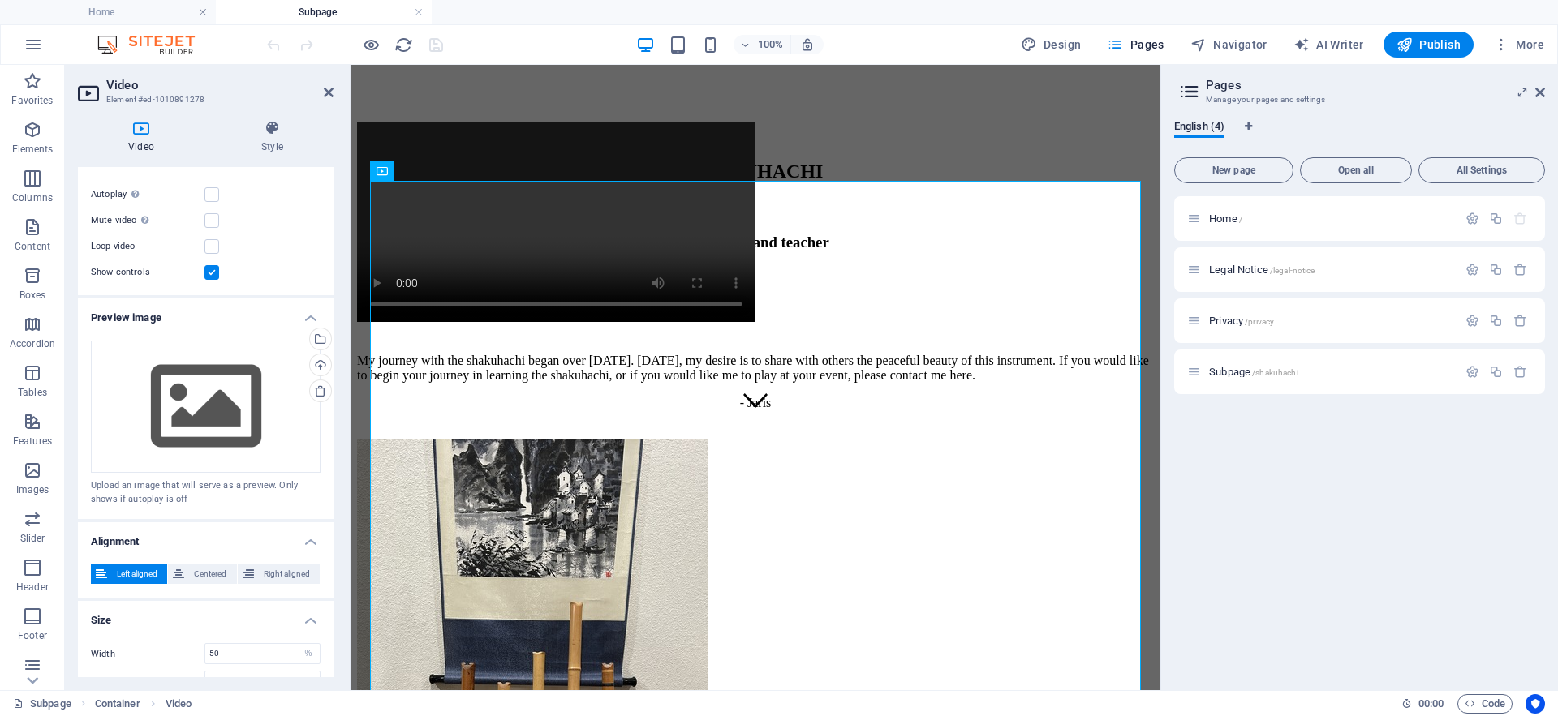
scroll to position [168, 0]
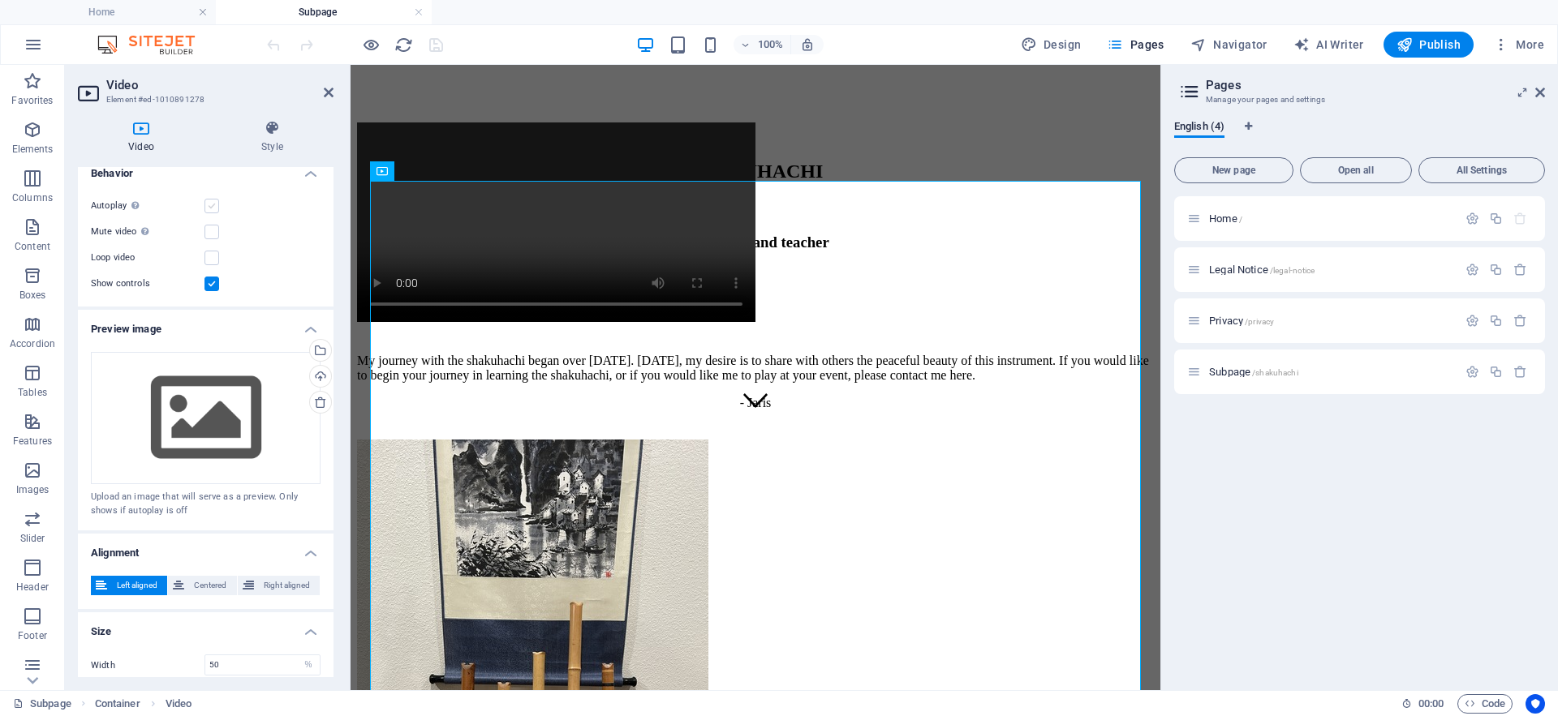
click at [208, 208] on label at bounding box center [211, 206] width 15 height 15
click at [0, 0] on input "Autoplay Autoplay is only available if muted is checked" at bounding box center [0, 0] width 0 height 0
click at [211, 203] on label at bounding box center [211, 206] width 15 height 15
click at [0, 0] on input "Autoplay Autoplay is only available if muted is checked" at bounding box center [0, 0] width 0 height 0
click at [210, 207] on label at bounding box center [211, 206] width 15 height 15
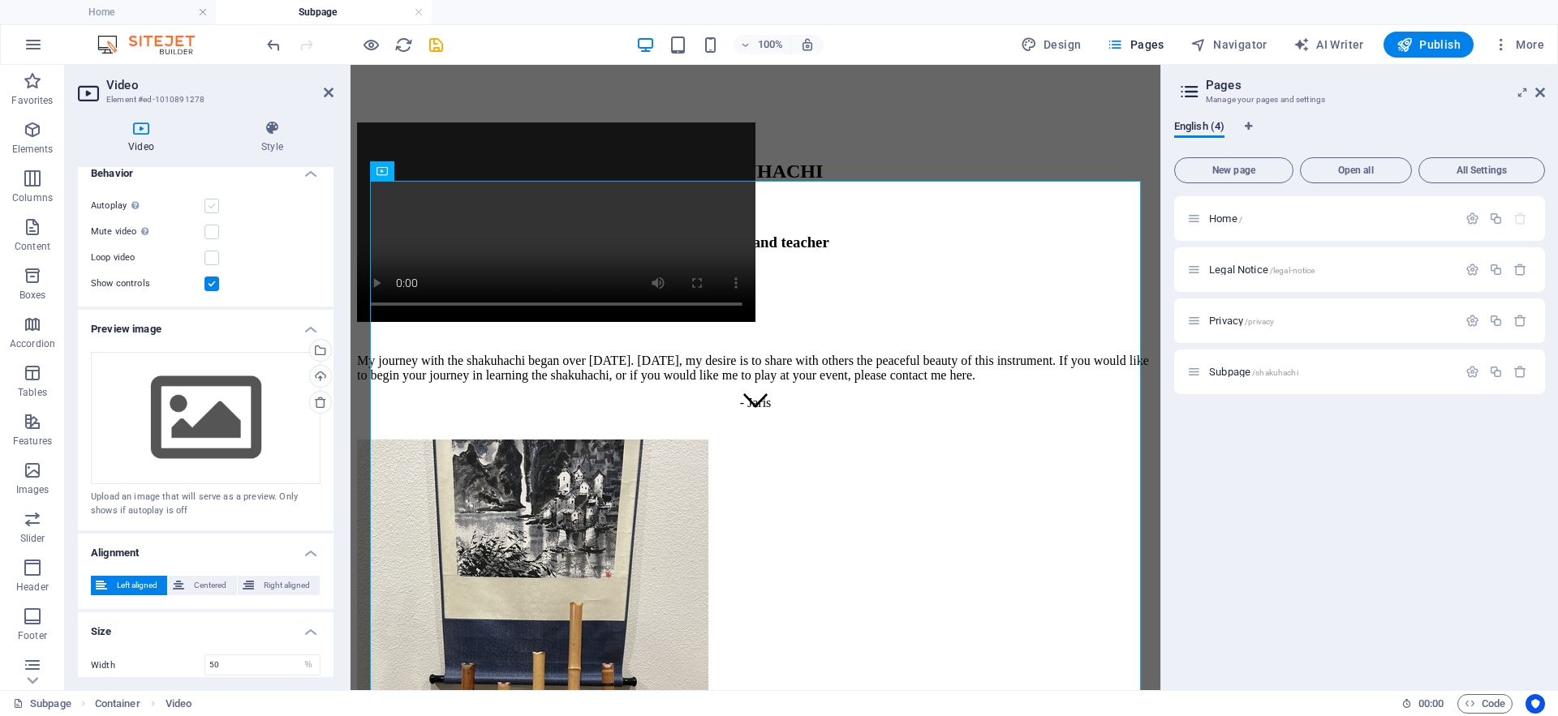
click at [0, 0] on input "Autoplay Autoplay is only available if muted is checked" at bounding box center [0, 0] width 0 height 0
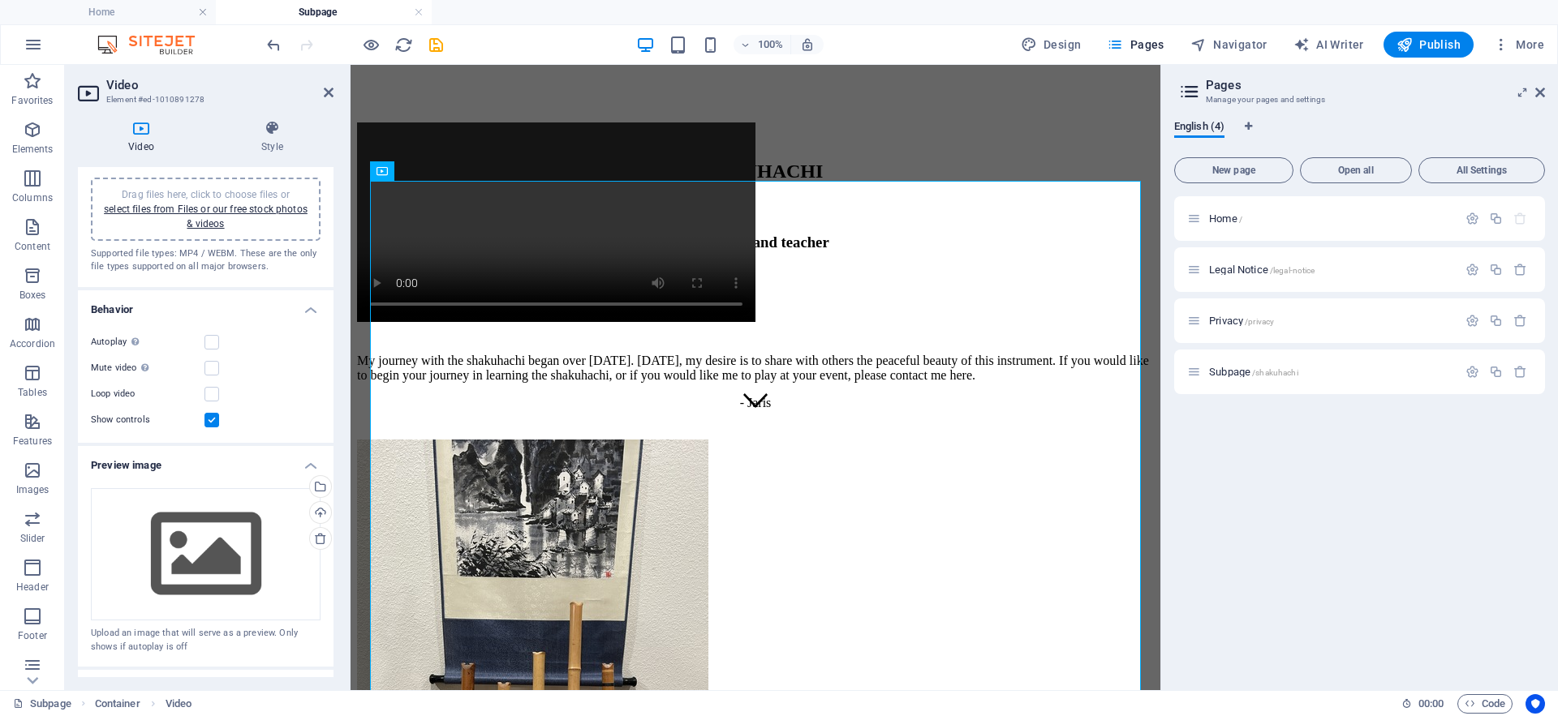
scroll to position [31, 0]
click at [208, 369] on label at bounding box center [211, 369] width 15 height 15
click at [0, 0] on input "Mute video Autoplay will be available if muted is checked" at bounding box center [0, 0] width 0 height 0
click at [209, 346] on label at bounding box center [211, 343] width 15 height 15
click at [0, 0] on input "Autoplay Autoplay is only available if muted is checked" at bounding box center [0, 0] width 0 height 0
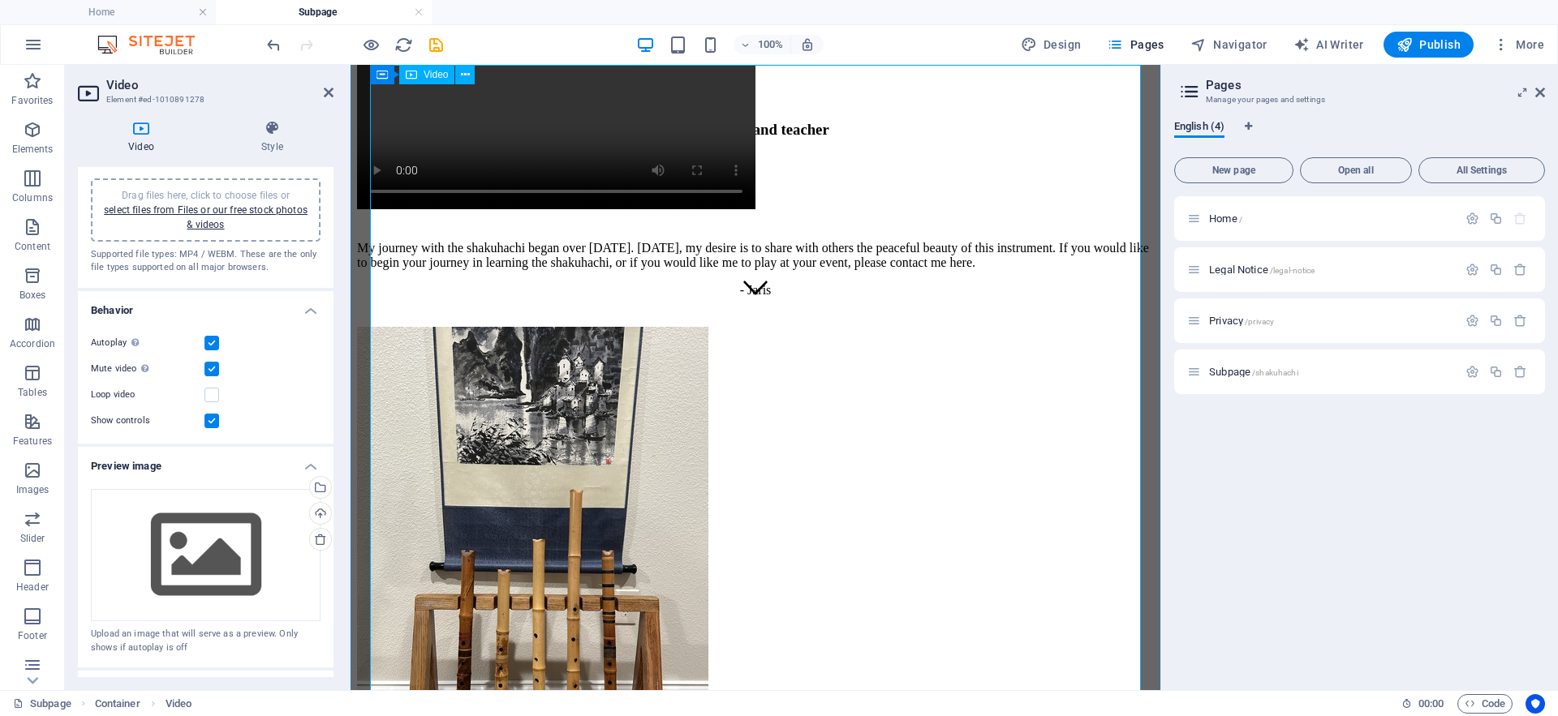
scroll to position [374, 0]
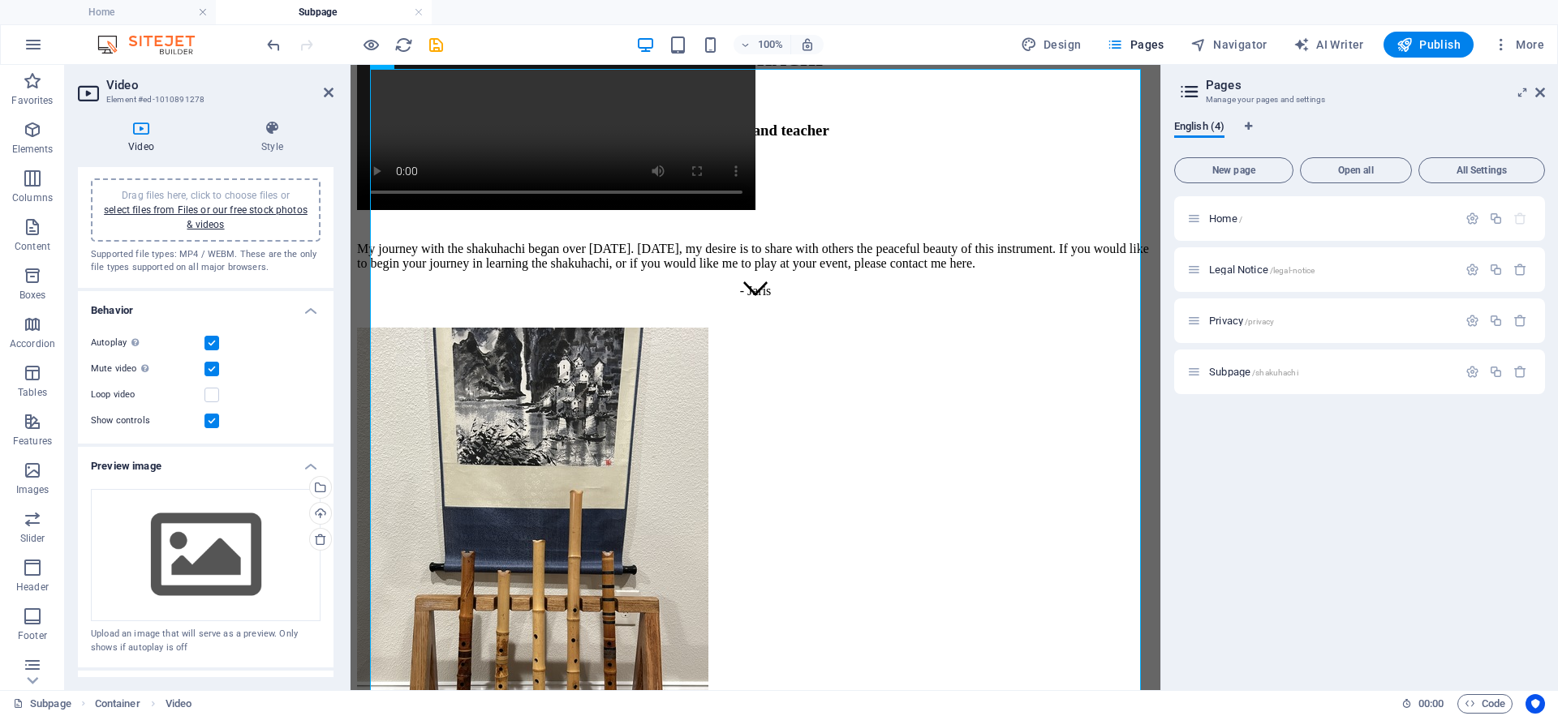
click at [212, 369] on label at bounding box center [211, 369] width 15 height 15
click at [0, 0] on input "Mute video Autoplay will be available if muted is checked" at bounding box center [0, 0] width 0 height 0
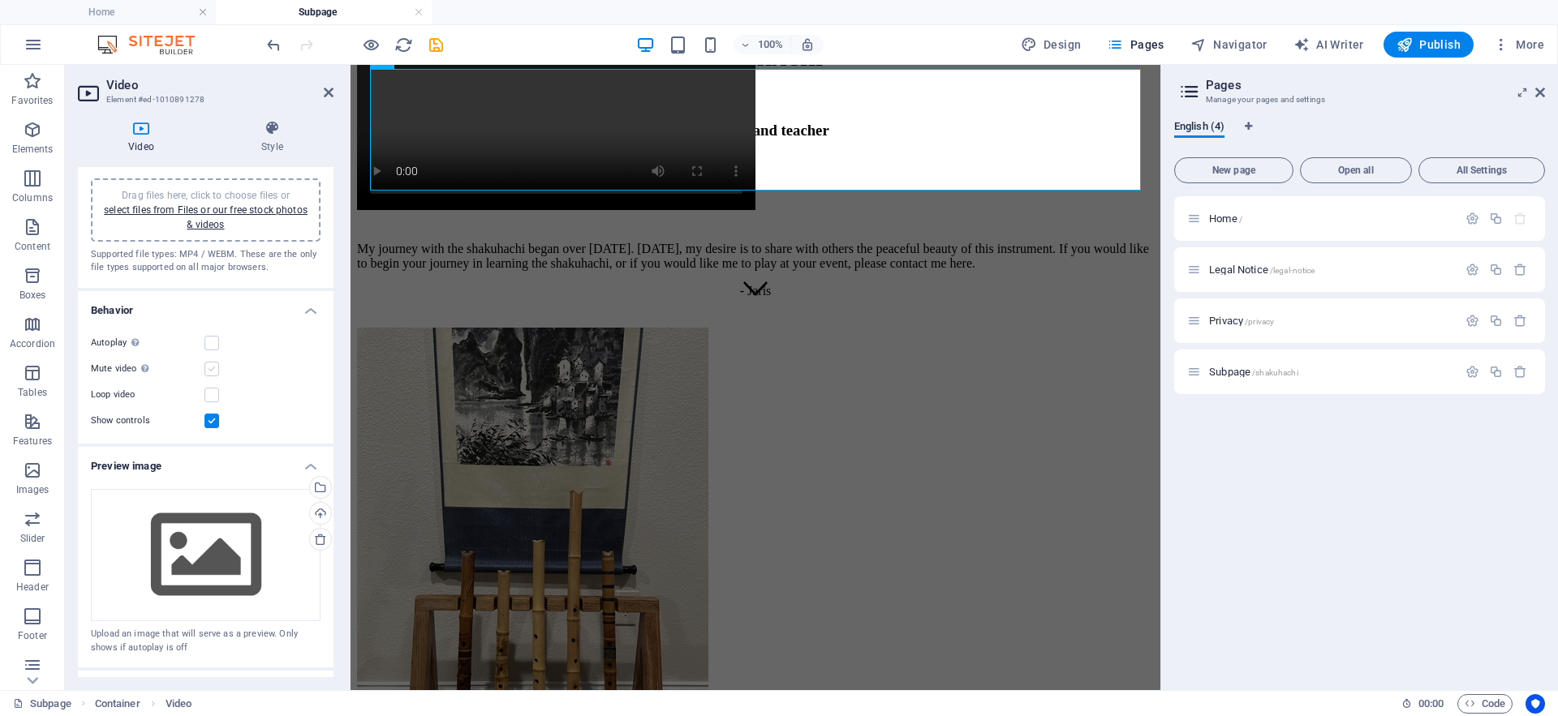
click at [212, 369] on label at bounding box center [211, 369] width 15 height 15
click at [0, 0] on input "Mute video Autoplay will be available if muted is checked" at bounding box center [0, 0] width 0 height 0
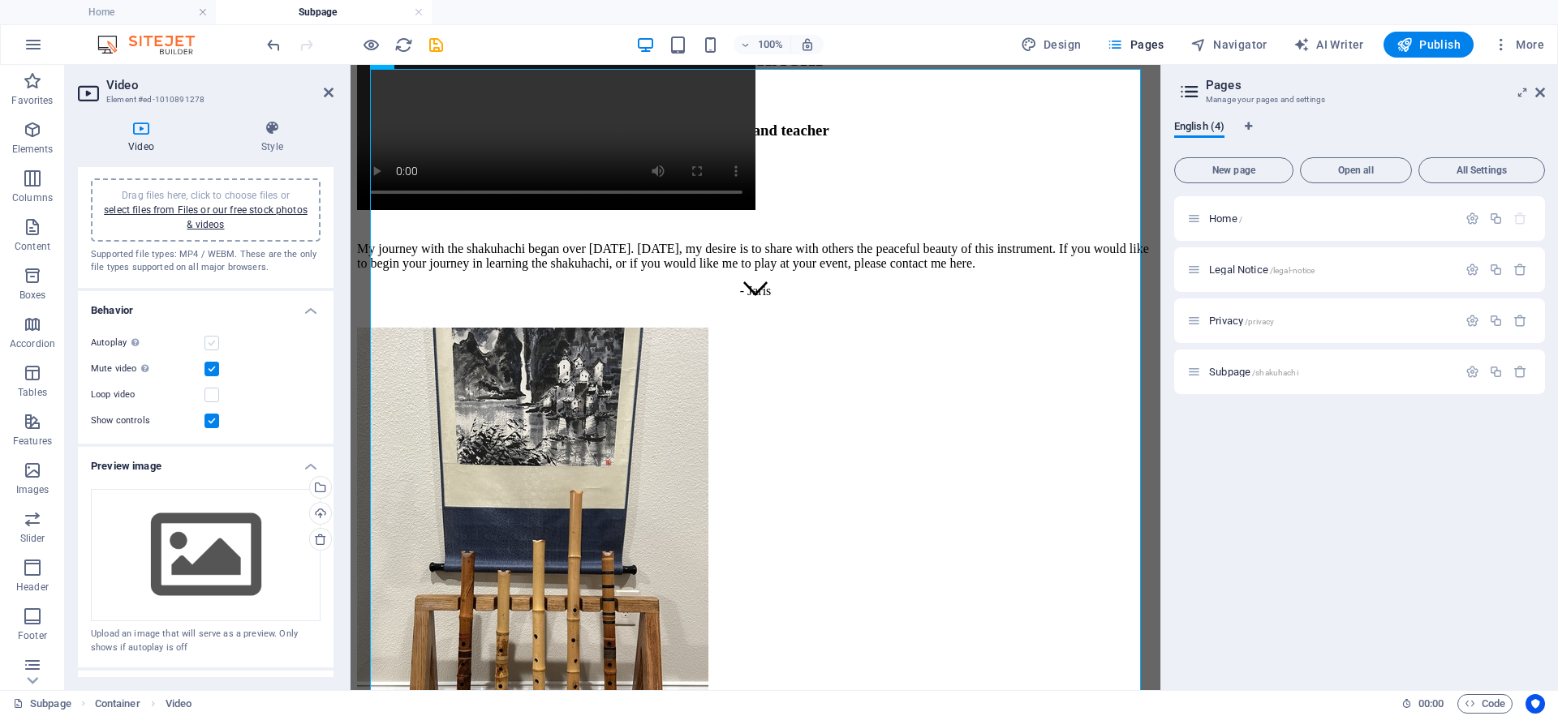
click at [210, 337] on label at bounding box center [211, 343] width 15 height 15
click at [0, 0] on input "Autoplay Autoplay is only available if muted is checked" at bounding box center [0, 0] width 0 height 0
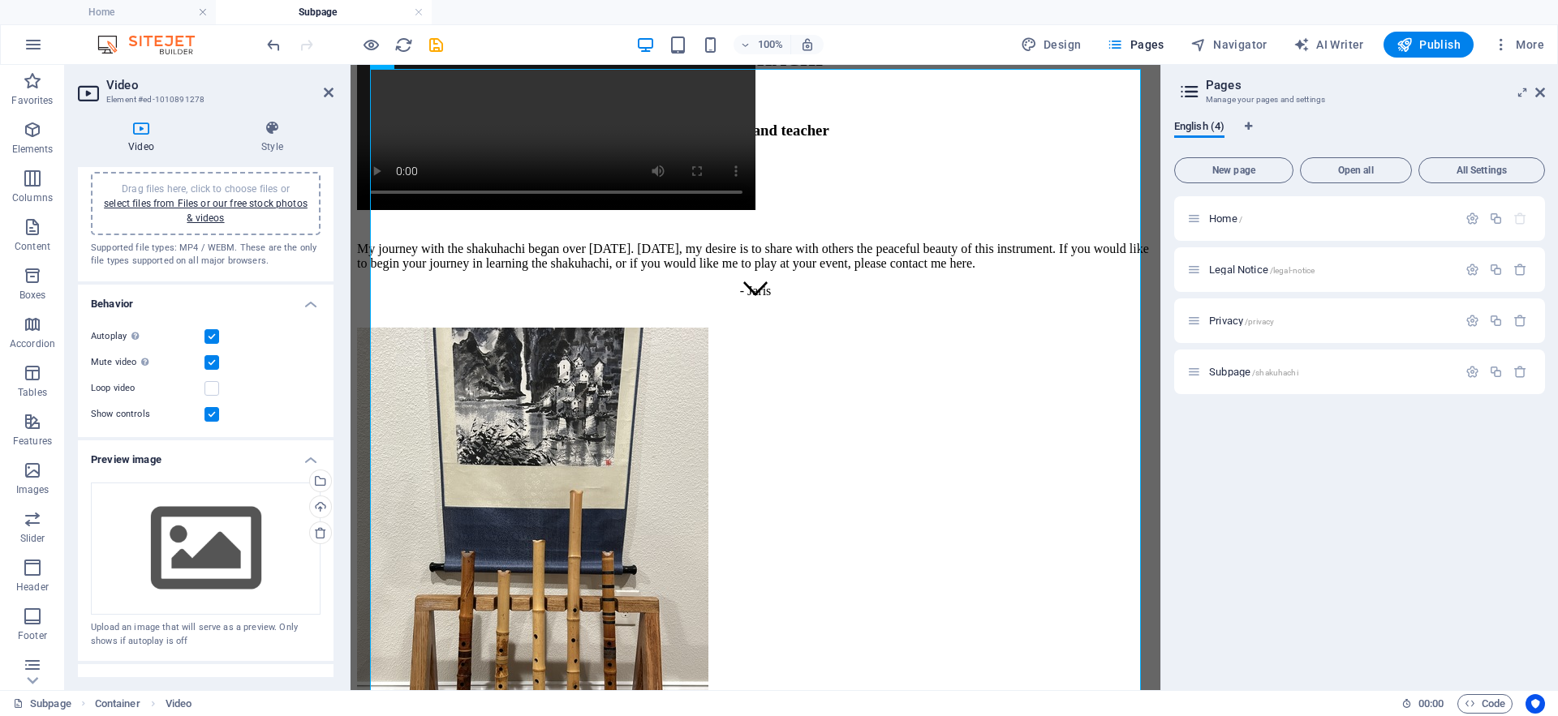
scroll to position [43, 0]
click at [1422, 44] on span "Publish" at bounding box center [1428, 45] width 64 height 16
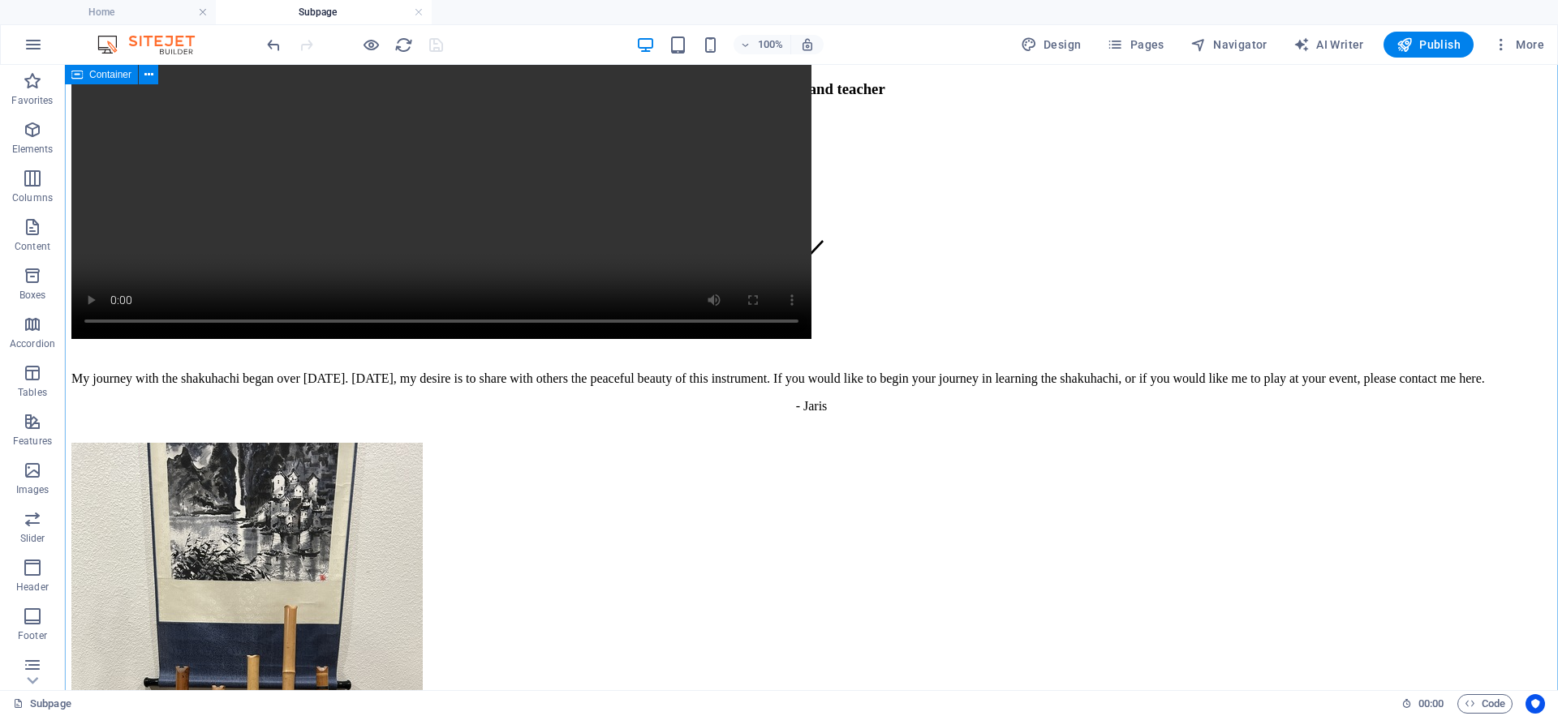
scroll to position [432, 0]
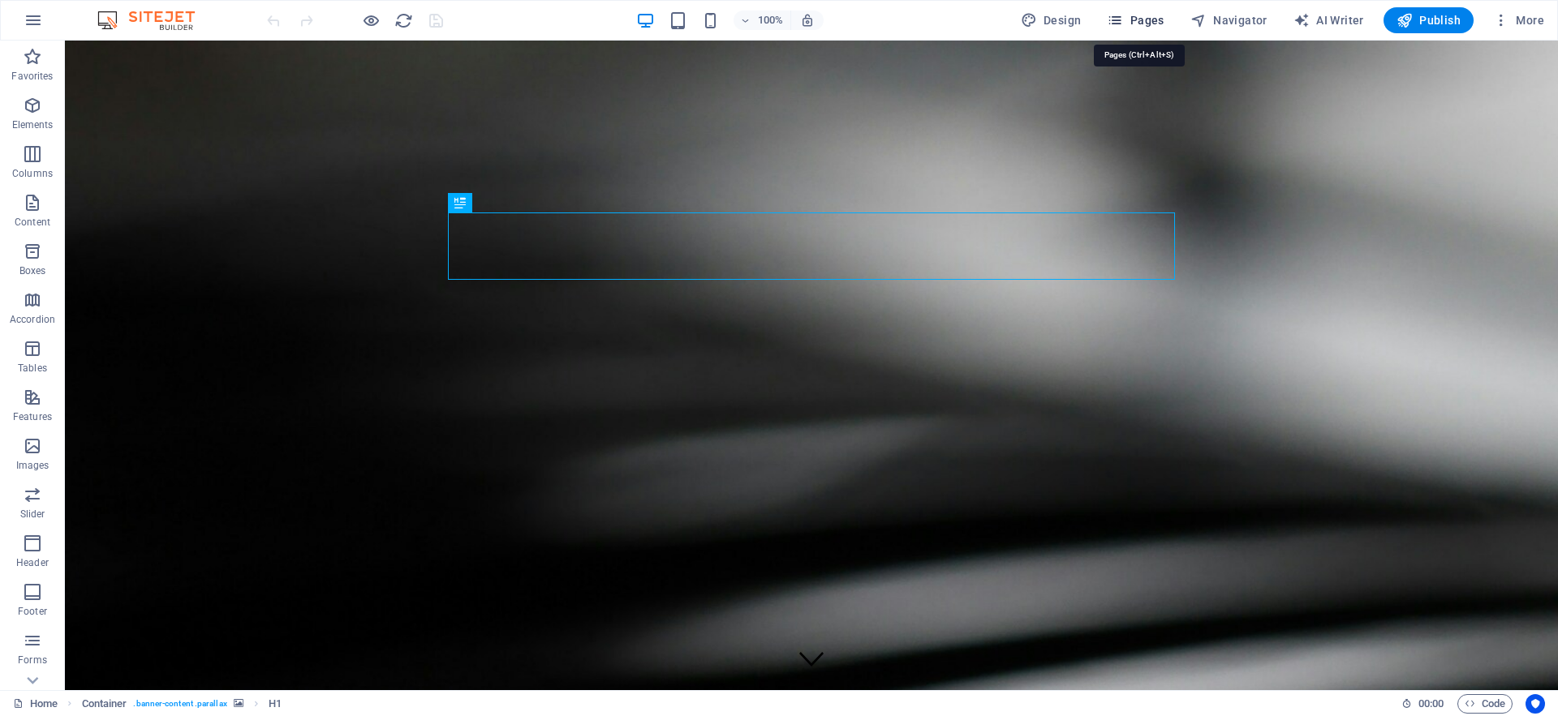
click at [1148, 23] on span "Pages" at bounding box center [1135, 20] width 57 height 16
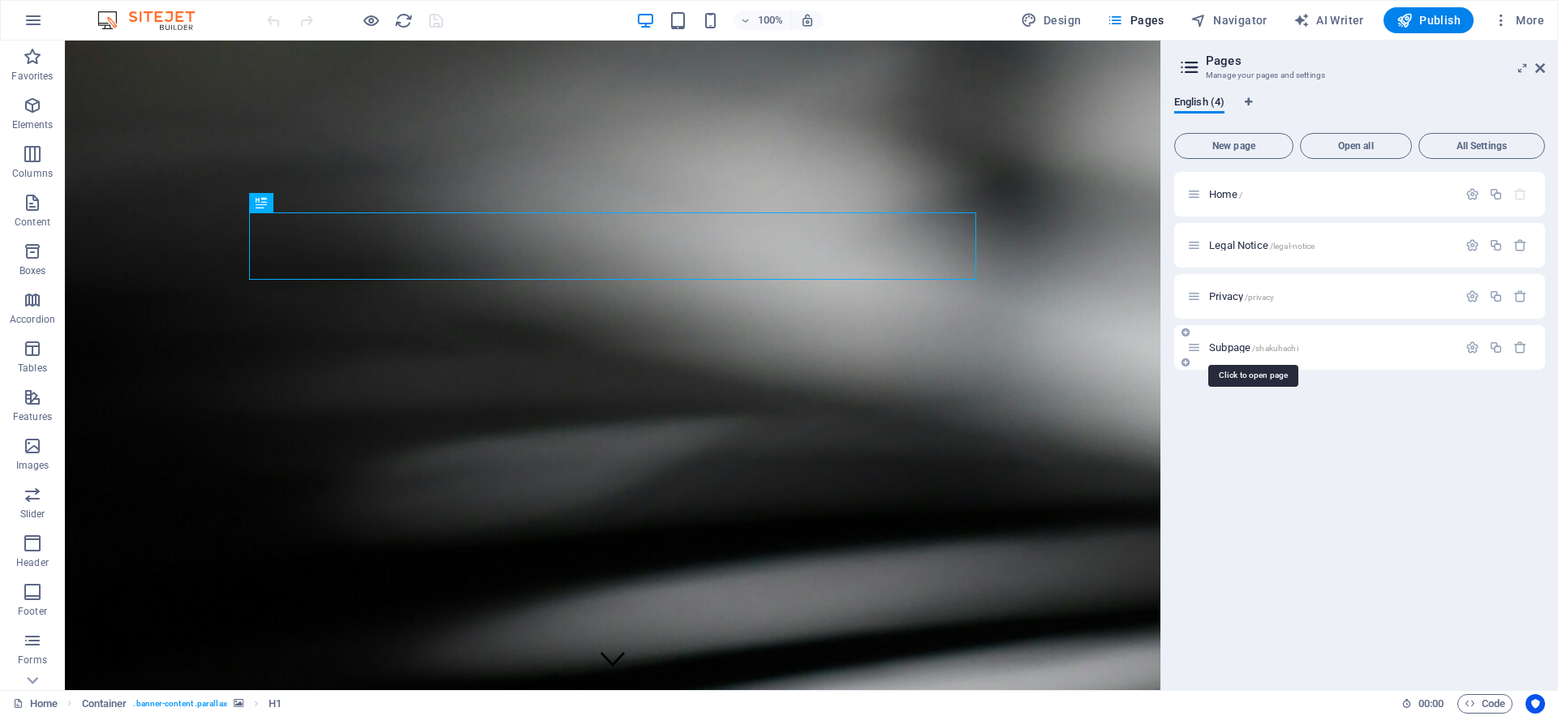
click at [1271, 352] on span "/shakuhachi" at bounding box center [1275, 348] width 46 height 9
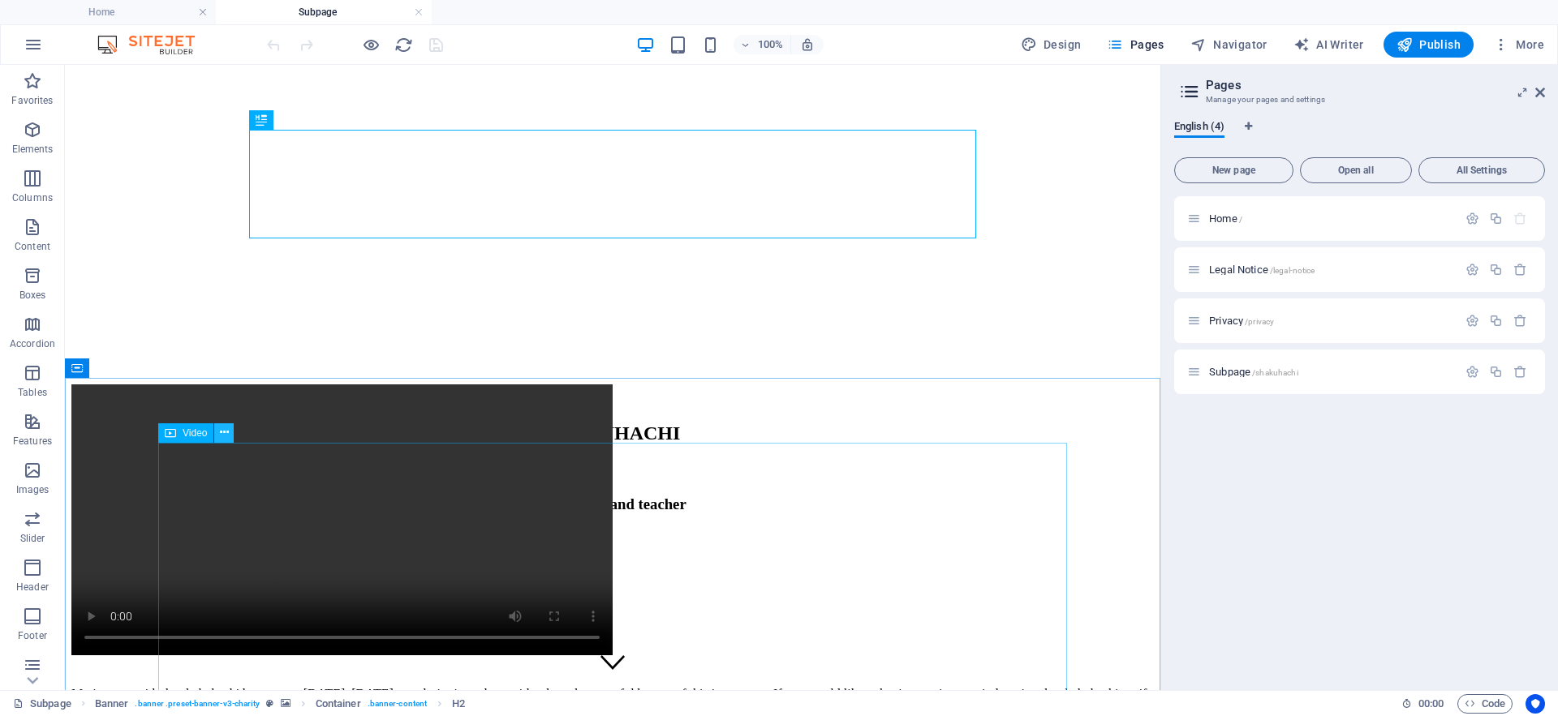
click at [227, 435] on icon at bounding box center [224, 432] width 9 height 17
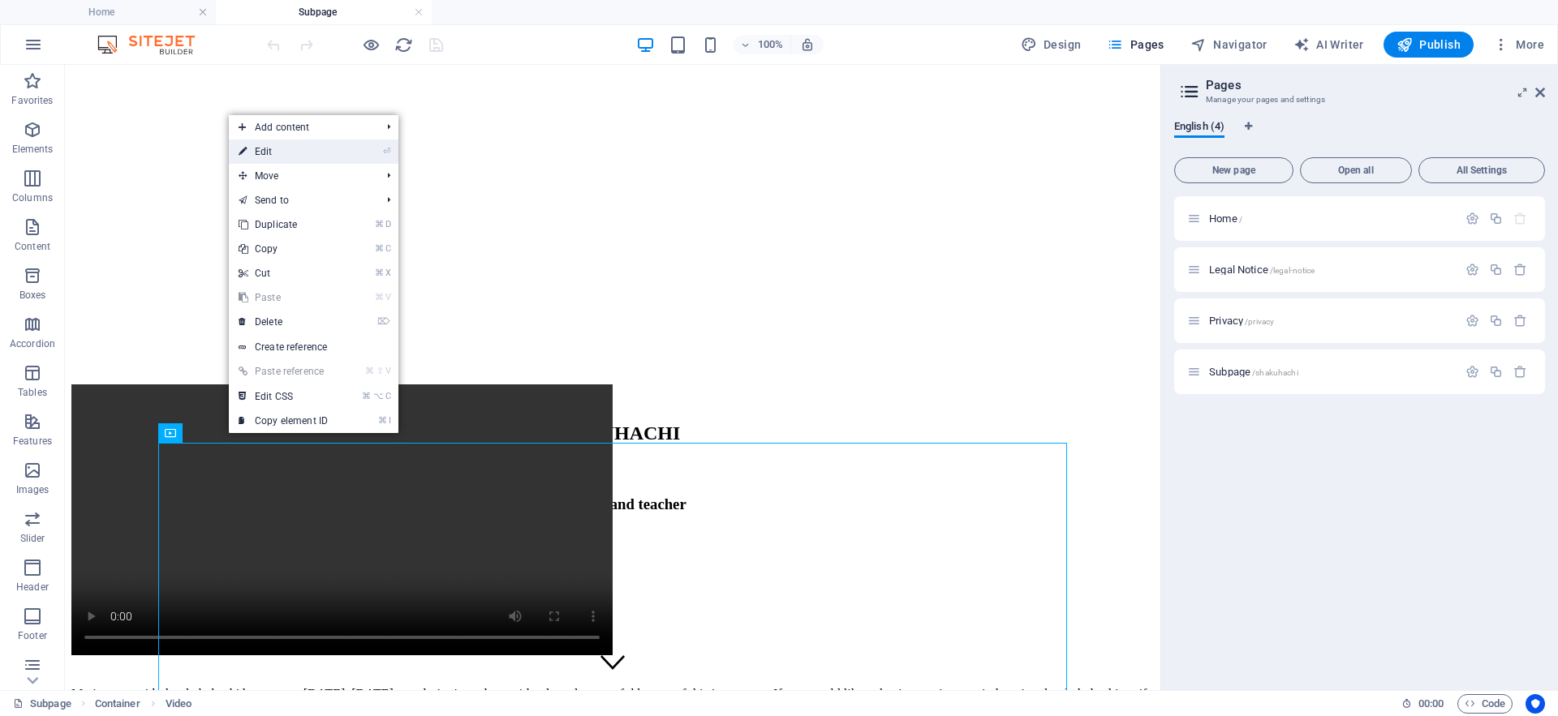
click at [308, 147] on link "⏎ Edit" at bounding box center [283, 152] width 109 height 24
select select "%"
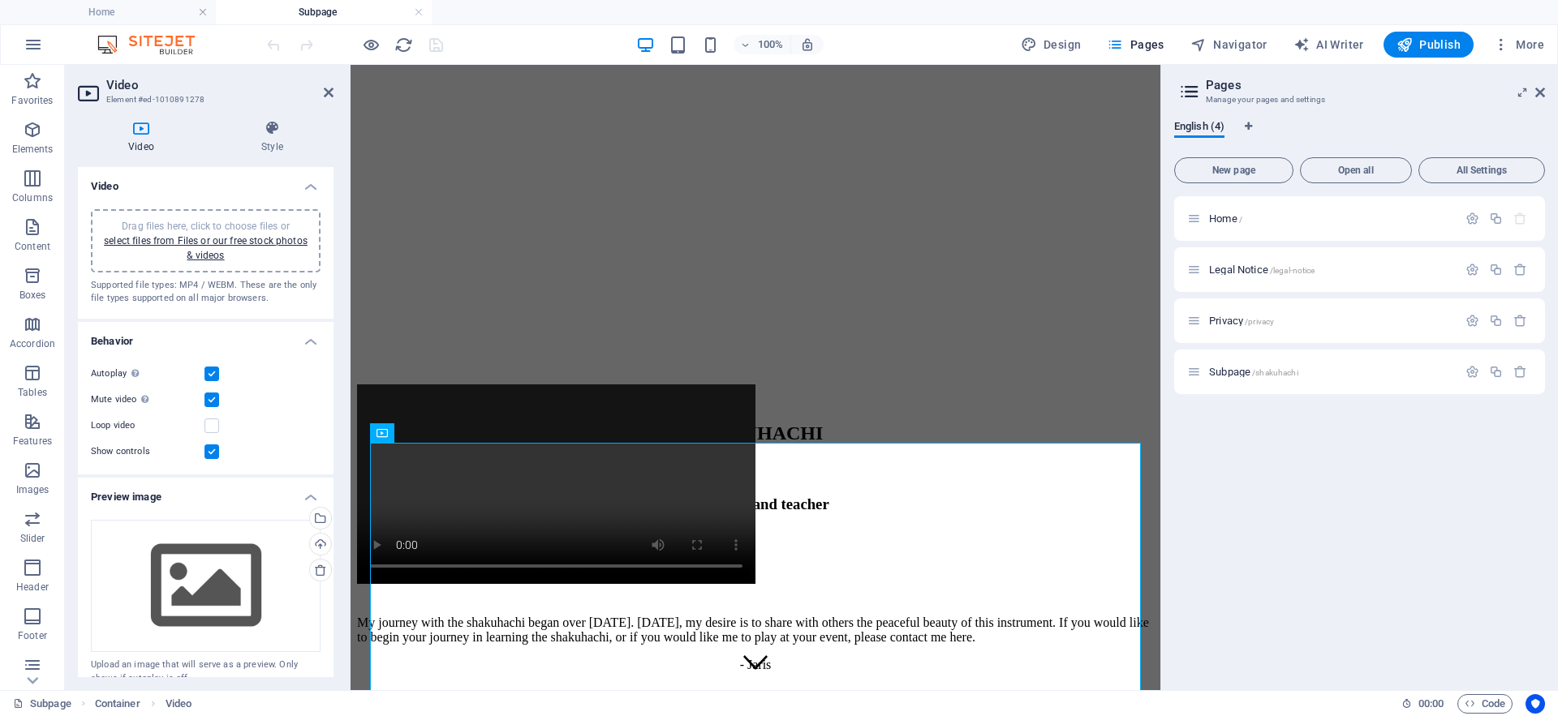
scroll to position [247, 0]
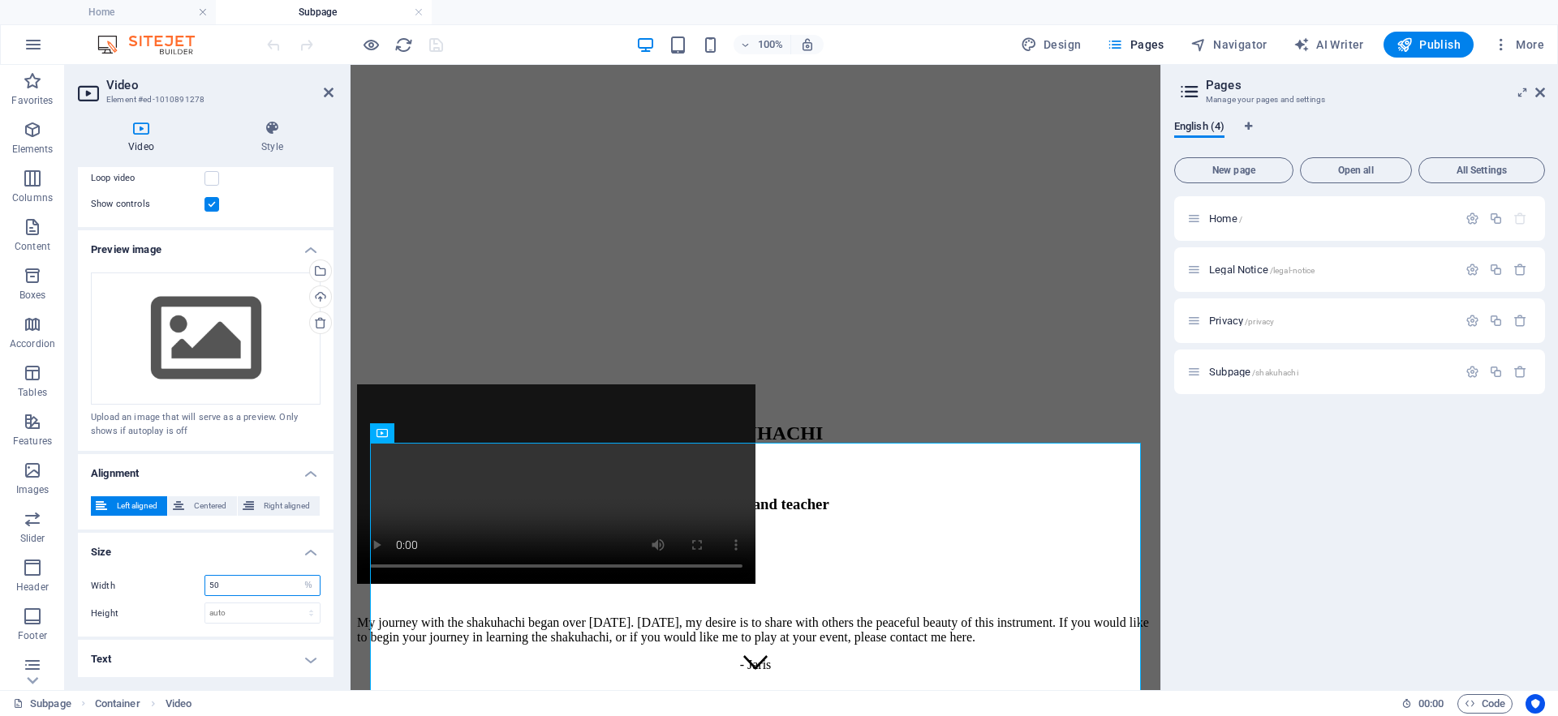
drag, startPoint x: 225, startPoint y: 587, endPoint x: 188, endPoint y: 587, distance: 36.5
click at [188, 587] on div "Width 50 auto px %" at bounding box center [206, 585] width 230 height 21
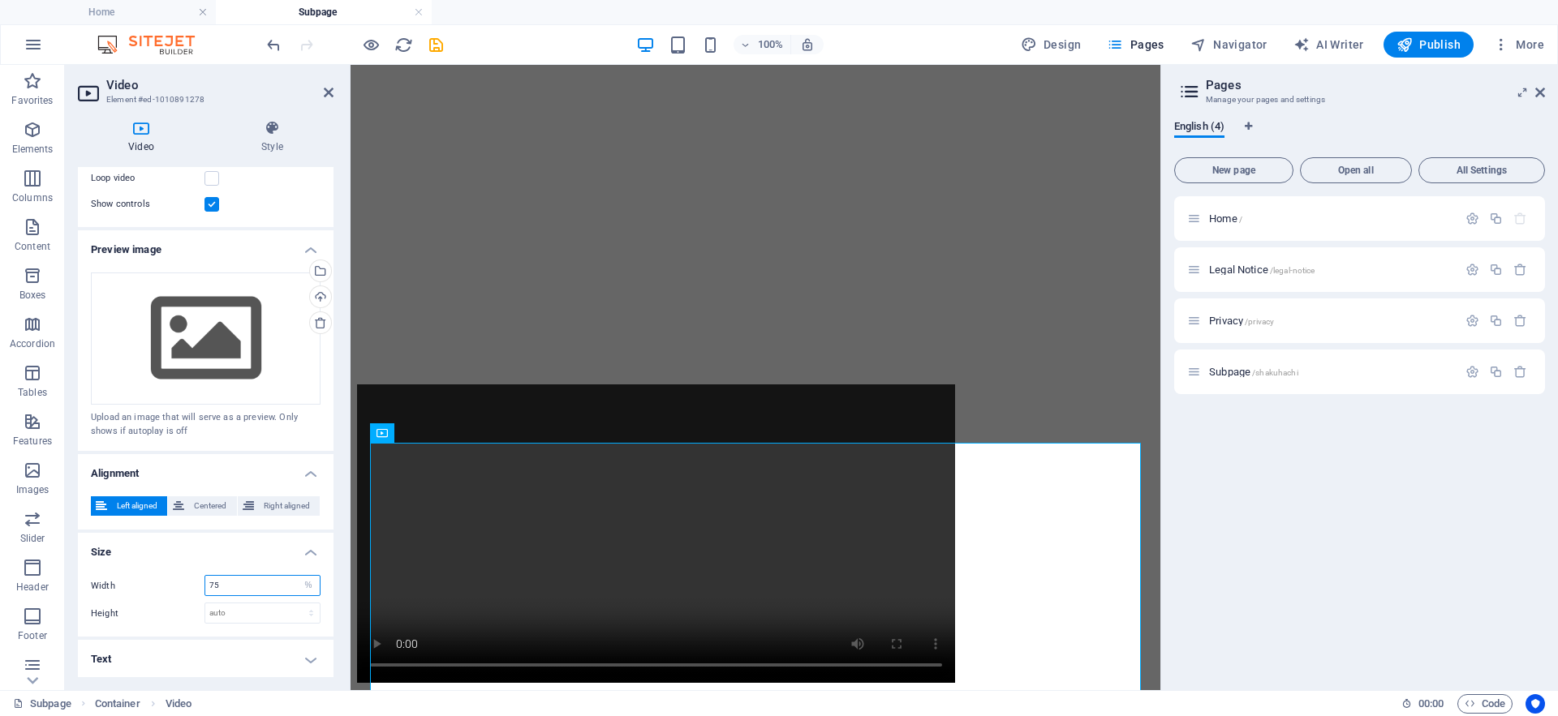
type input "75"
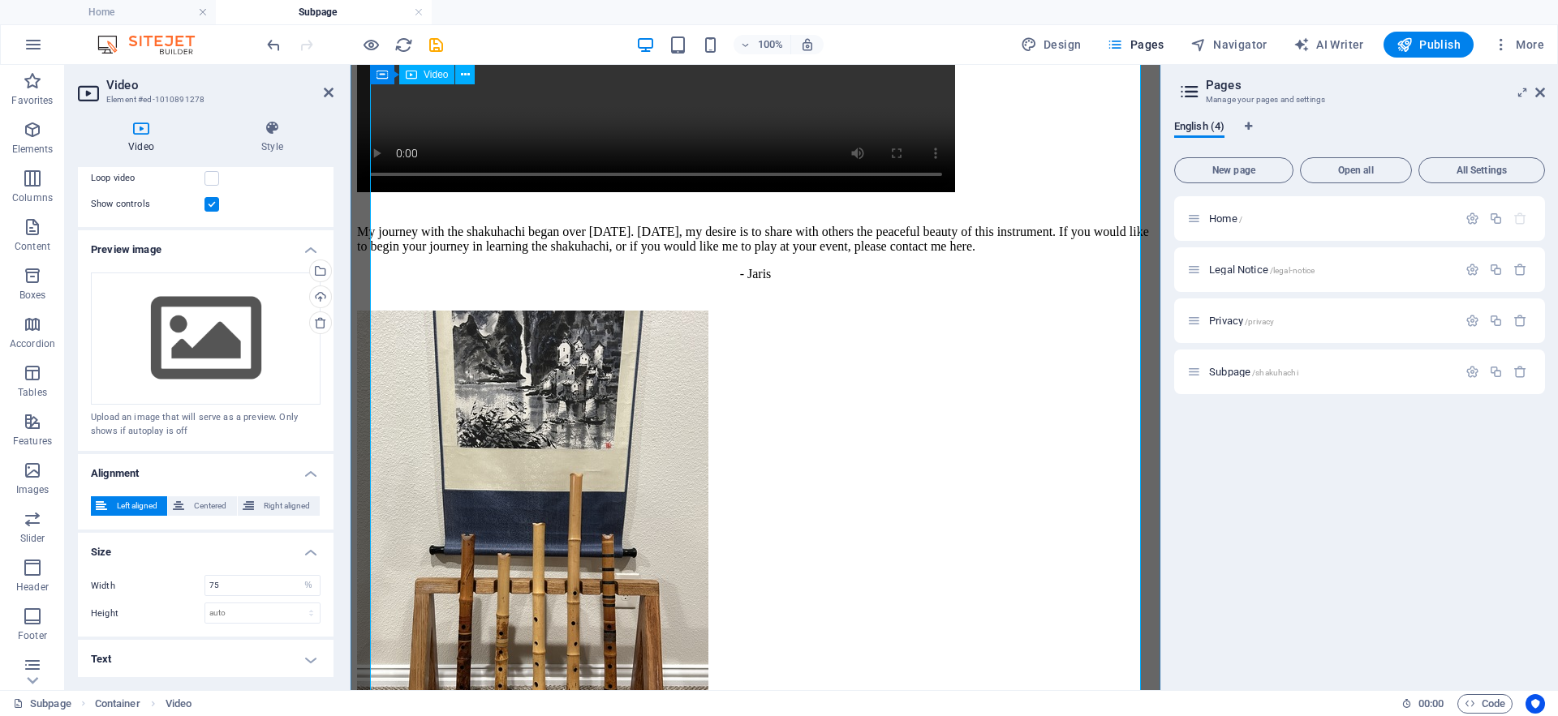
scroll to position [488, 0]
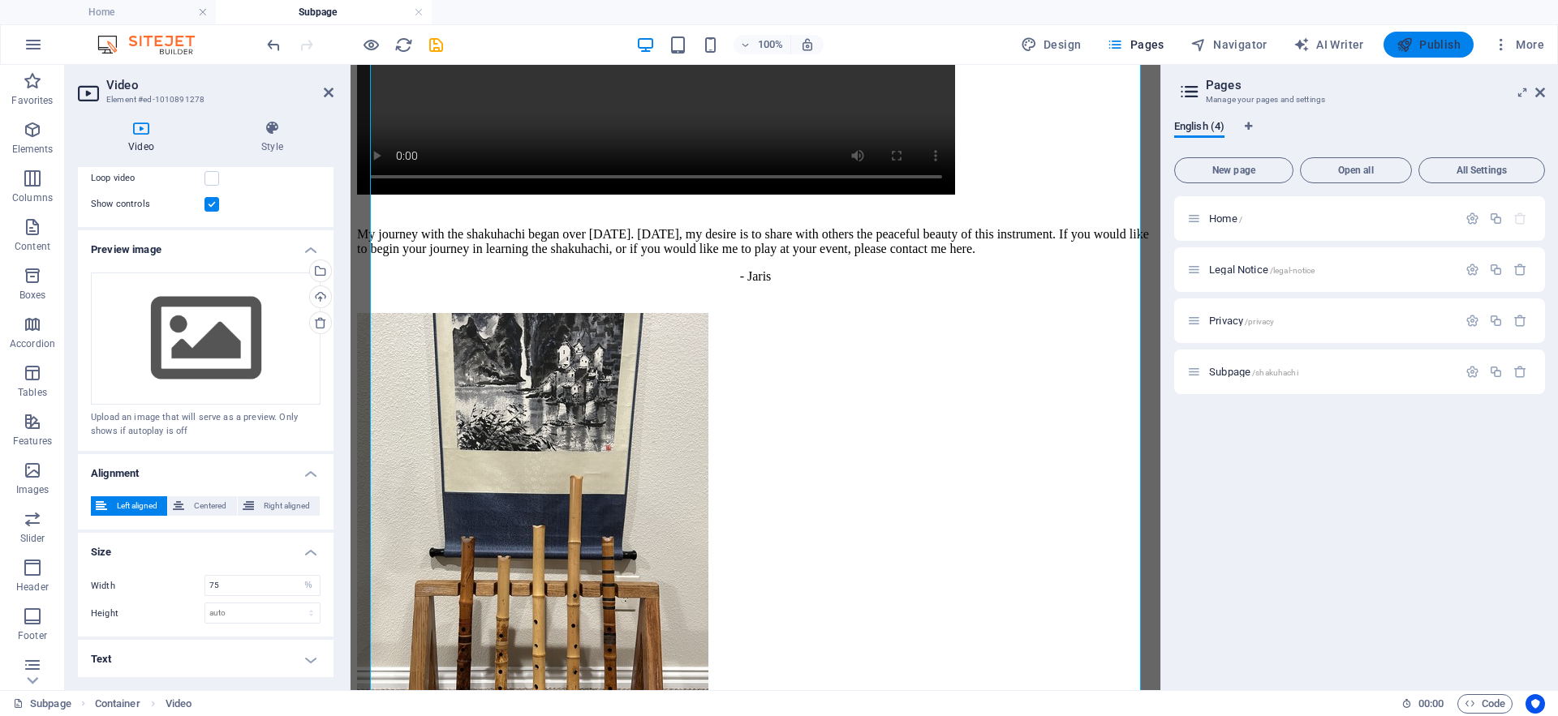
click at [1417, 49] on span "Publish" at bounding box center [1428, 45] width 64 height 16
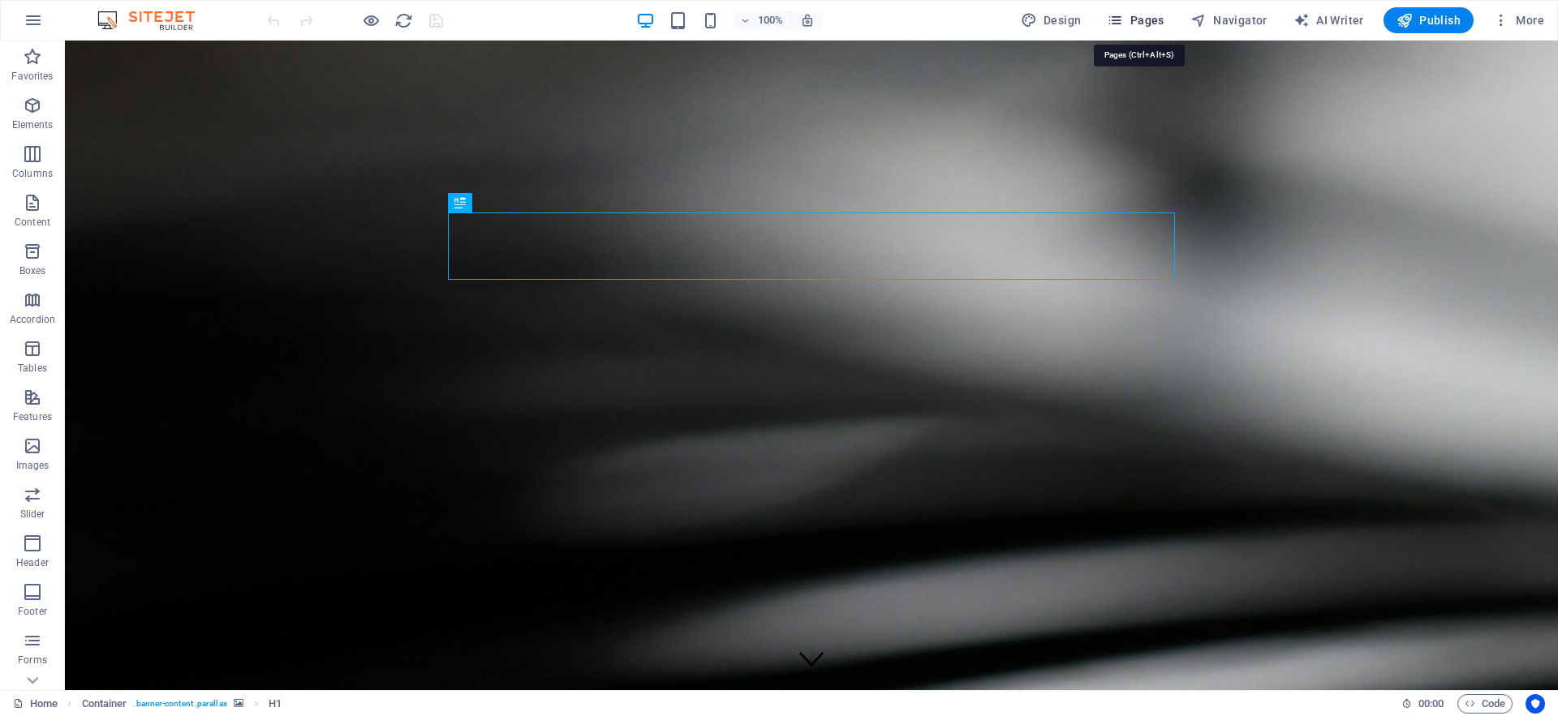
click at [1145, 19] on span "Pages" at bounding box center [1135, 20] width 57 height 16
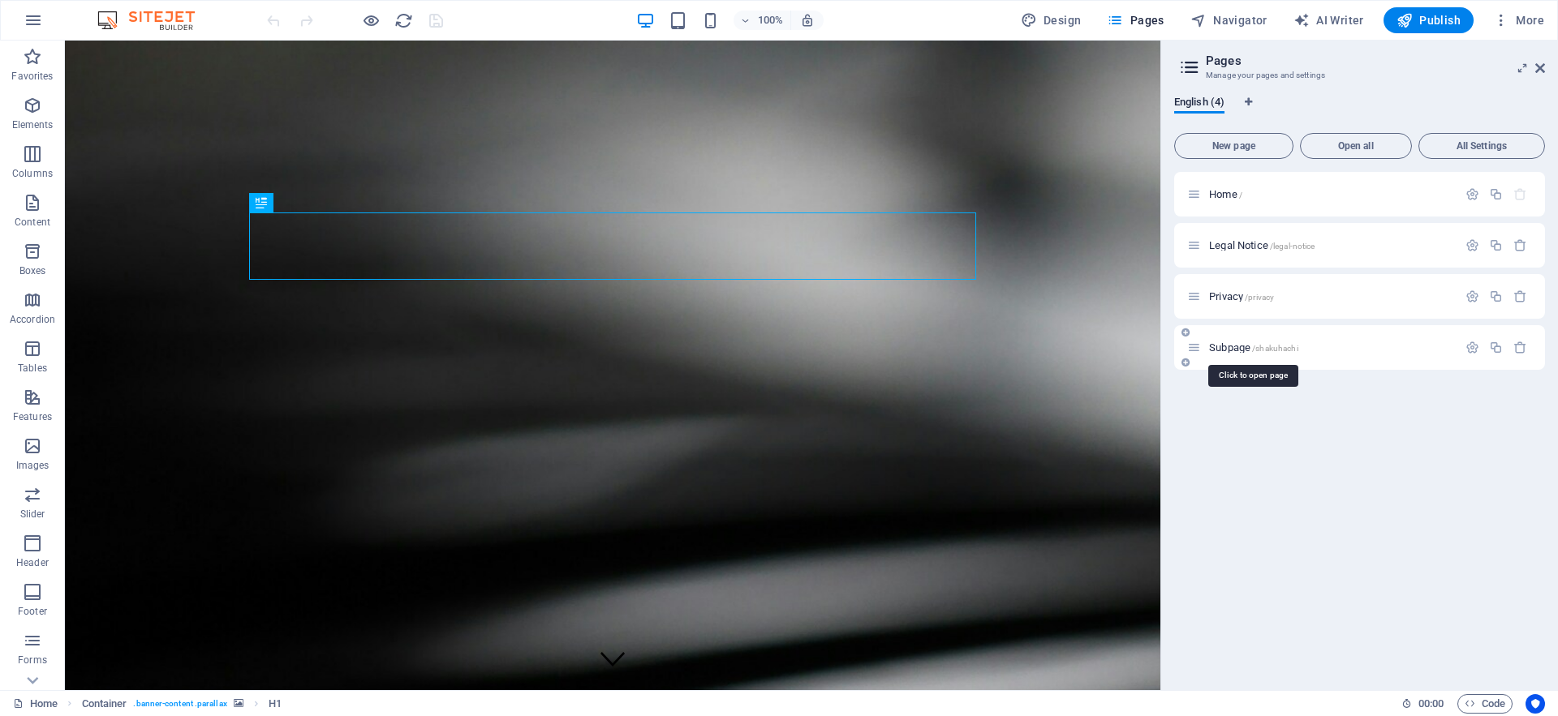
click at [1266, 345] on span "/shakuhachi" at bounding box center [1275, 348] width 46 height 9
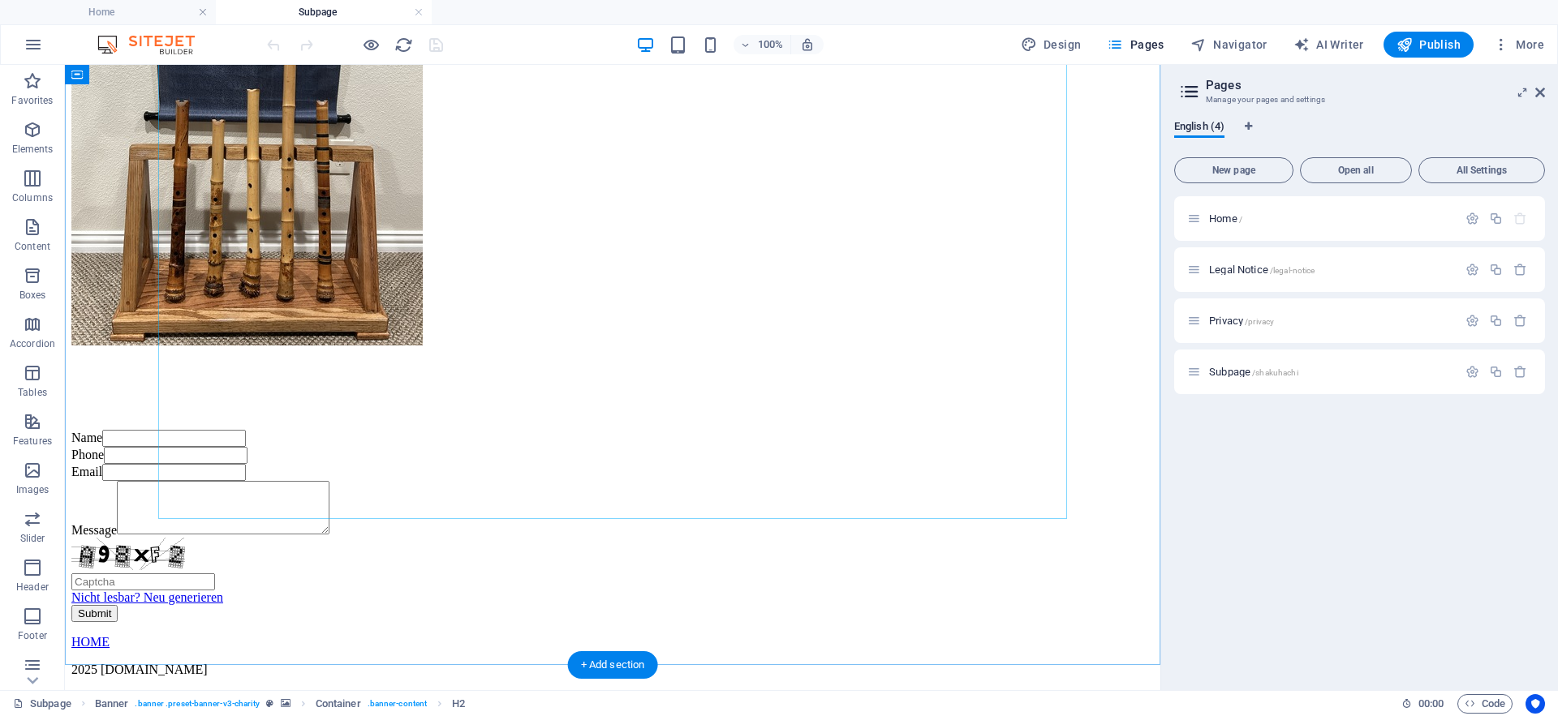
scroll to position [1706, 0]
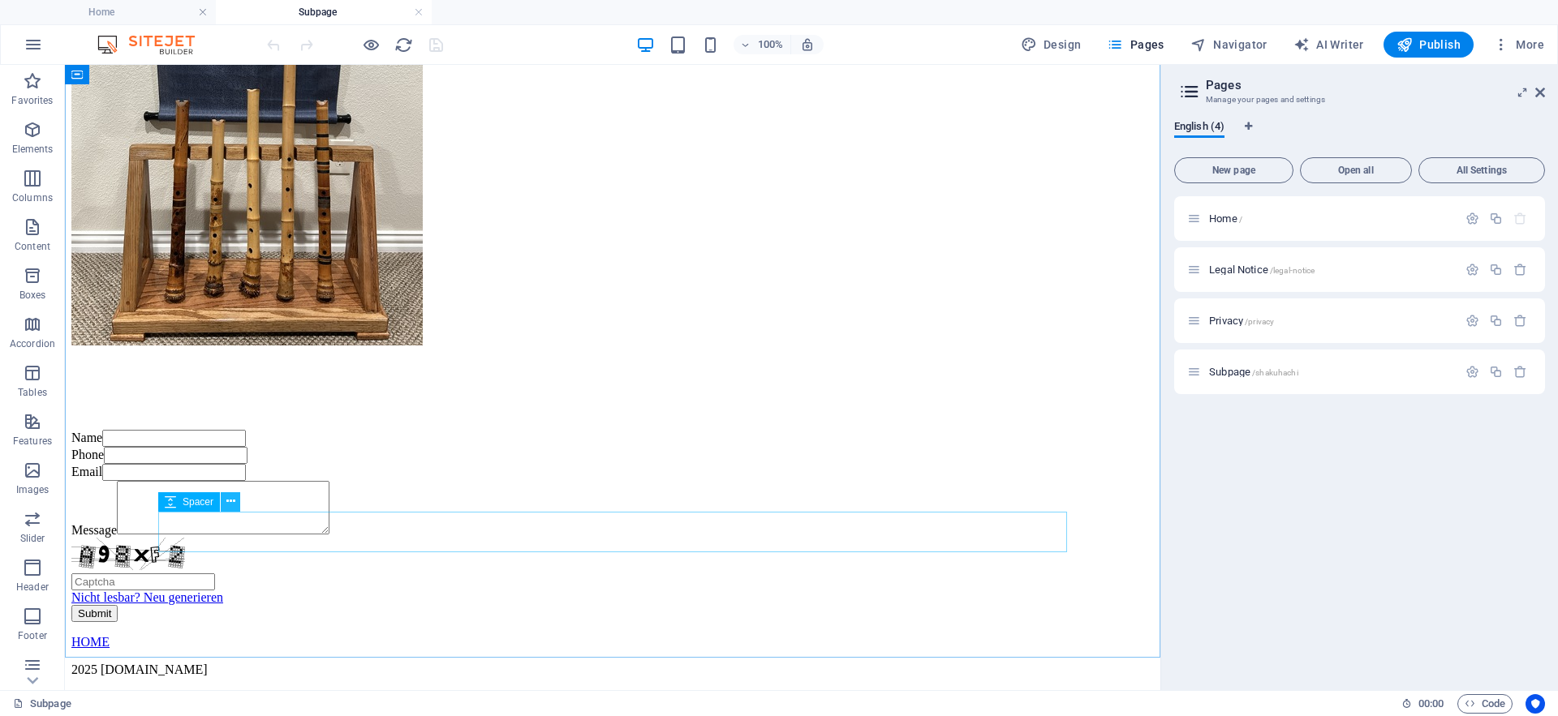
click at [229, 502] on icon at bounding box center [230, 501] width 9 height 17
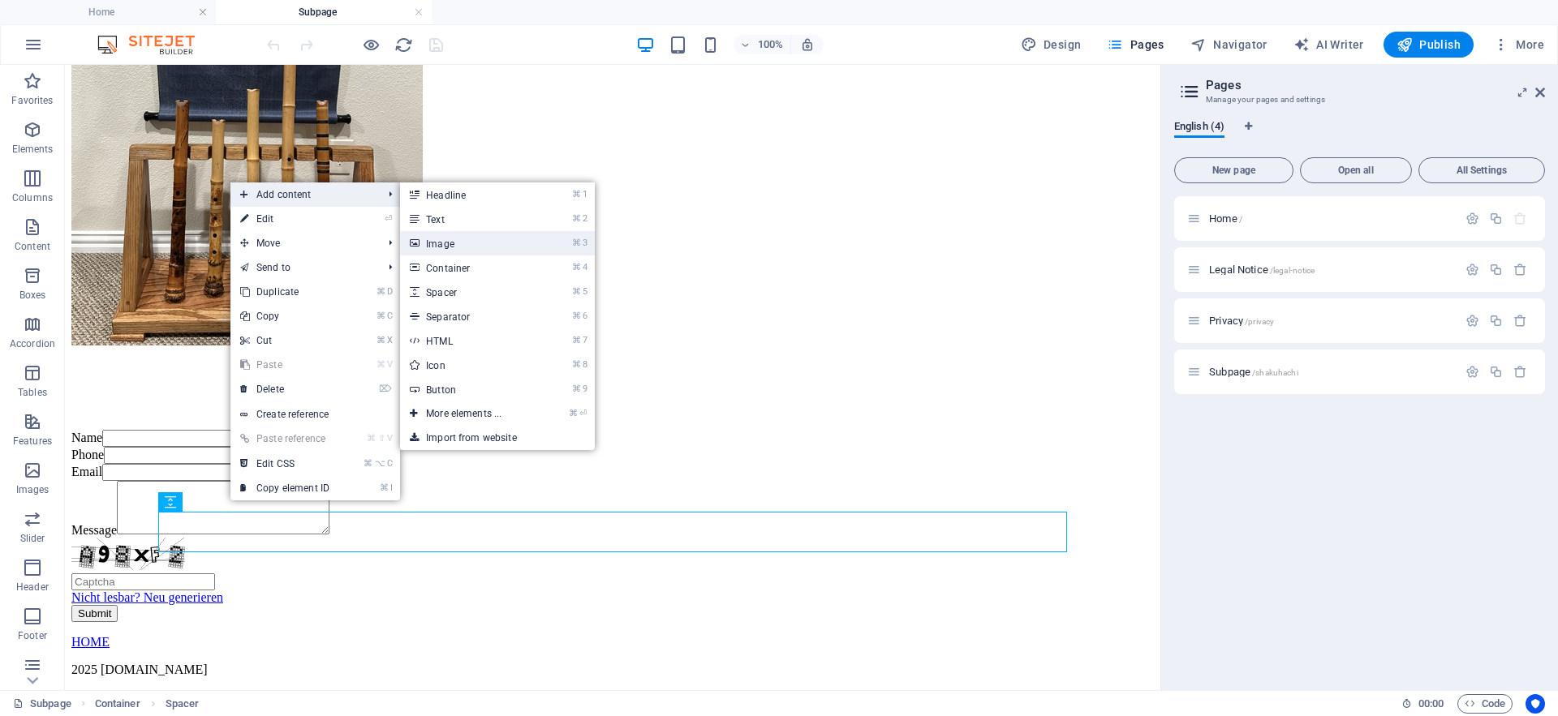
click at [449, 247] on link "⌘ 3 Image" at bounding box center [467, 243] width 134 height 24
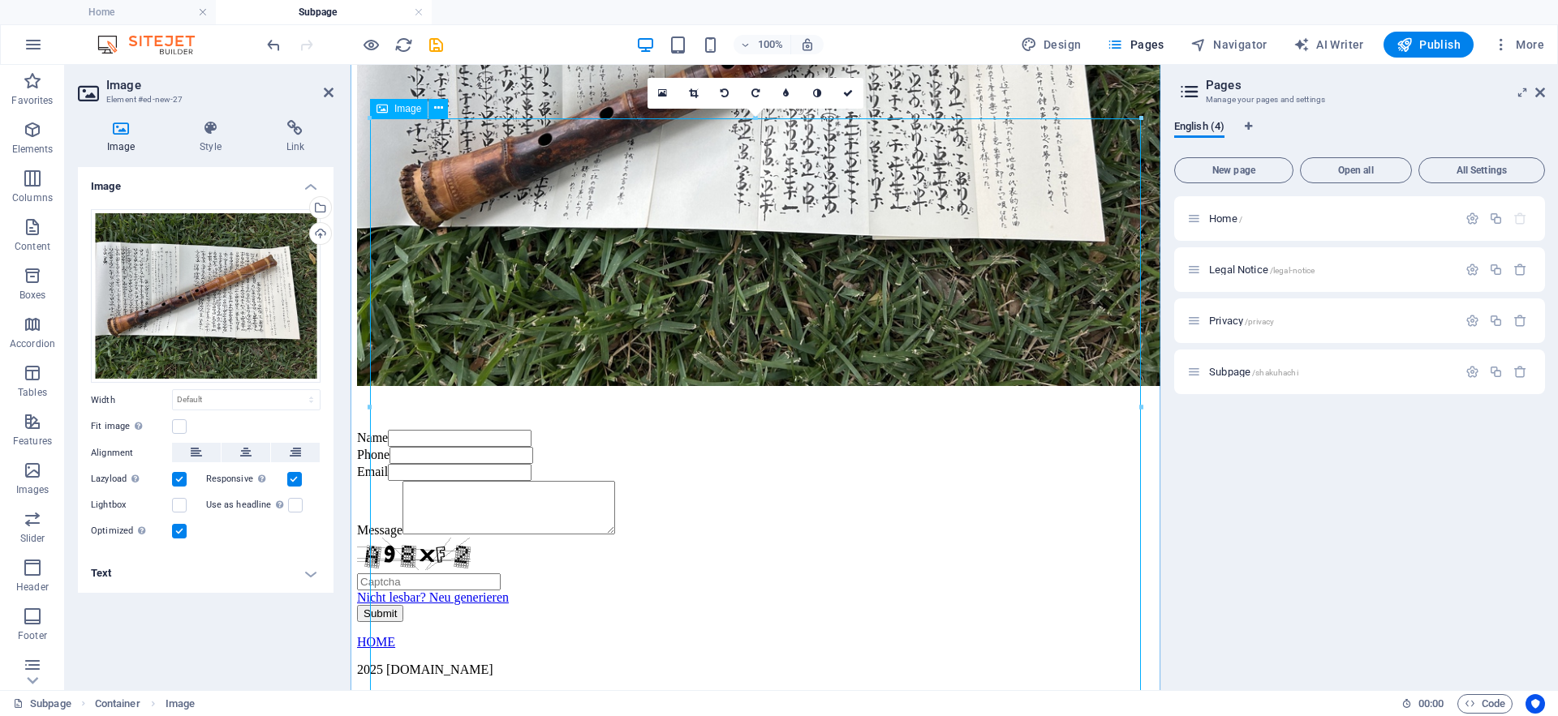
scroll to position [1977, 0]
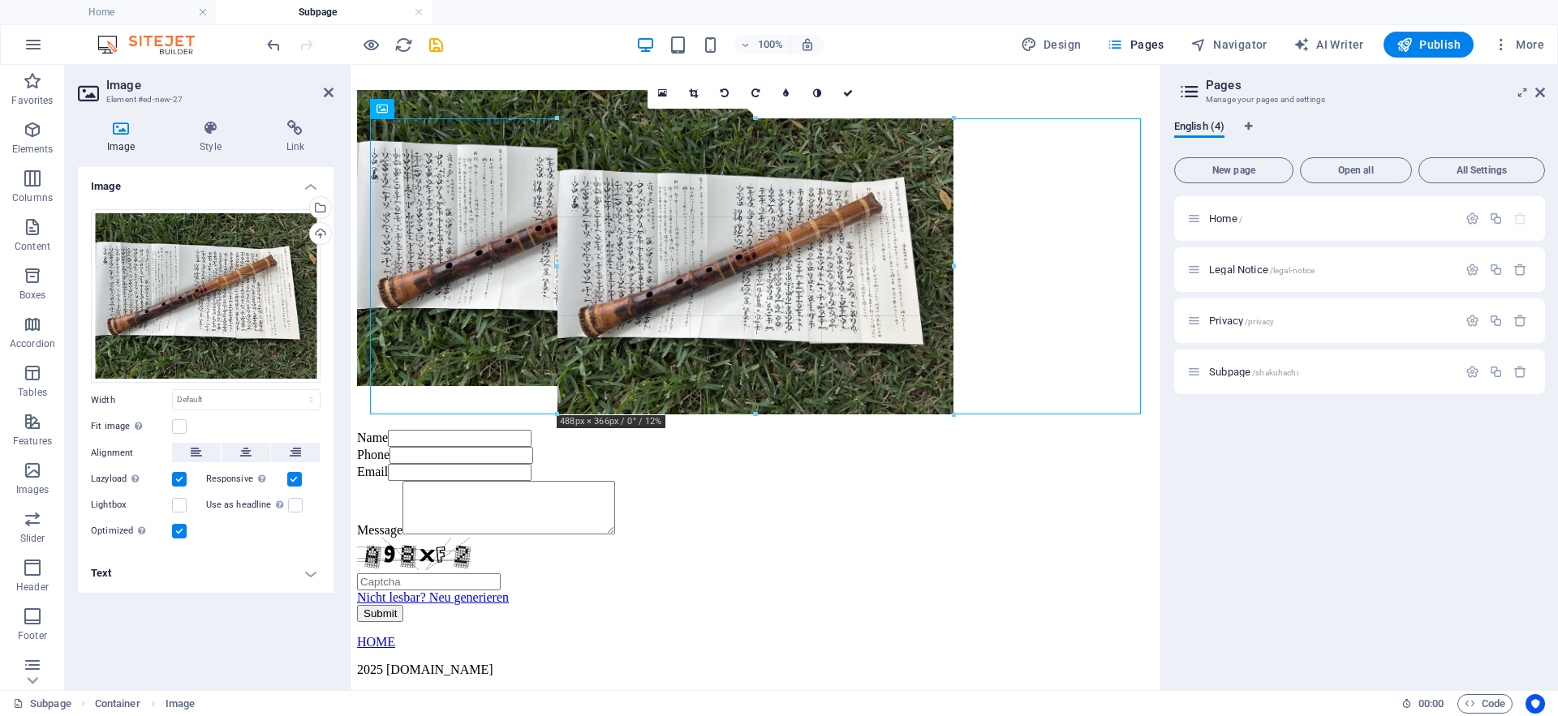
drag, startPoint x: 1140, startPoint y: 120, endPoint x: 684, endPoint y: 402, distance: 536.3
type input "488"
select select "px"
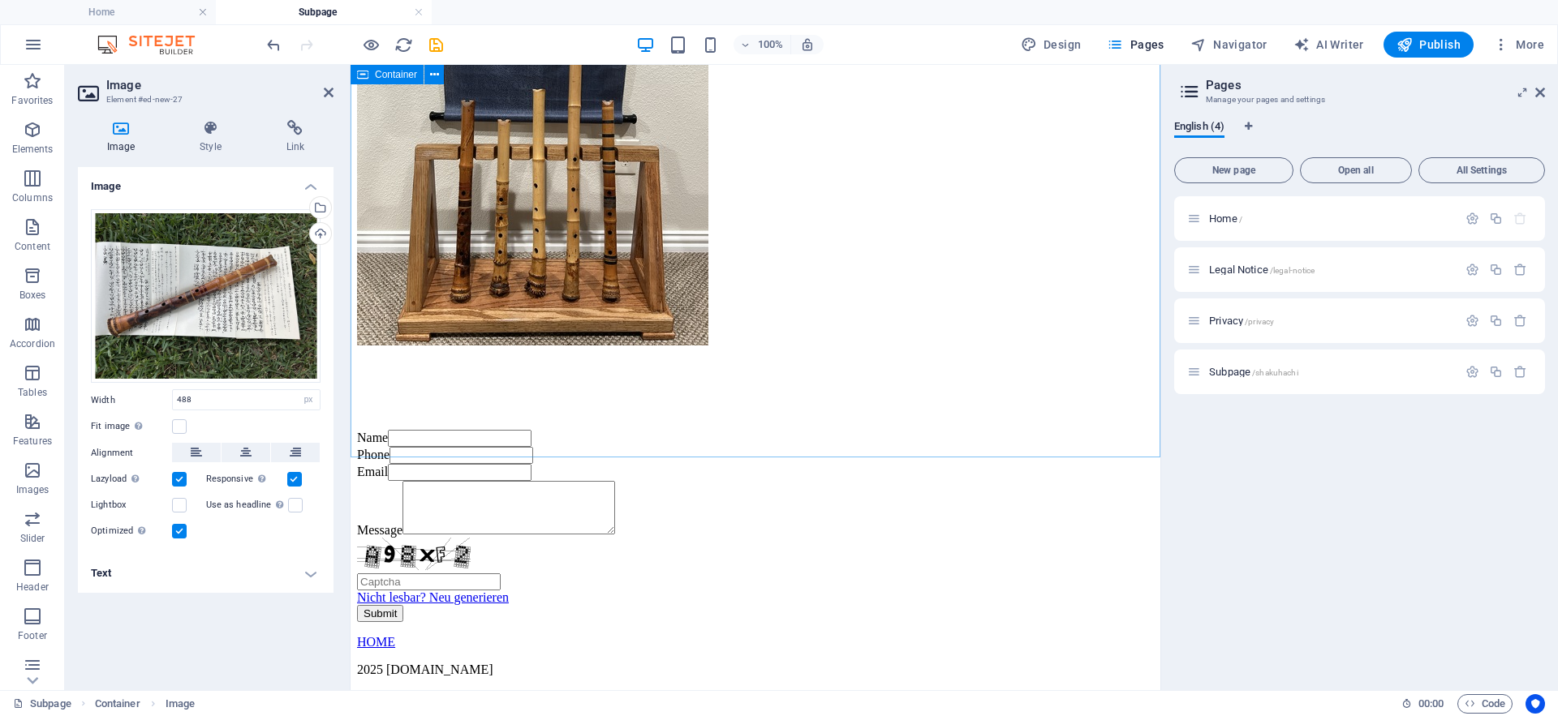
scroll to position [1356, 0]
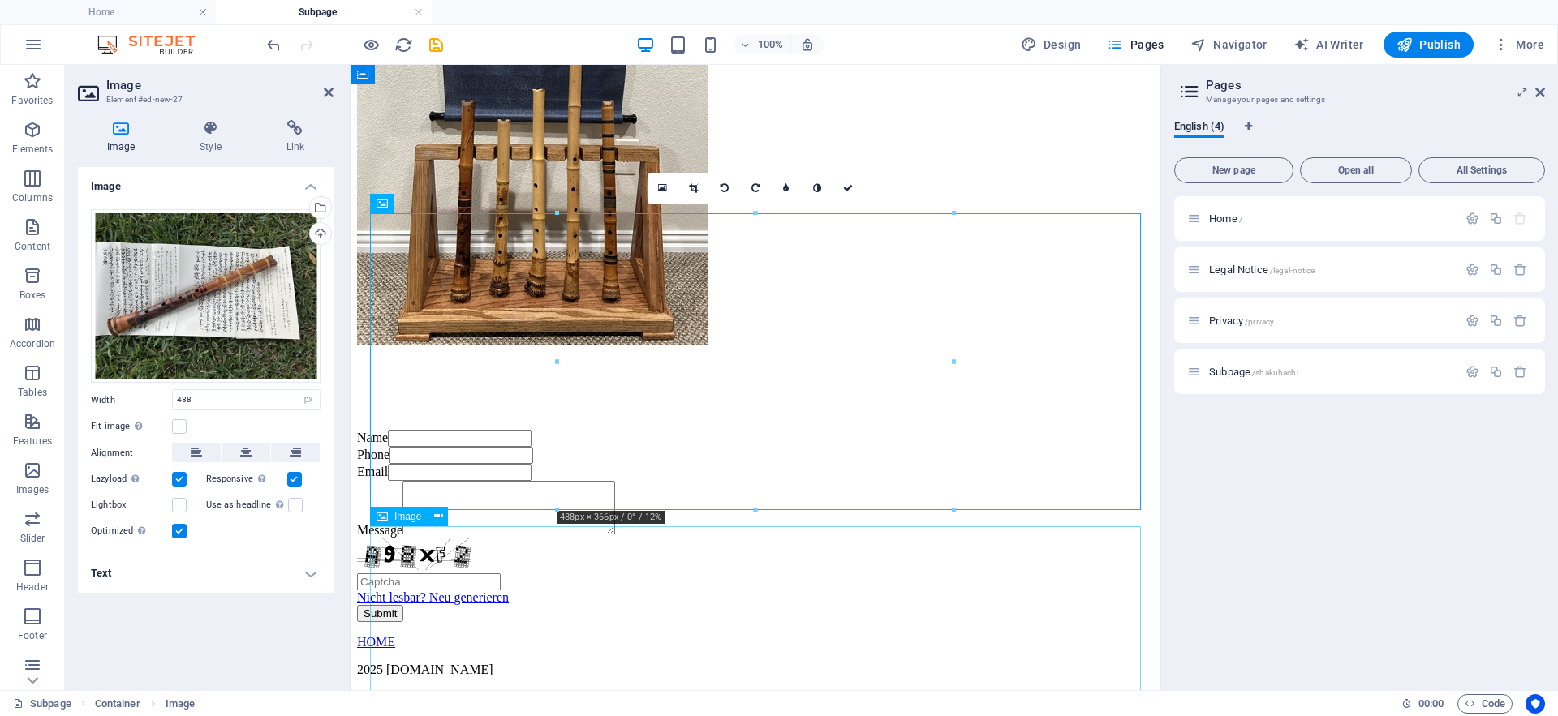
click at [1033, 349] on figure at bounding box center [755, 113] width 797 height 472
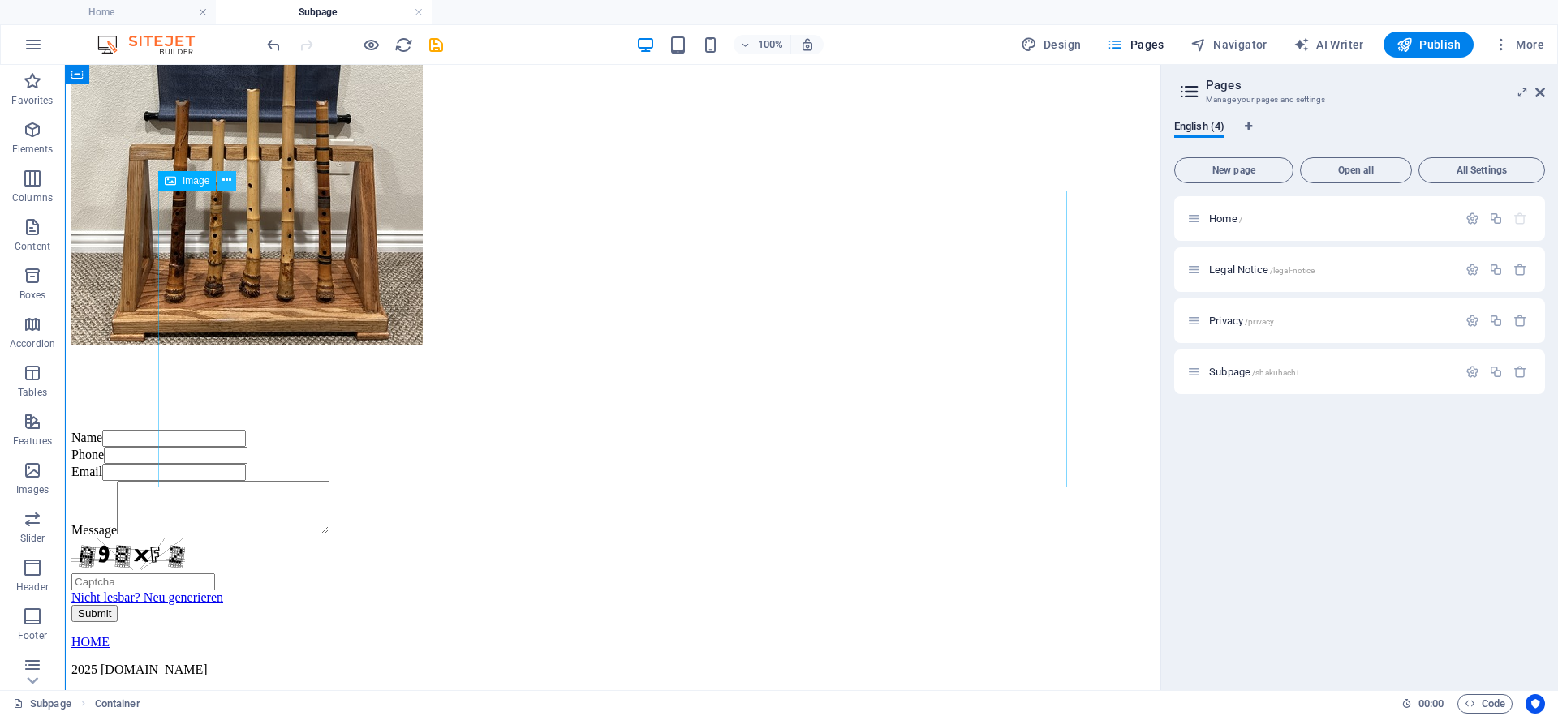
click at [224, 180] on icon at bounding box center [226, 180] width 9 height 17
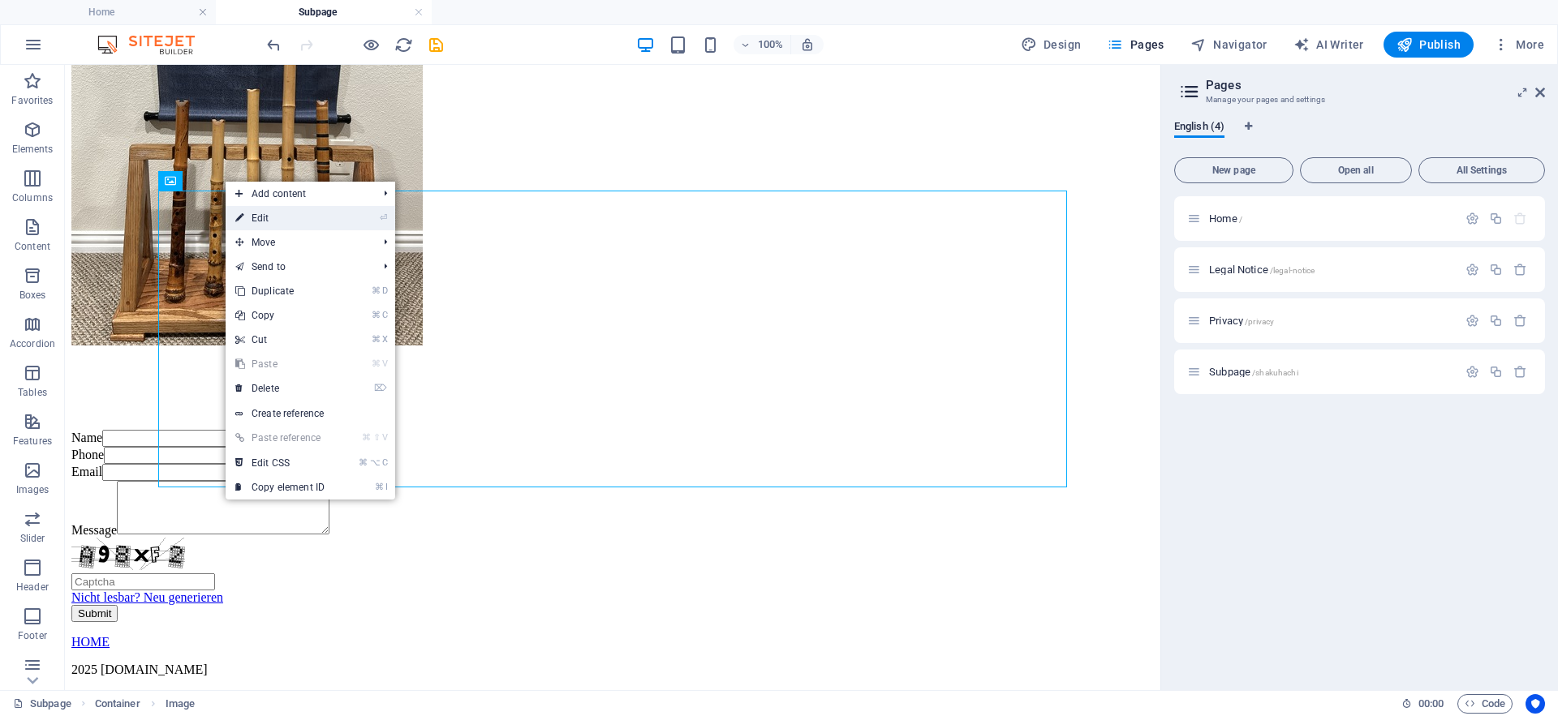
click at [254, 220] on link "⏎ Edit" at bounding box center [280, 218] width 109 height 24
select select "px"
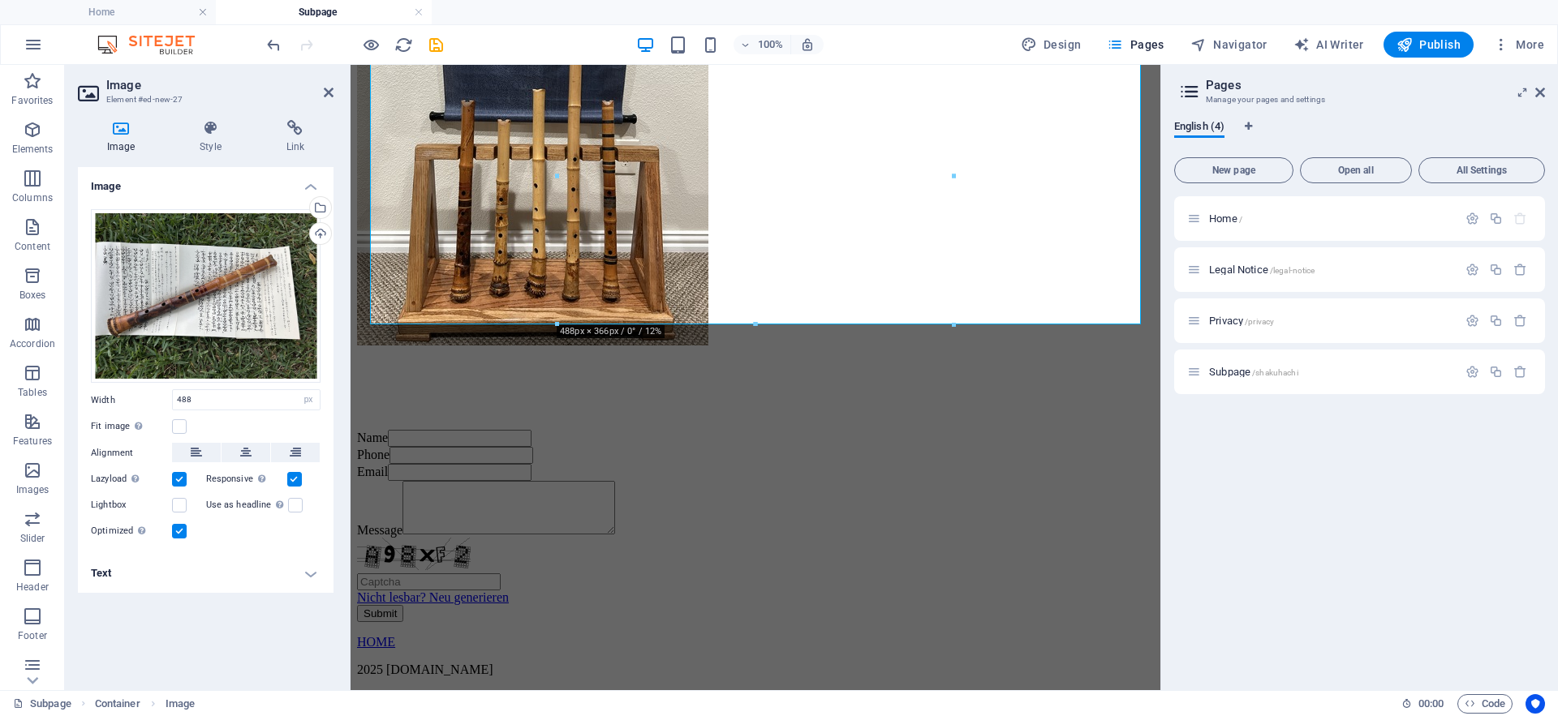
click at [312, 575] on h4 "Text" at bounding box center [206, 573] width 256 height 39
click at [312, 575] on h4 "Text" at bounding box center [206, 568] width 256 height 29
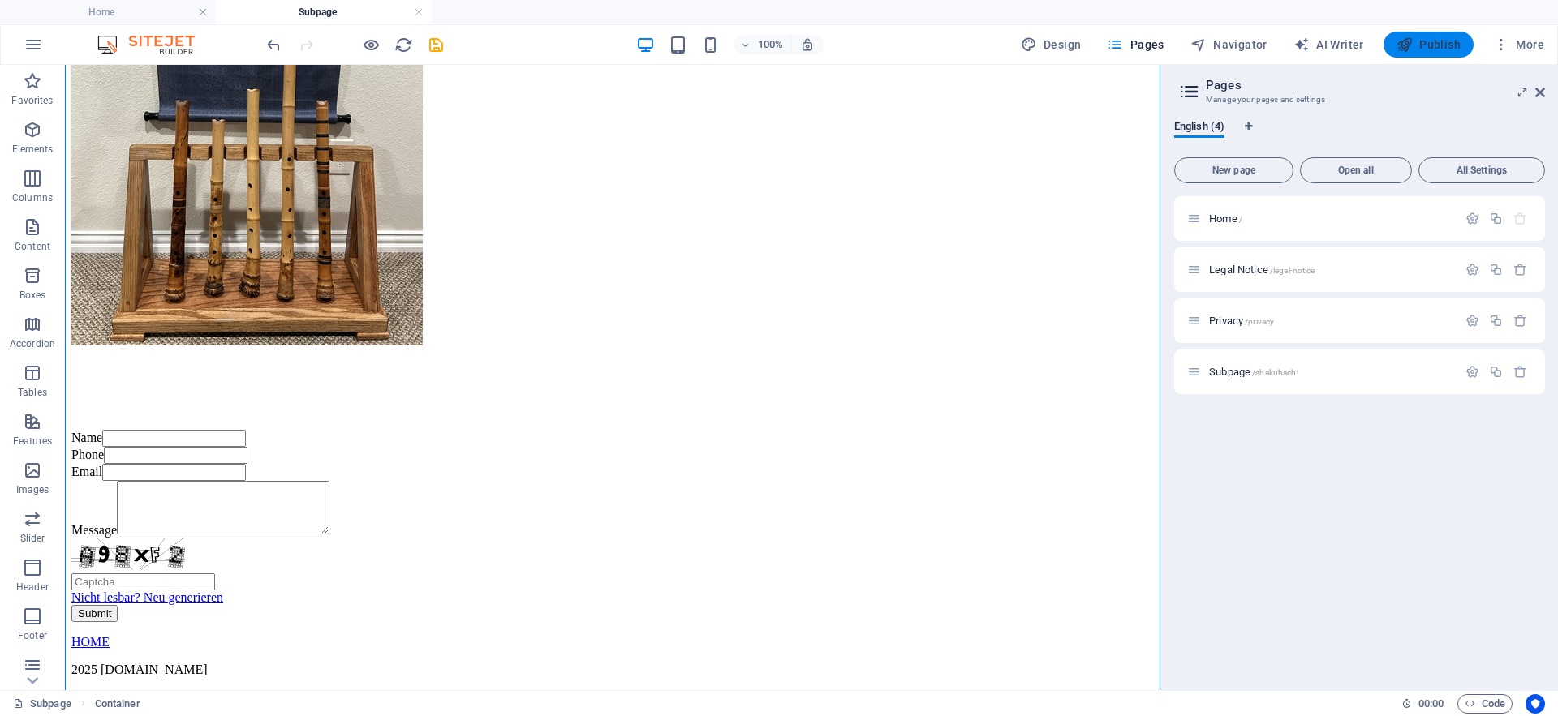
click at [1418, 45] on span "Publish" at bounding box center [1428, 45] width 64 height 16
